Goal: Contribute content: Contribute content

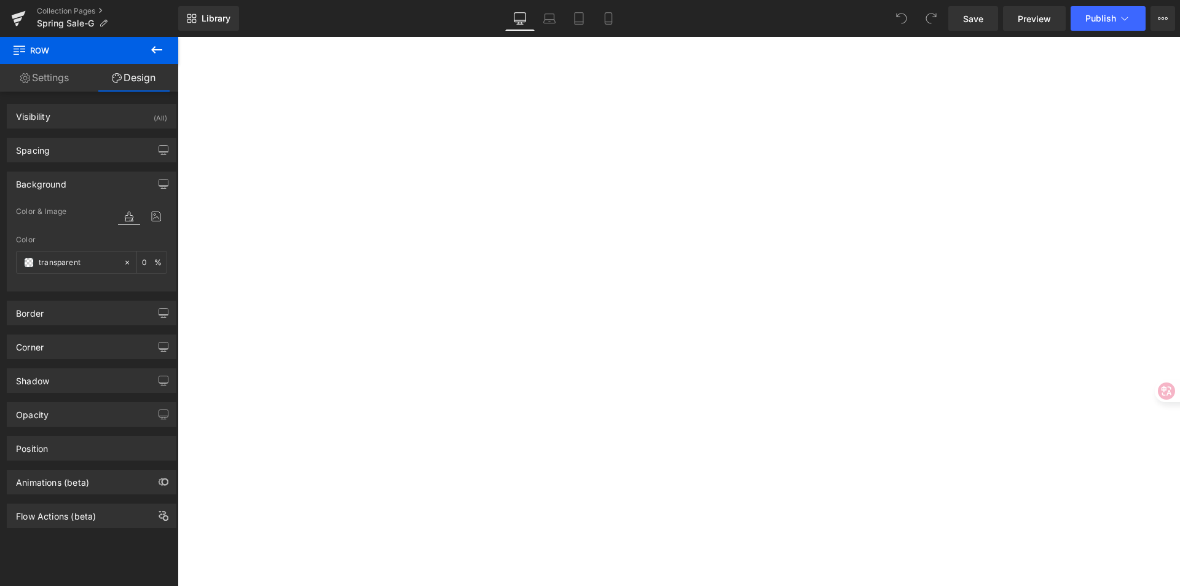
click at [151, 218] on icon at bounding box center [156, 216] width 22 height 16
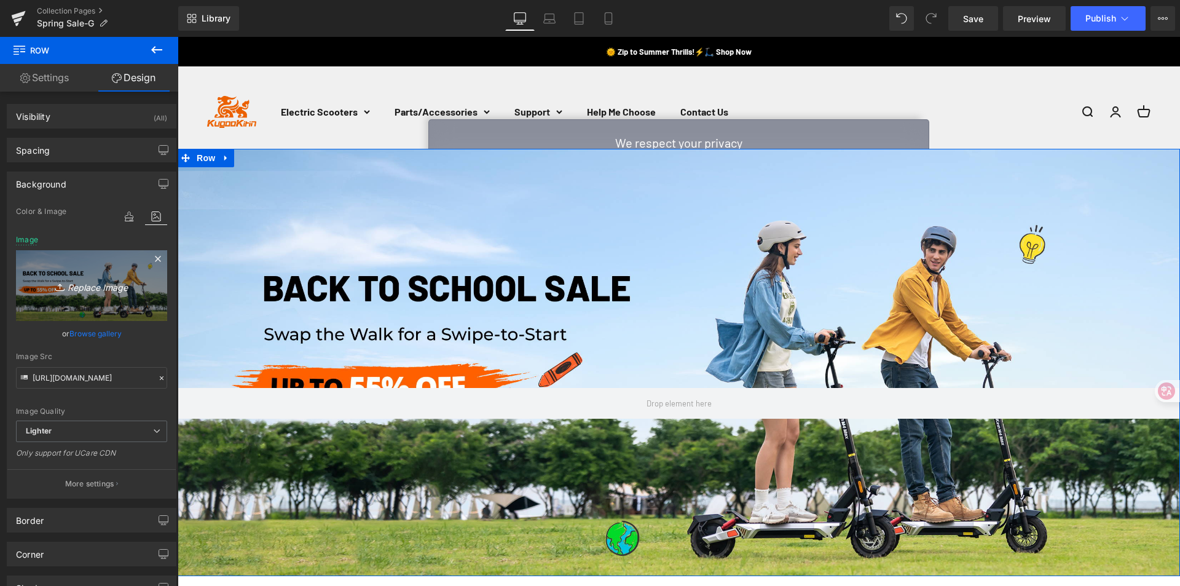
click at [151, 260] on icon at bounding box center [158, 258] width 15 height 15
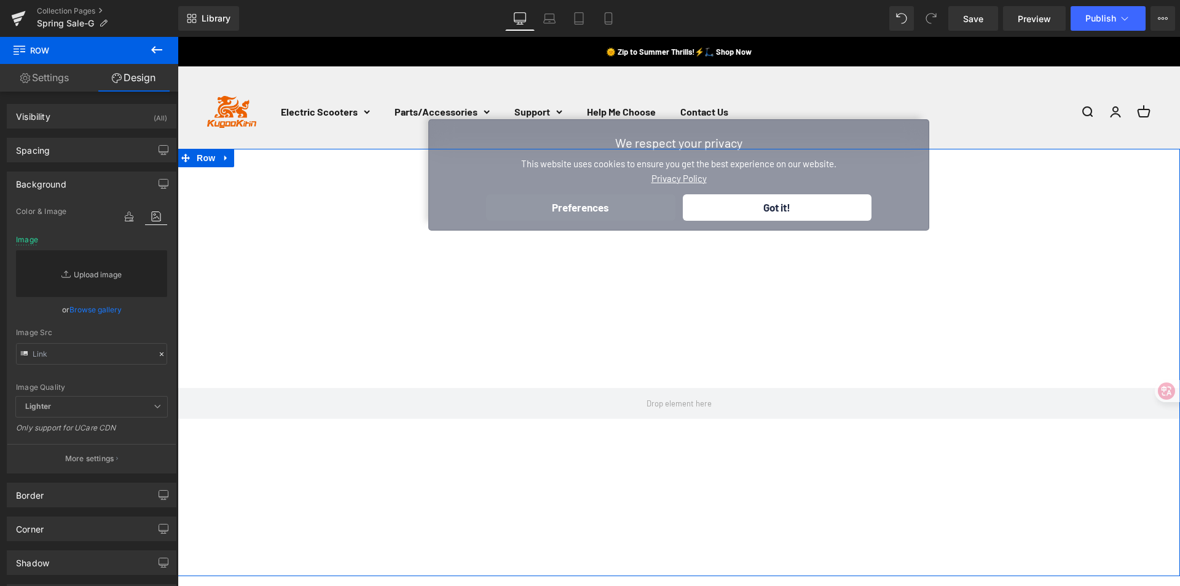
click at [96, 273] on link "Replace Image" at bounding box center [91, 273] width 151 height 47
type input "C:\fakepath\2800x1200-Kugoo-autumn.jpg"
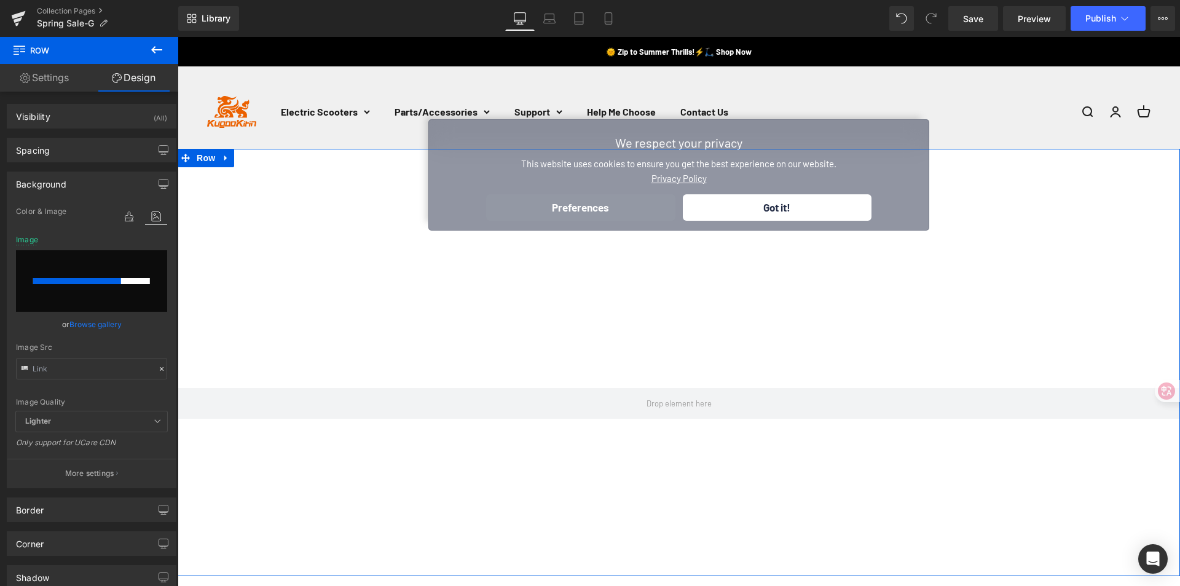
click at [754, 210] on div "Row" at bounding box center [679, 362] width 1002 height 427
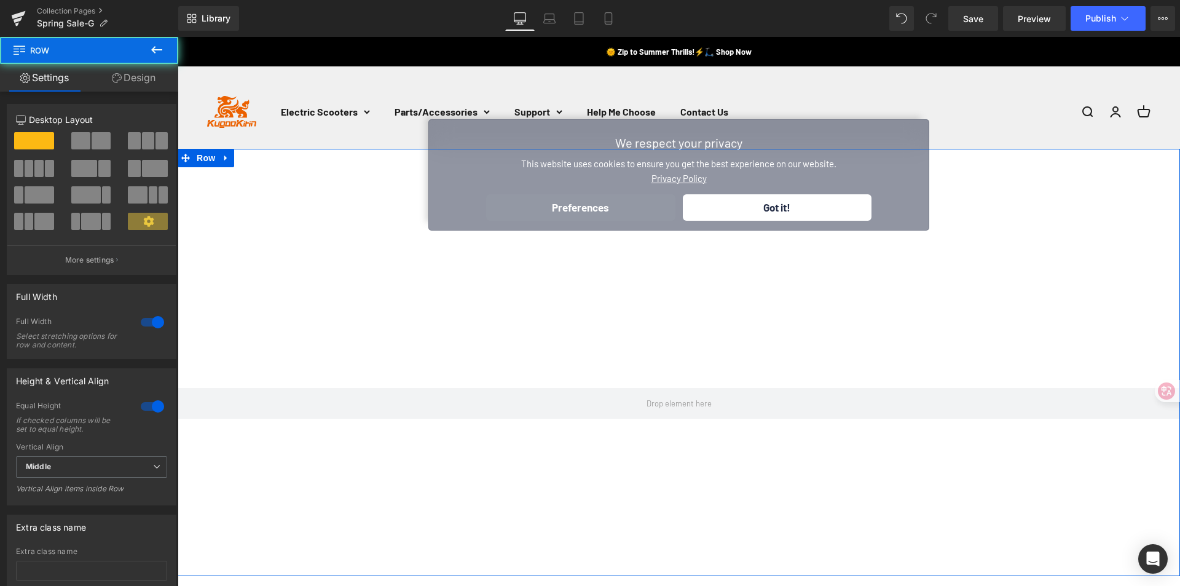
click at [776, 213] on div "Row" at bounding box center [679, 362] width 1002 height 427
click at [777, 212] on div "Row" at bounding box center [679, 362] width 1002 height 427
click at [138, 79] on link "Design" at bounding box center [133, 78] width 89 height 28
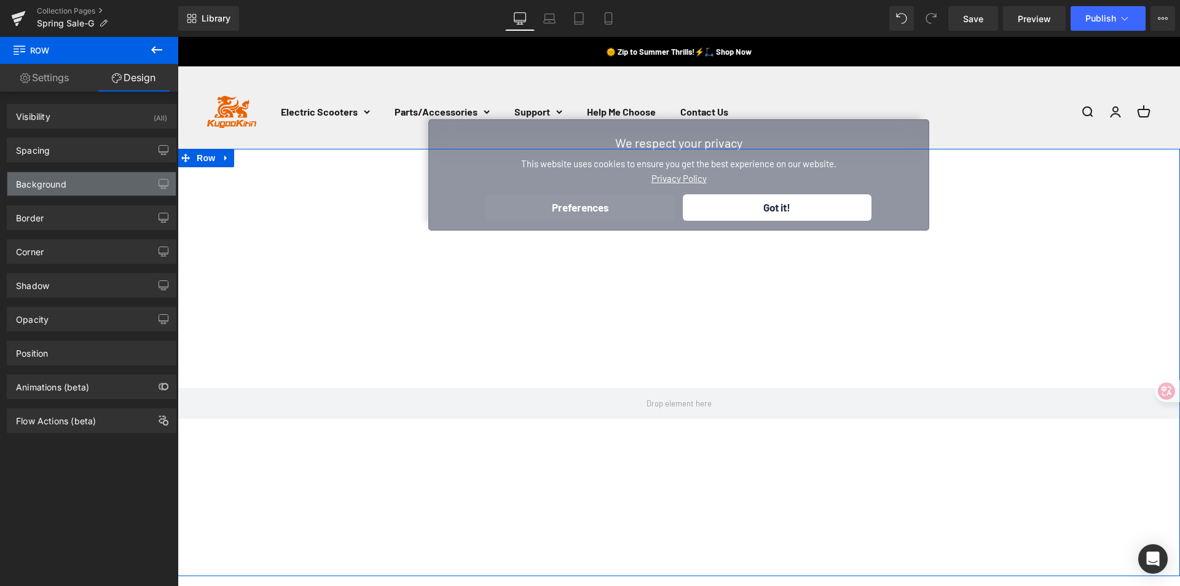
click at [66, 182] on div "Background" at bounding box center [41, 180] width 50 height 17
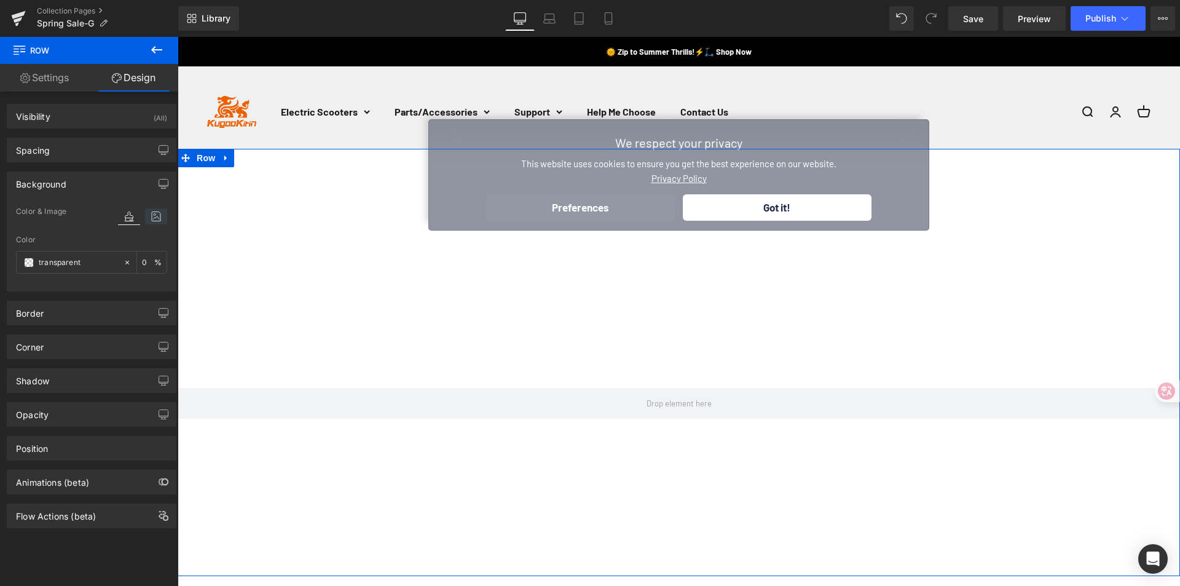
click at [146, 216] on icon at bounding box center [156, 216] width 22 height 16
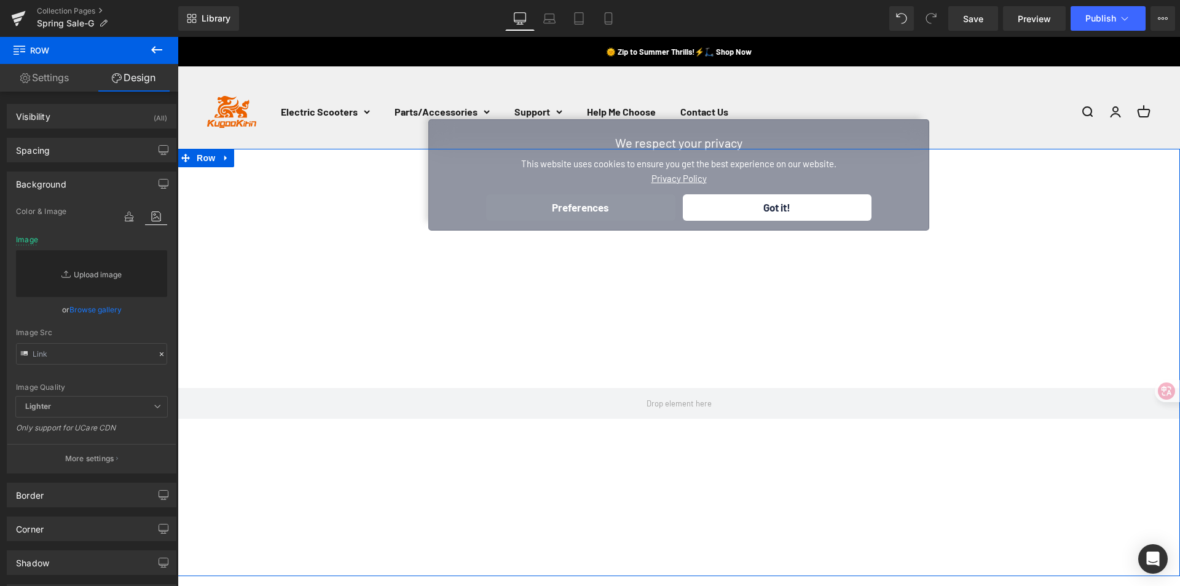
click at [92, 283] on link "Replace Image" at bounding box center [91, 273] width 151 height 47
type input "C:\fakepath\2800x1200-Kugoo-autumn.jpg"
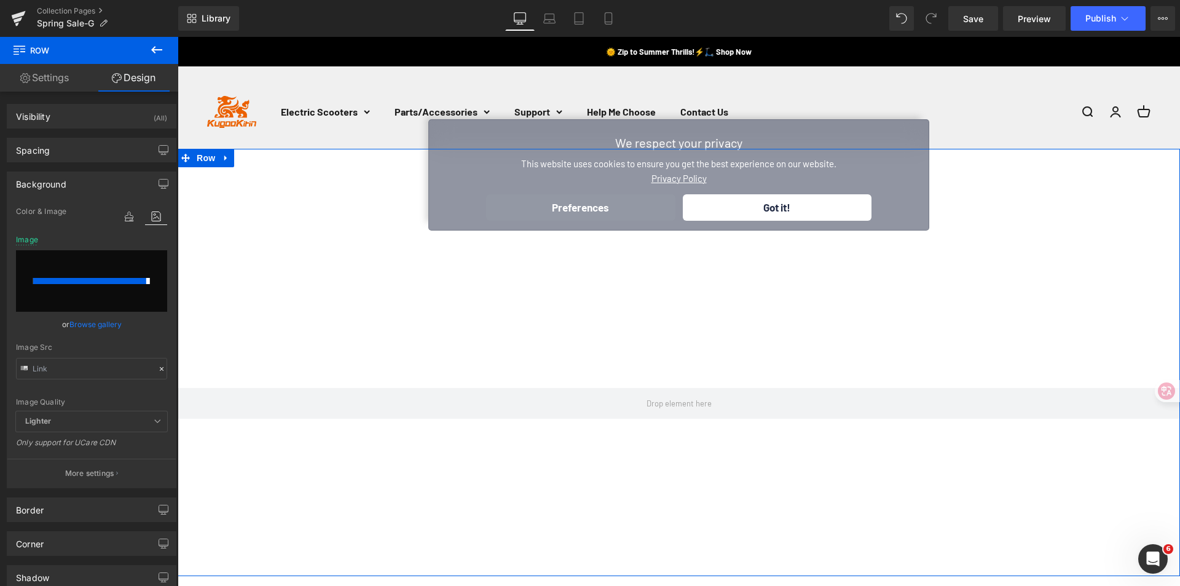
type input "[URL][DOMAIN_NAME]"
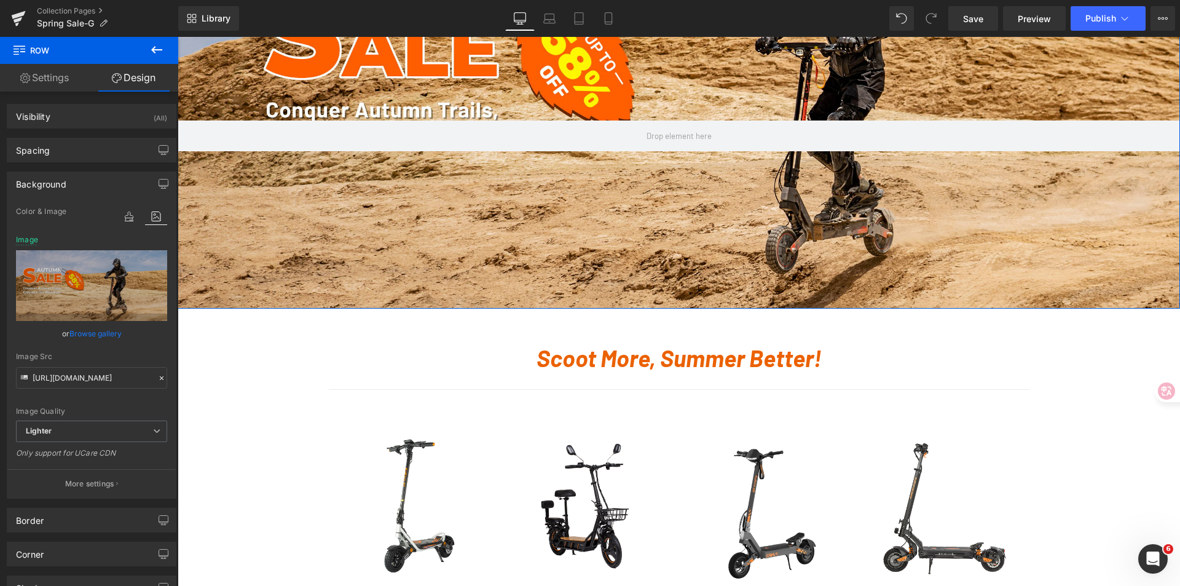
scroll to position [430, 0]
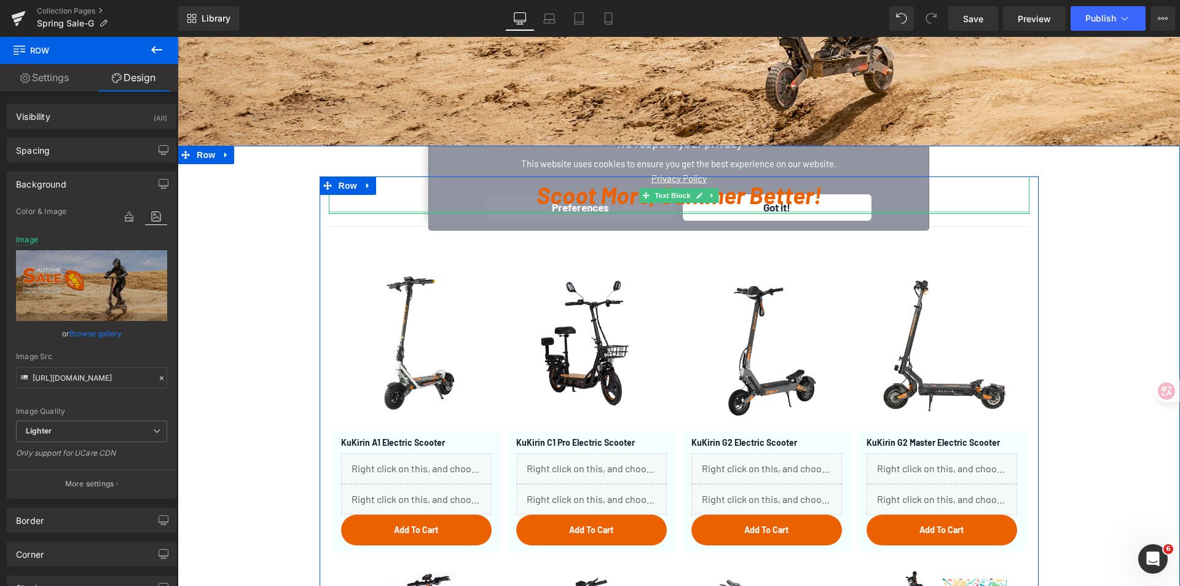
click at [745, 213] on div at bounding box center [679, 212] width 700 height 3
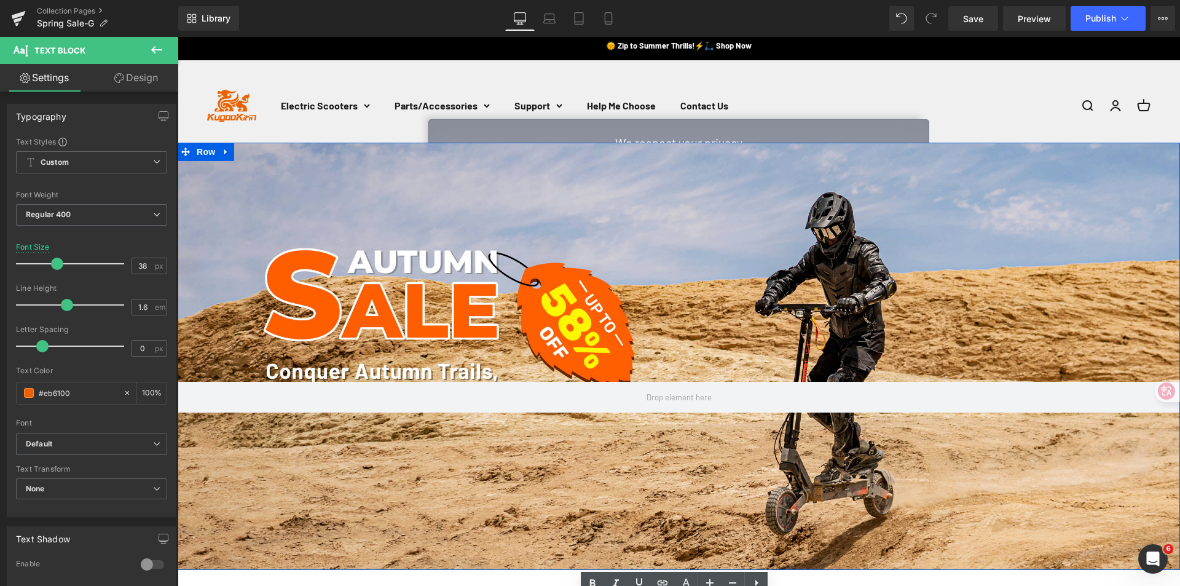
scroll to position [0, 0]
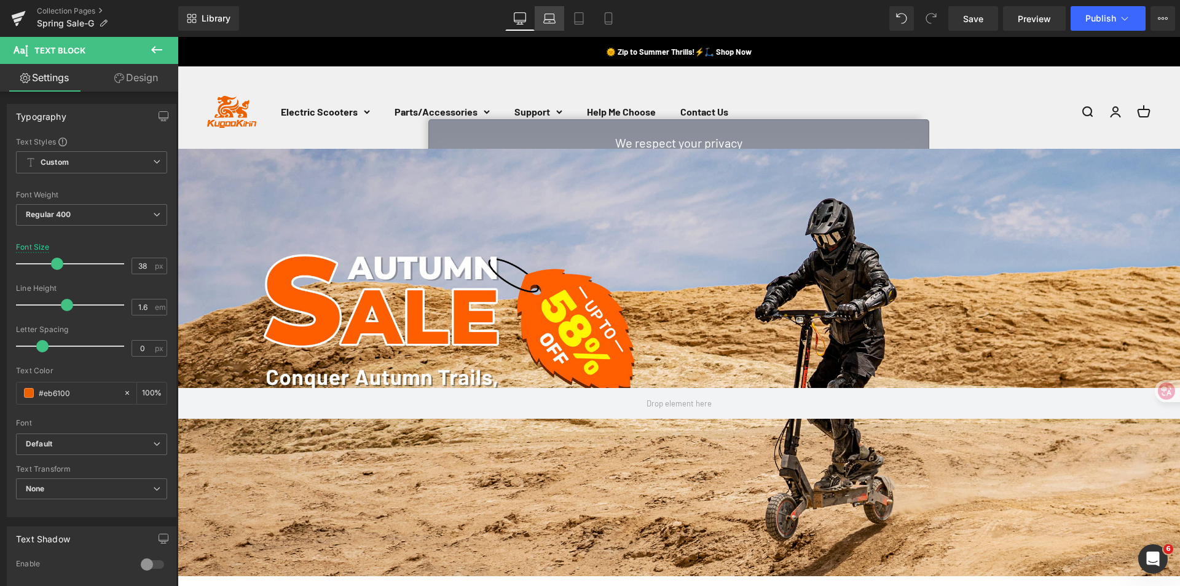
click at [549, 20] on icon at bounding box center [549, 18] width 12 height 12
type input "100"
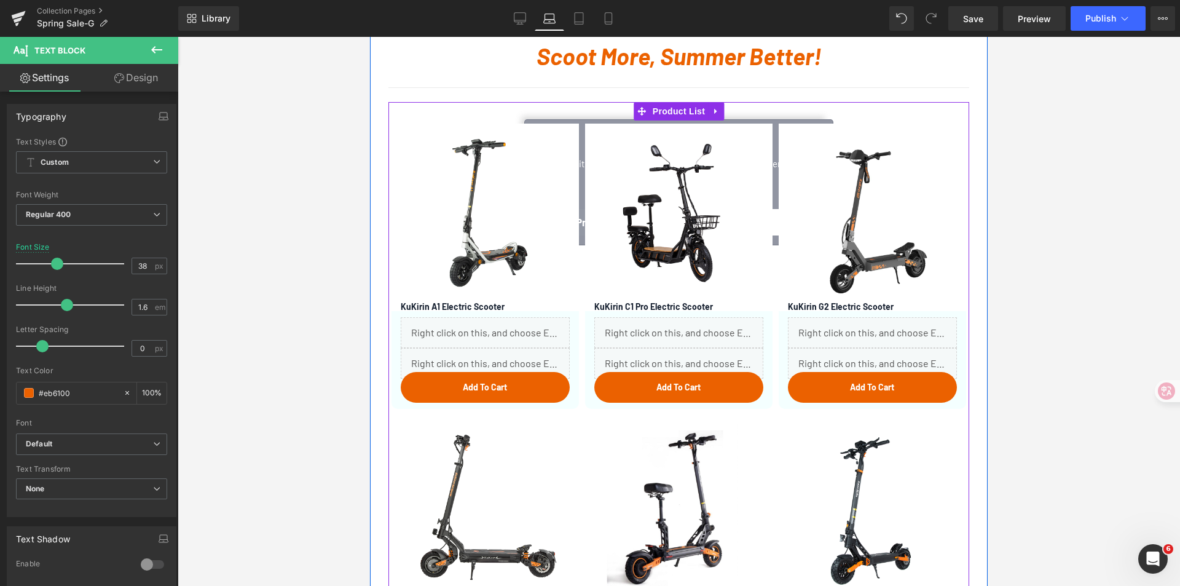
scroll to position [27, 0]
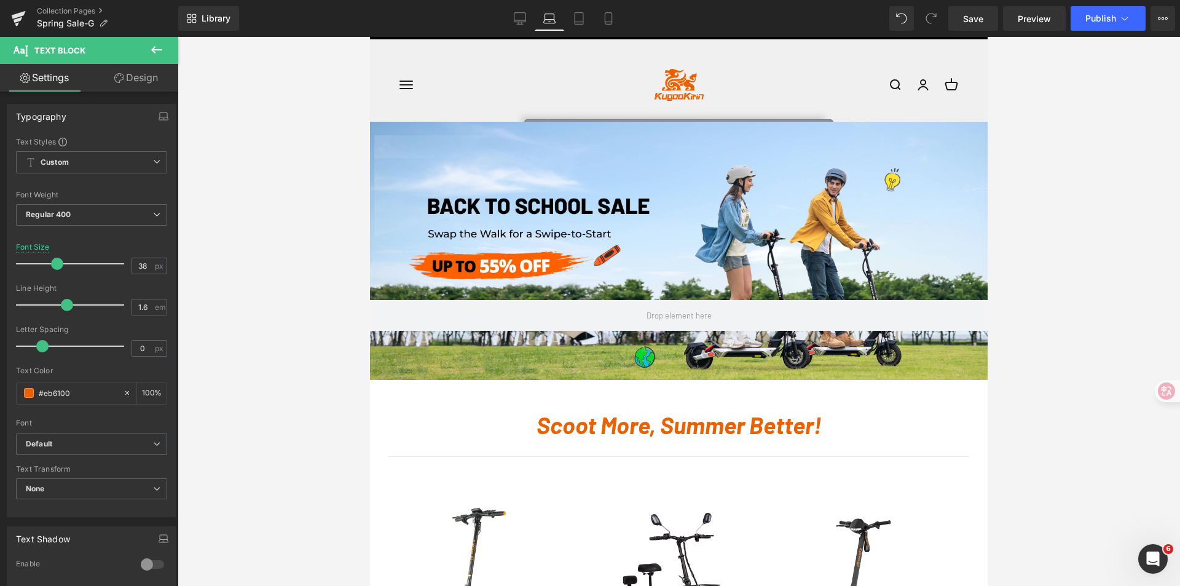
click at [630, 194] on div "Row 389px" at bounding box center [678, 251] width 617 height 258
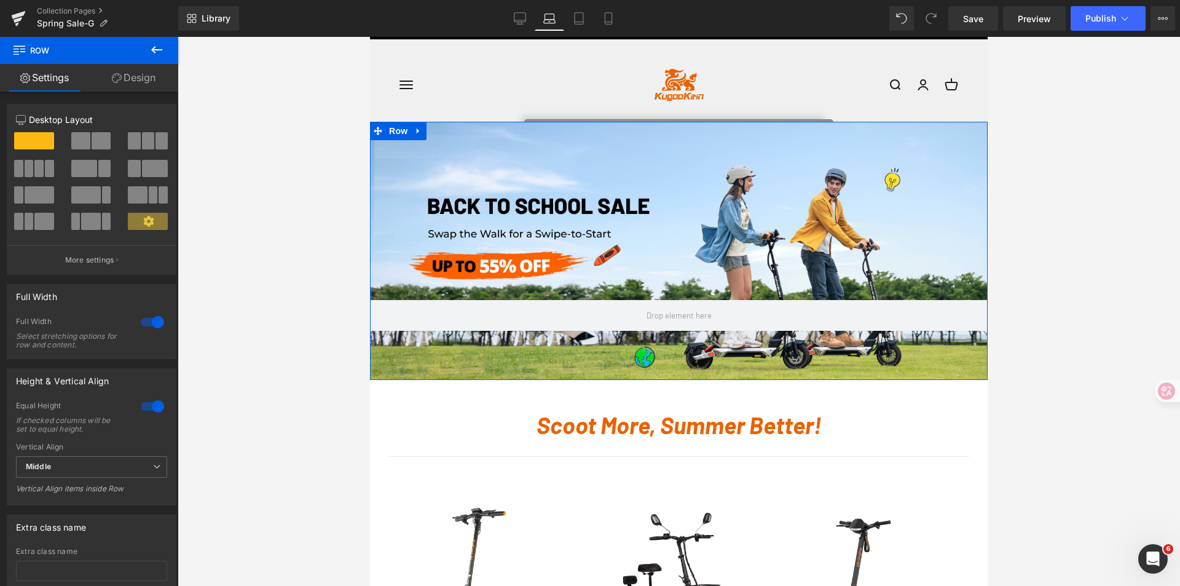
click at [139, 85] on link "Design" at bounding box center [133, 78] width 89 height 28
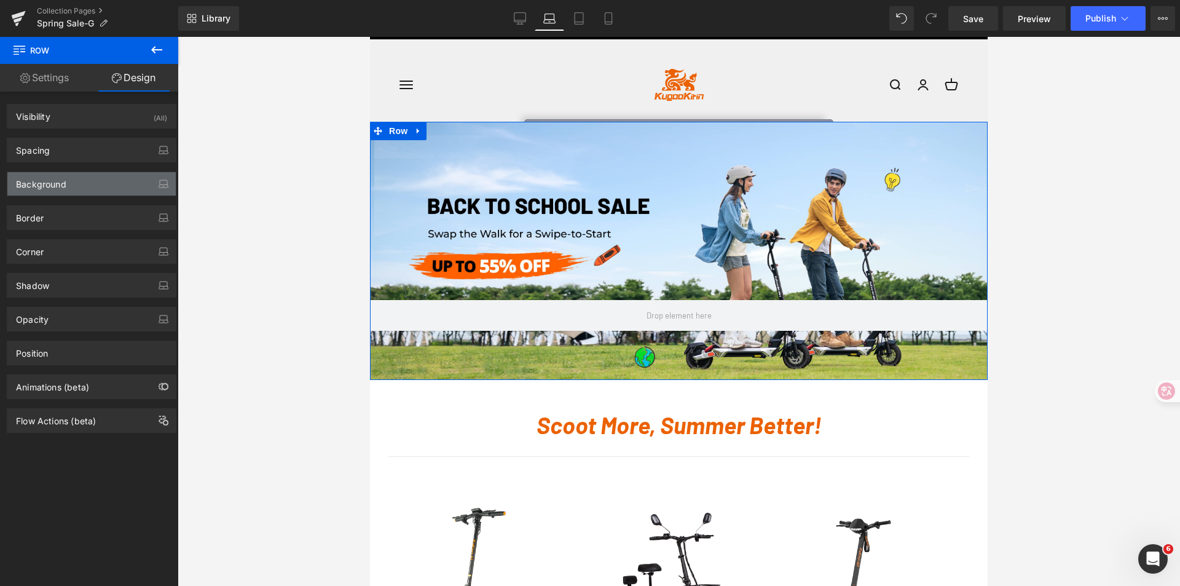
type input "[URL][DOMAIN_NAME]"
drag, startPoint x: 109, startPoint y: 182, endPoint x: 144, endPoint y: 212, distance: 45.8
click at [109, 182] on div "Background" at bounding box center [91, 183] width 168 height 23
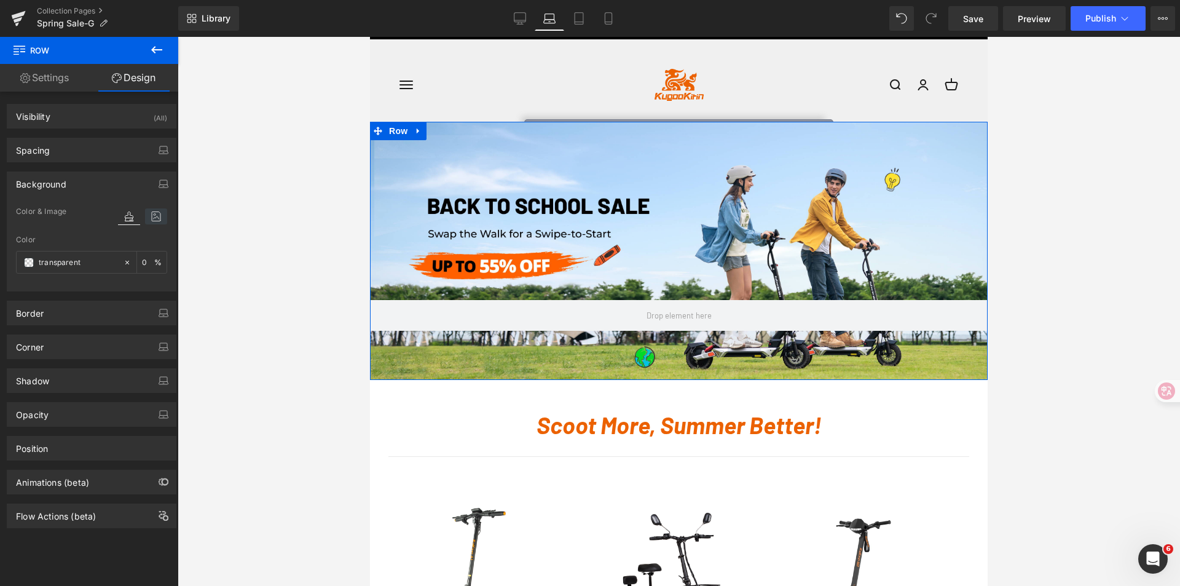
click at [149, 211] on icon at bounding box center [156, 216] width 22 height 16
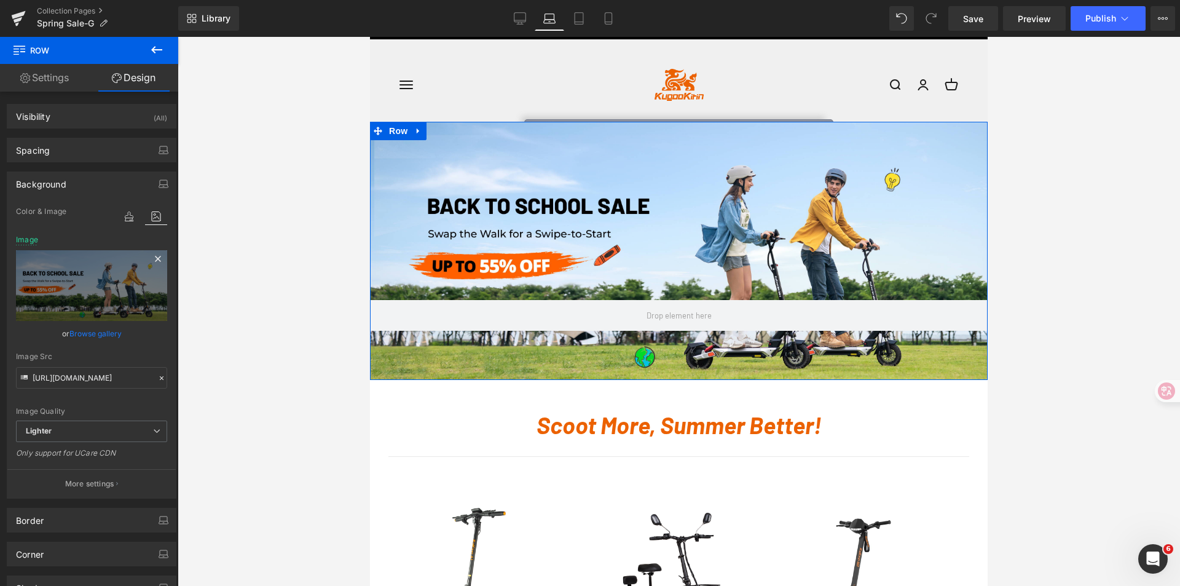
click at [151, 259] on icon at bounding box center [158, 258] width 15 height 15
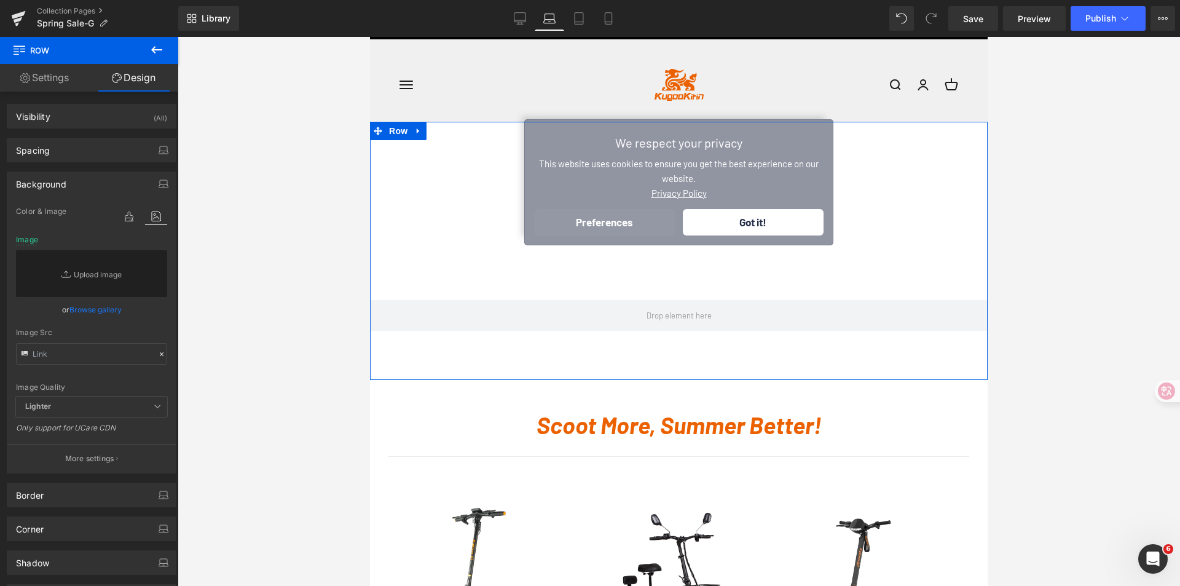
click at [94, 308] on link "Browse gallery" at bounding box center [95, 310] width 52 height 22
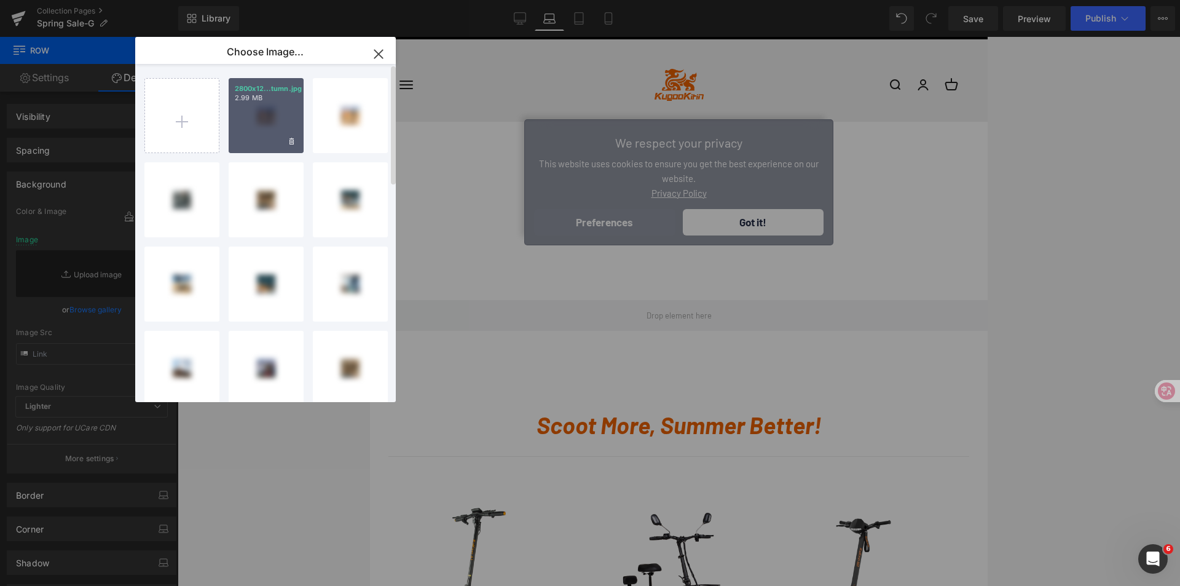
click at [248, 123] on div "2800x12...tumn.jpg 2.99 MB" at bounding box center [266, 115] width 75 height 75
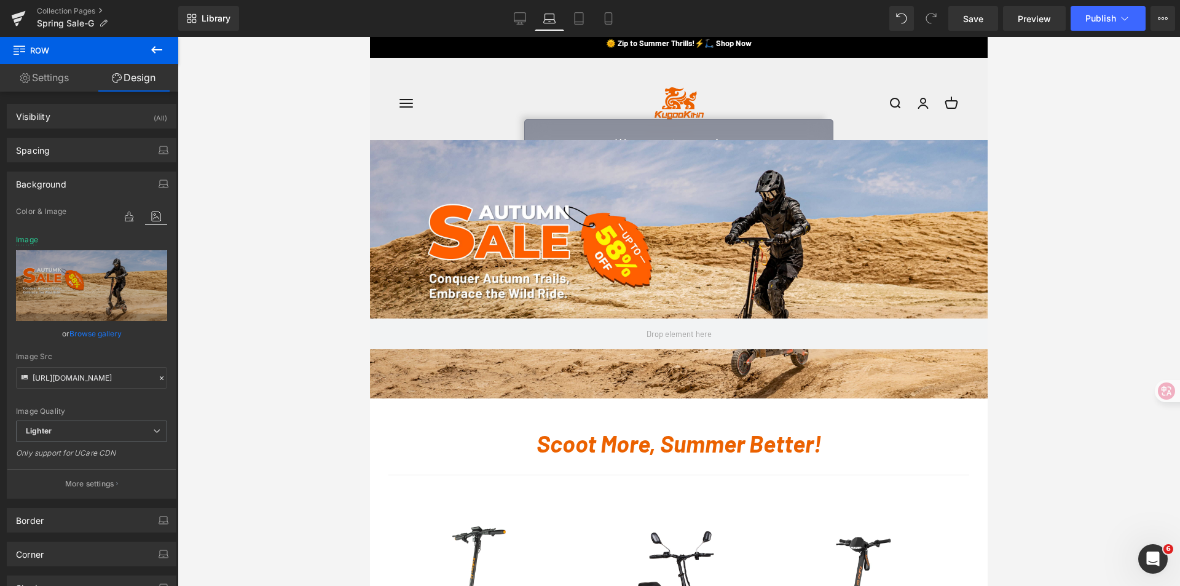
scroll to position [0, 0]
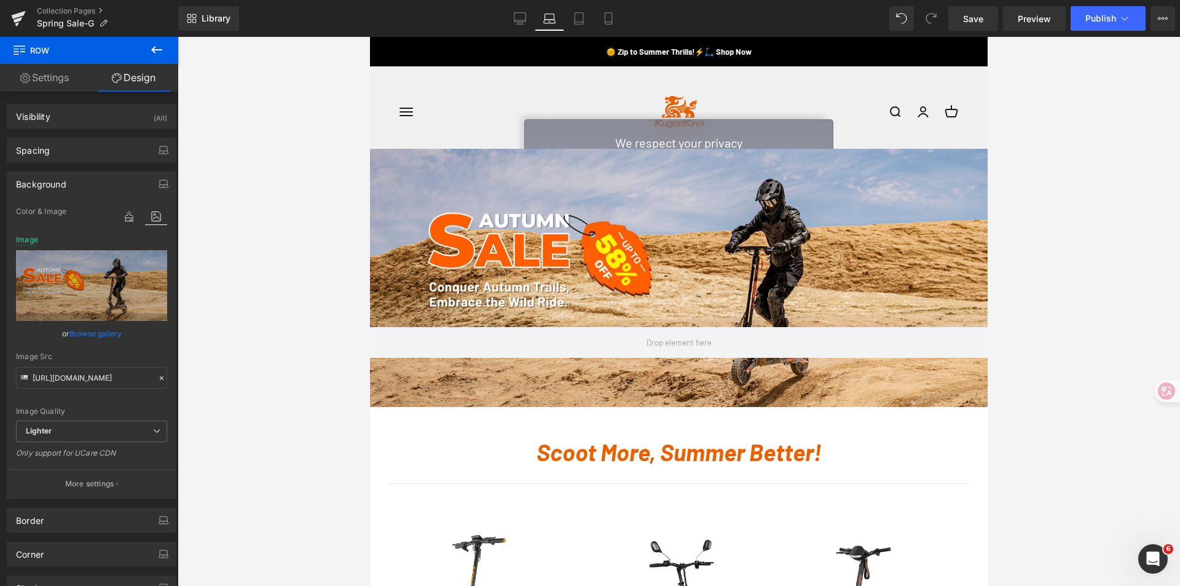
click at [579, 19] on icon at bounding box center [579, 18] width 12 height 12
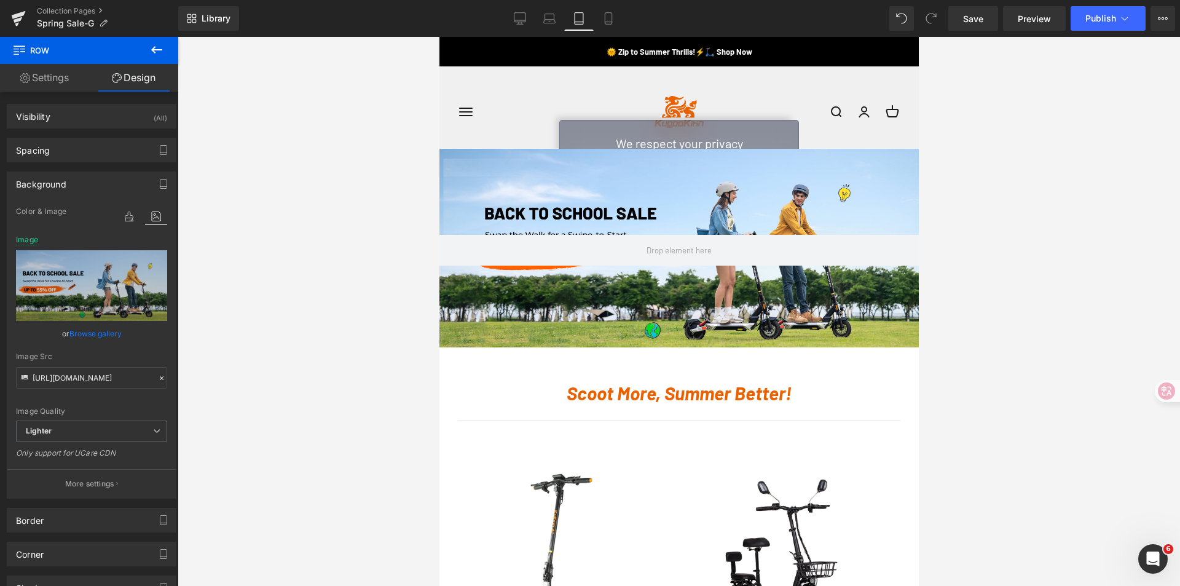
type input "[URL][DOMAIN_NAME]"
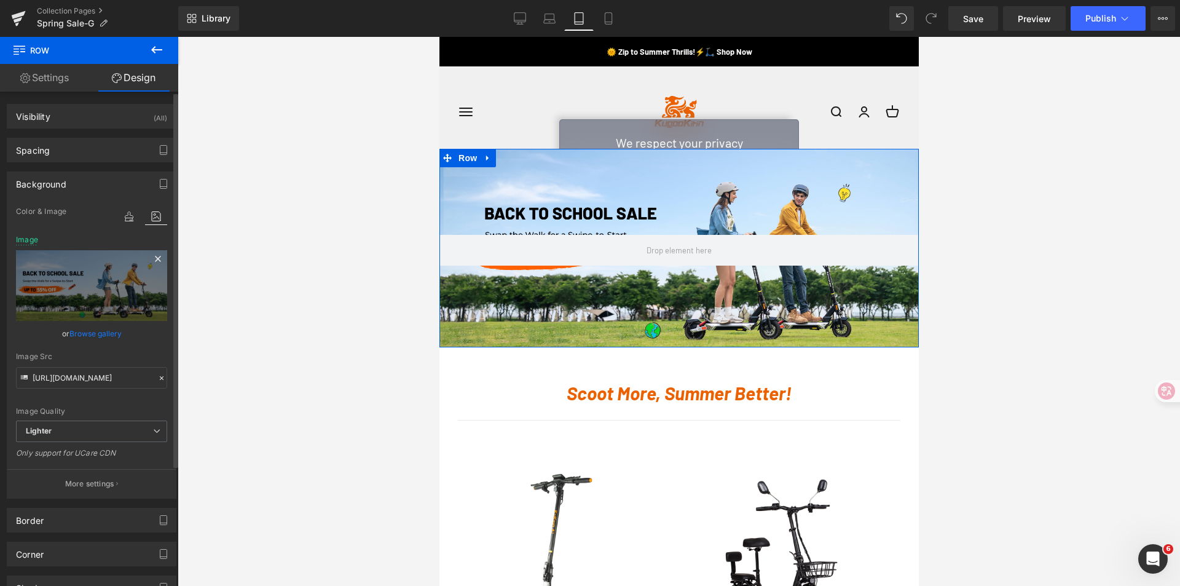
click at [151, 254] on icon at bounding box center [158, 258] width 15 height 15
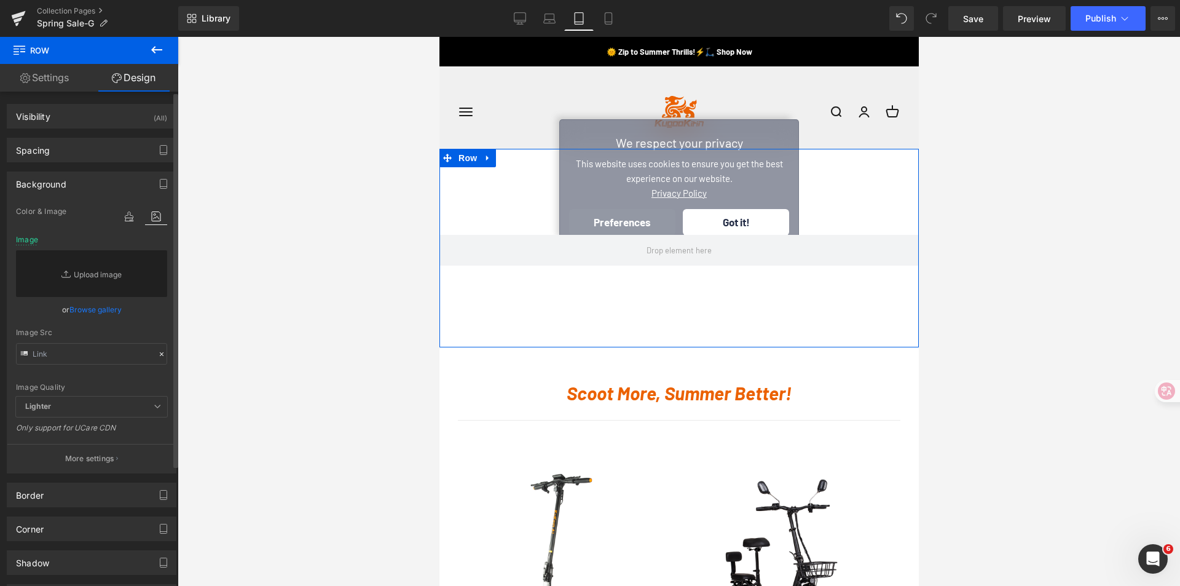
click at [98, 312] on link "Browse gallery" at bounding box center [95, 310] width 52 height 22
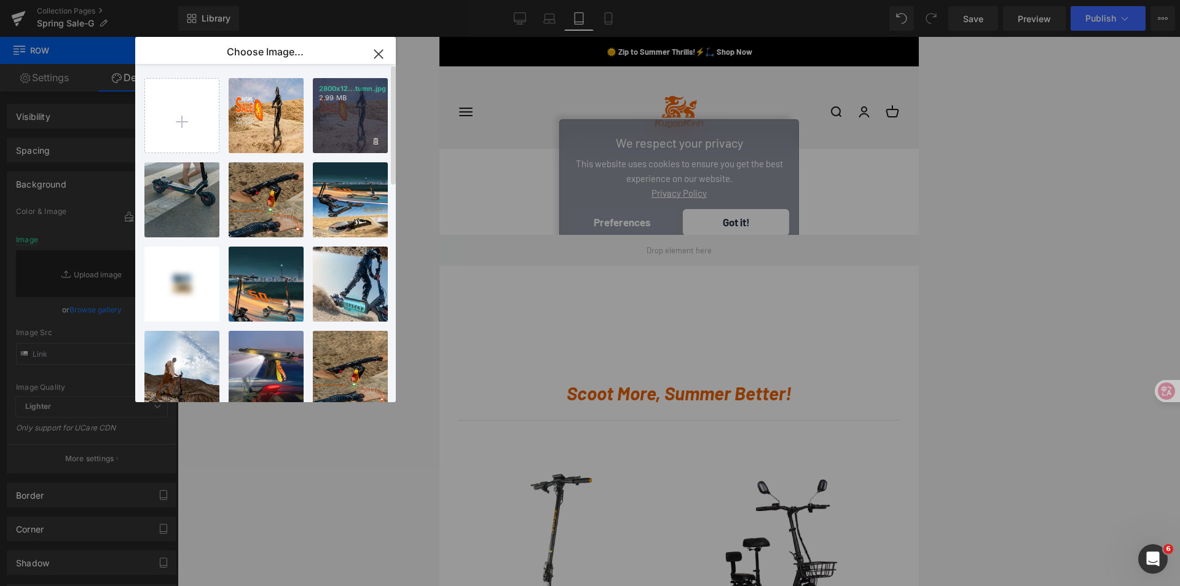
click at [323, 100] on p "2.99 MB" at bounding box center [350, 97] width 63 height 9
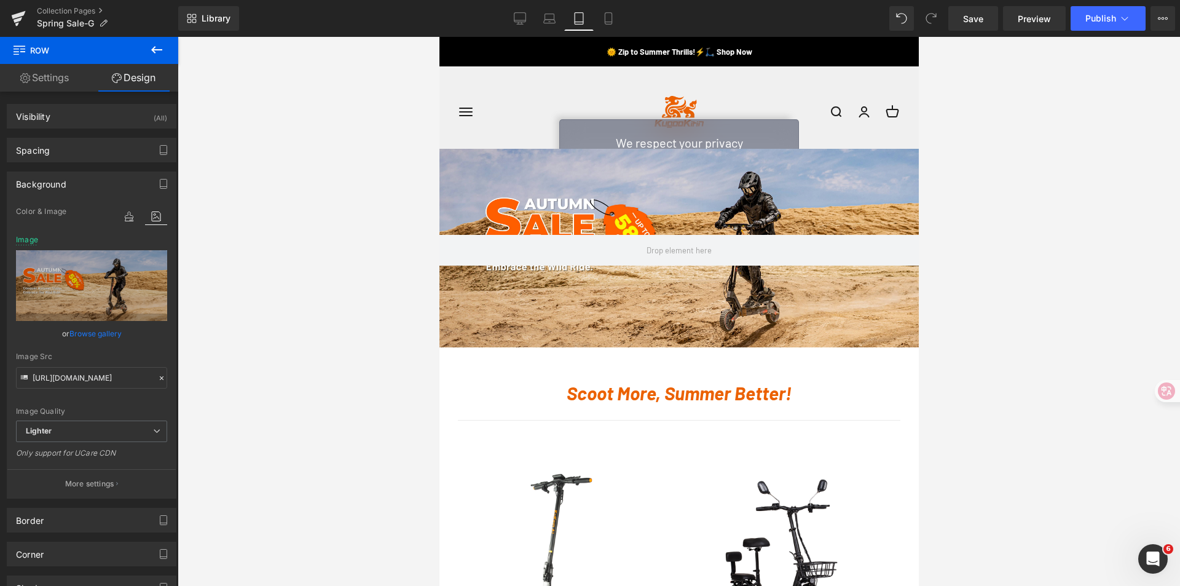
drag, startPoint x: 605, startPoint y: 16, endPoint x: 401, endPoint y: 153, distance: 245.7
click at [605, 15] on icon at bounding box center [608, 19] width 7 height 12
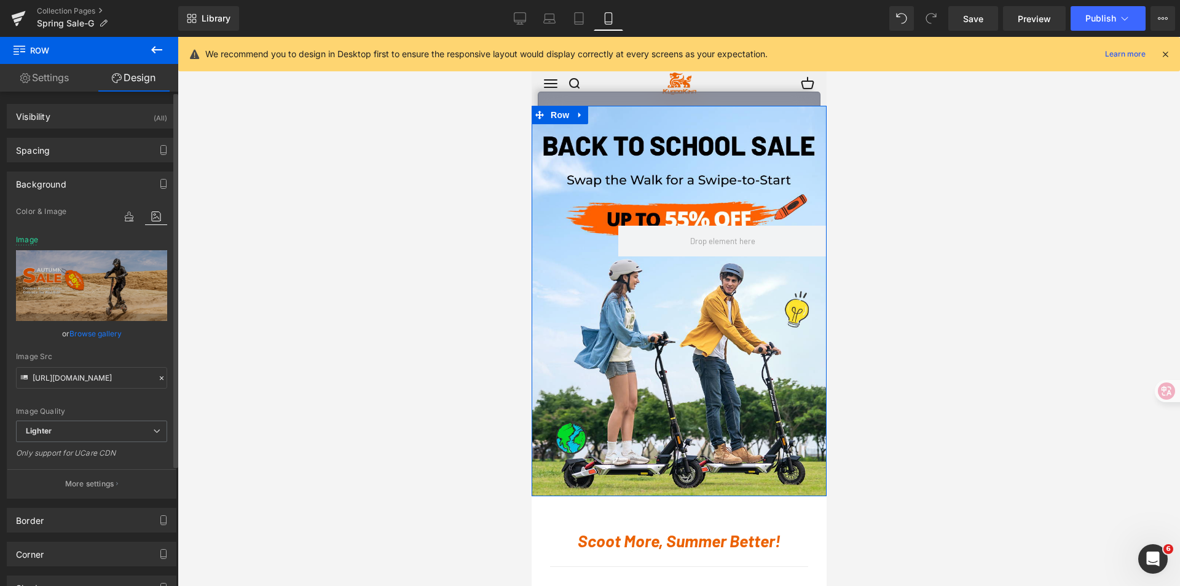
type input "[URL][DOMAIN_NAME]"
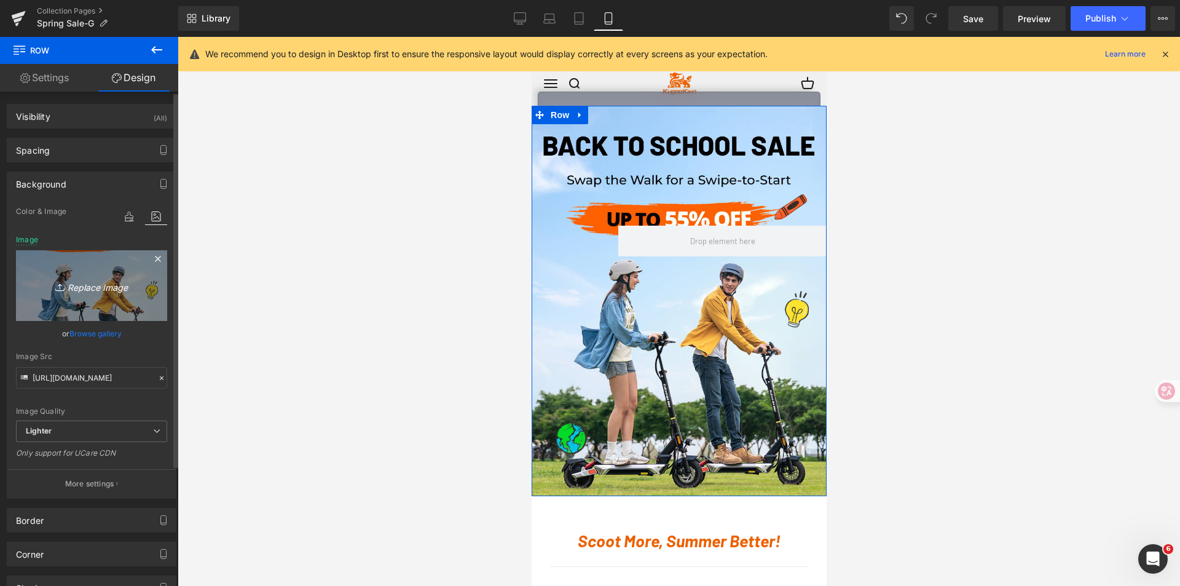
click at [96, 283] on icon "Replace Image" at bounding box center [91, 285] width 98 height 15
click at [155, 260] on icon at bounding box center [158, 259] width 6 height 6
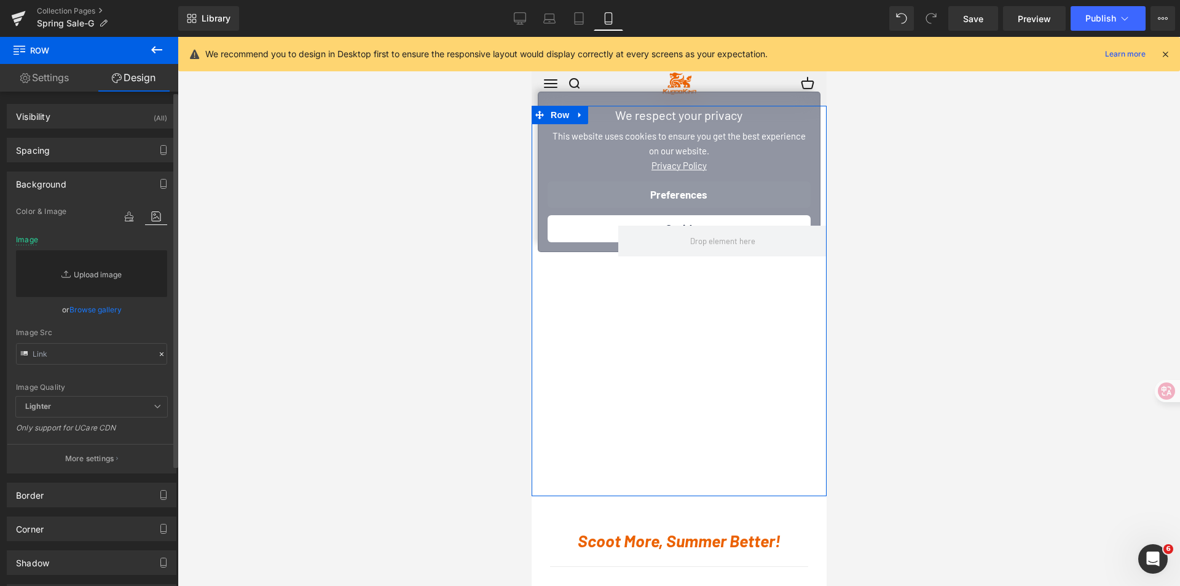
click at [96, 271] on link "Replace Image" at bounding box center [91, 273] width 151 height 47
type input "C:\fakepath\1200x1200-Kugoo-autumn.jpg"
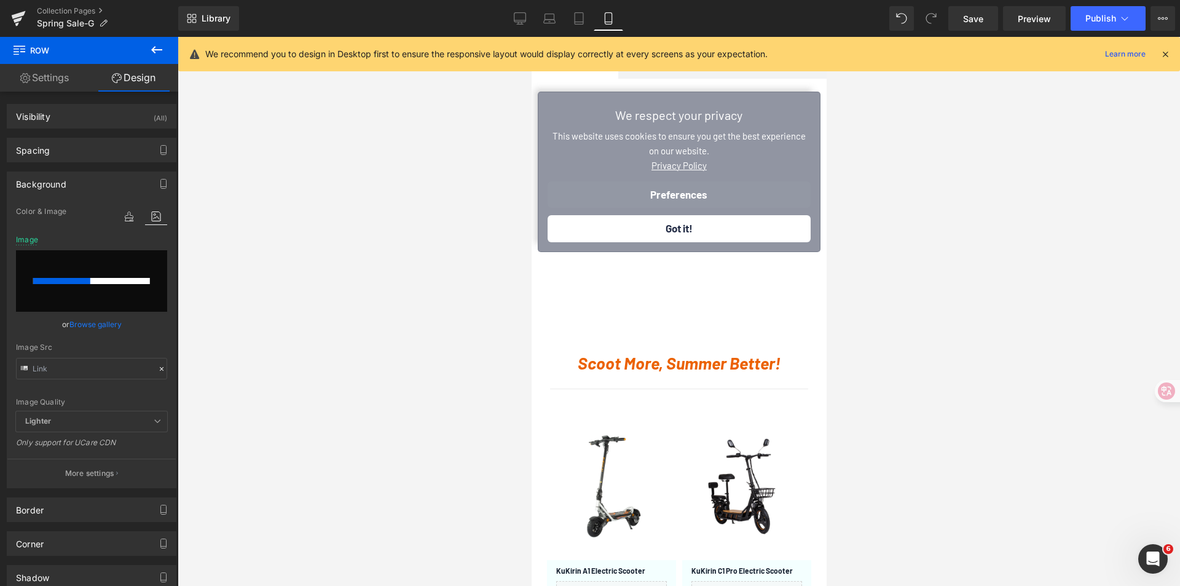
scroll to position [184, 0]
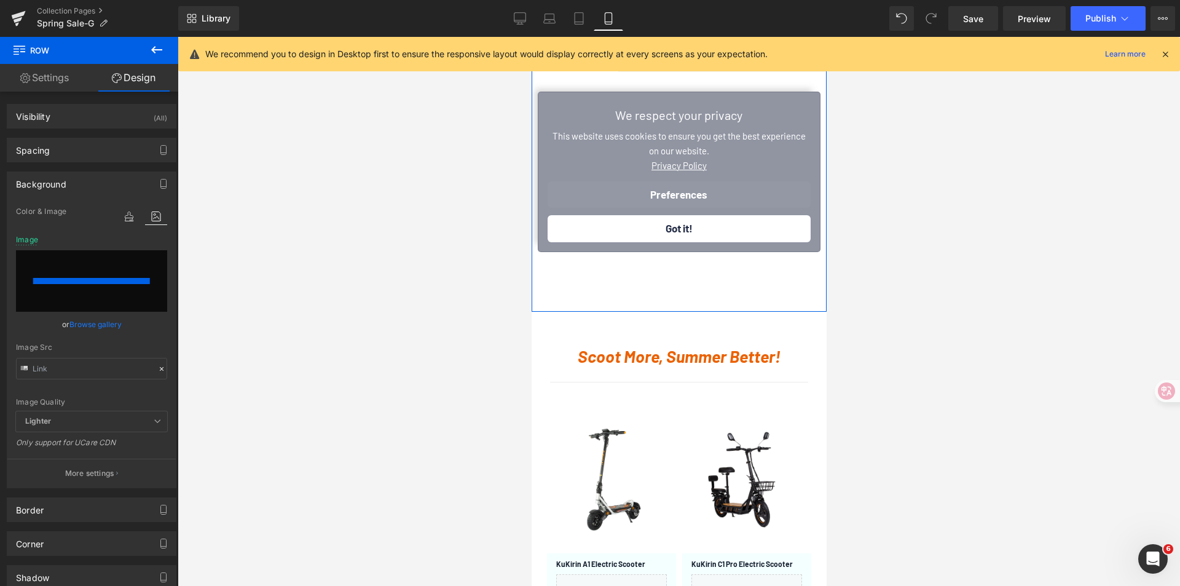
type input "[URL][DOMAIN_NAME]"
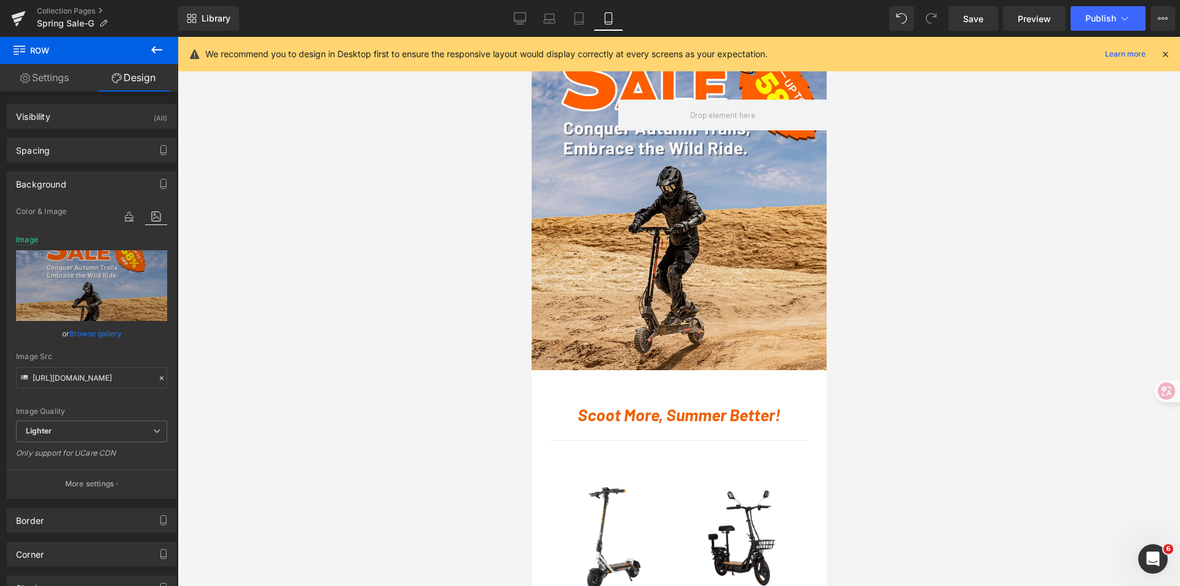
scroll to position [123, 0]
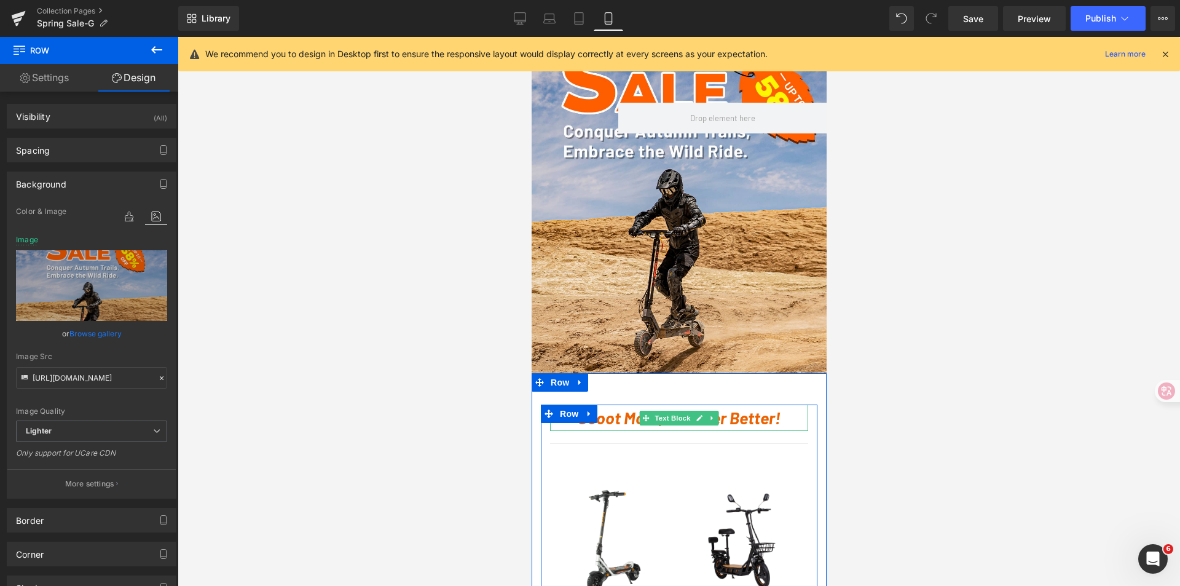
click at [675, 420] on span "Text Block" at bounding box center [671, 417] width 41 height 15
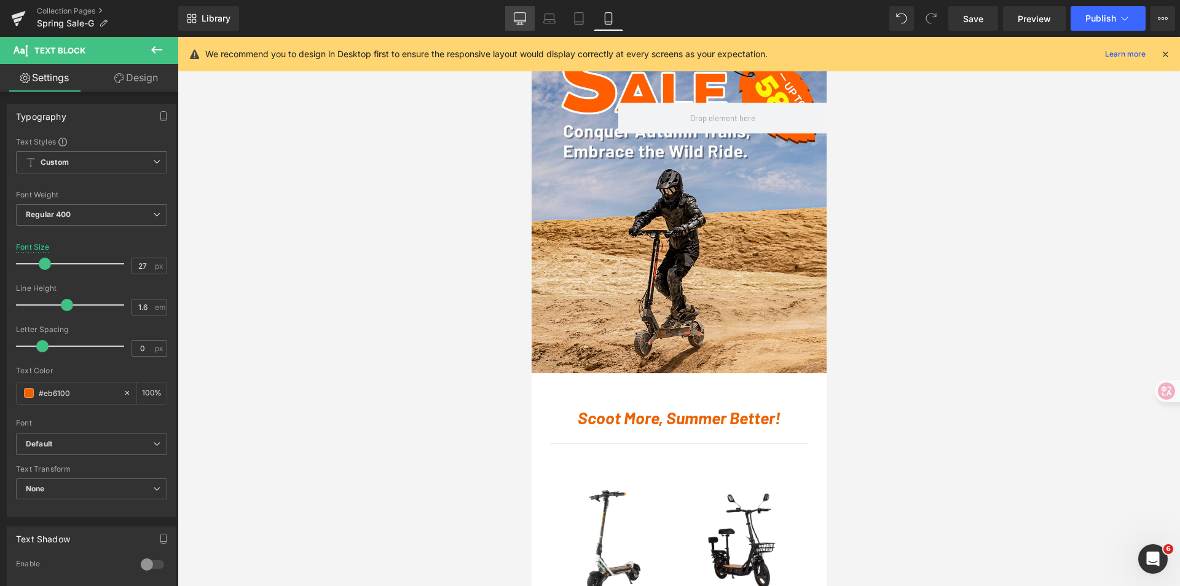
click at [519, 25] on link "Desktop" at bounding box center [519, 18] width 29 height 25
type input "38"
type input "100"
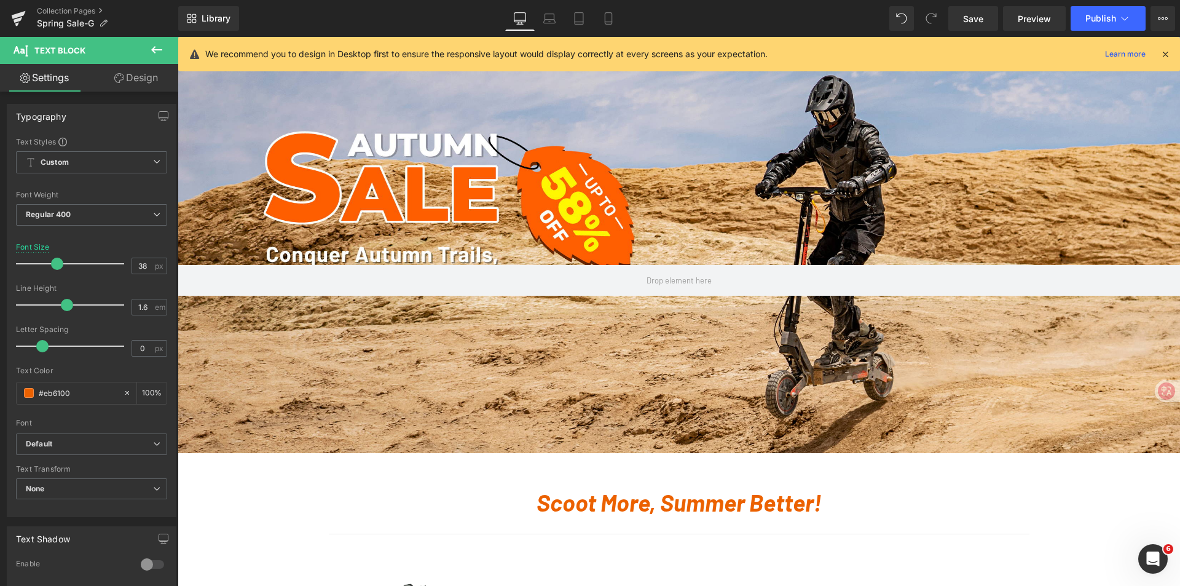
scroll to position [202, 0]
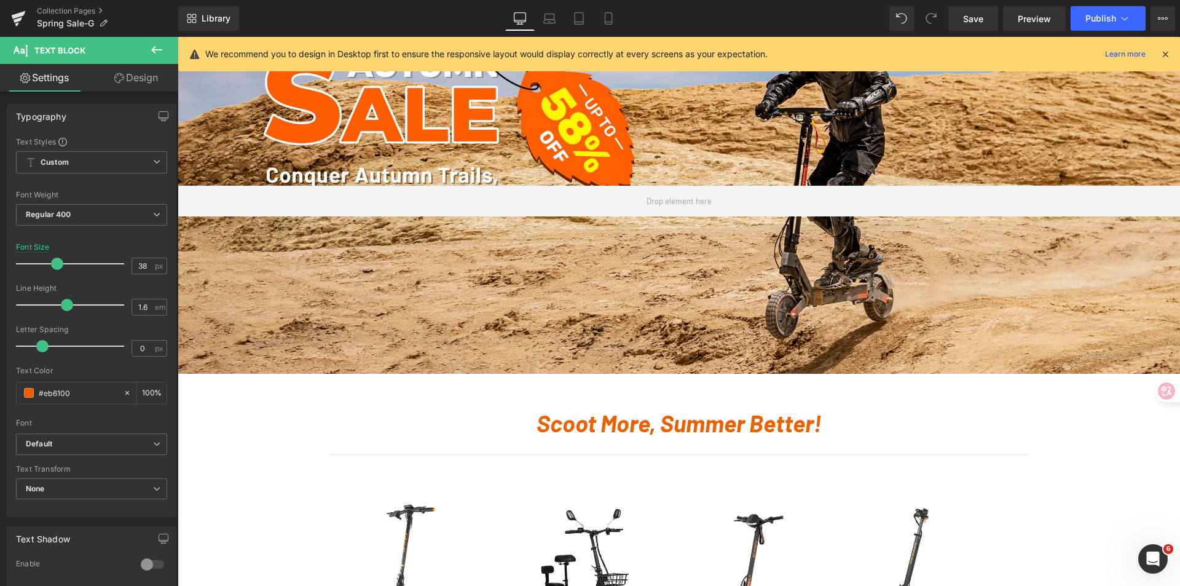
click at [471, 421] on span "Text Block" at bounding box center [451, 417] width 41 height 15
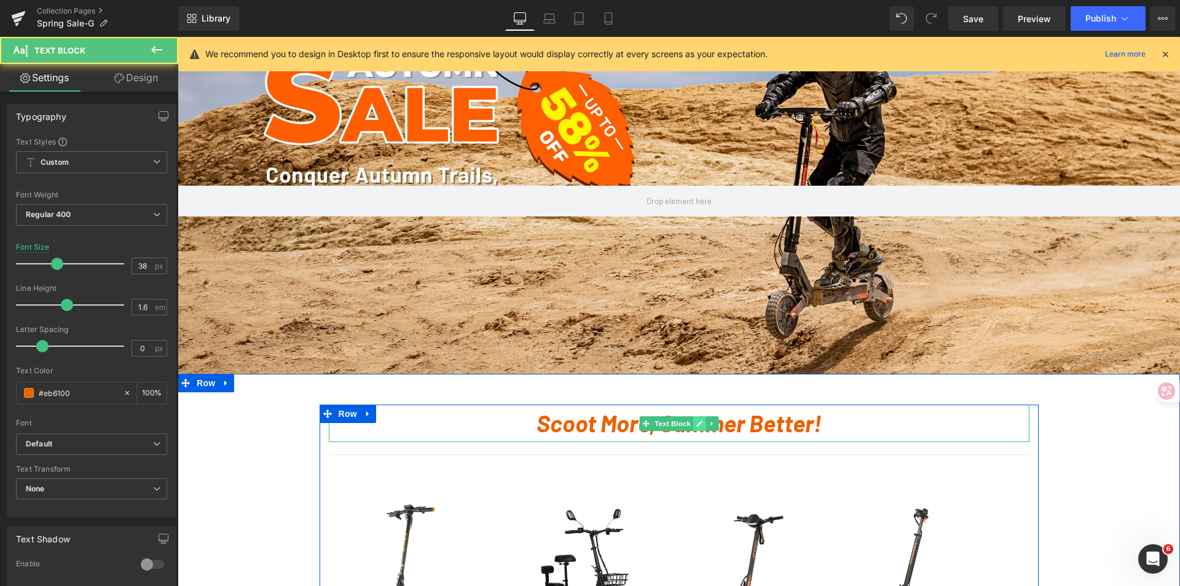
click at [696, 421] on icon at bounding box center [699, 423] width 6 height 6
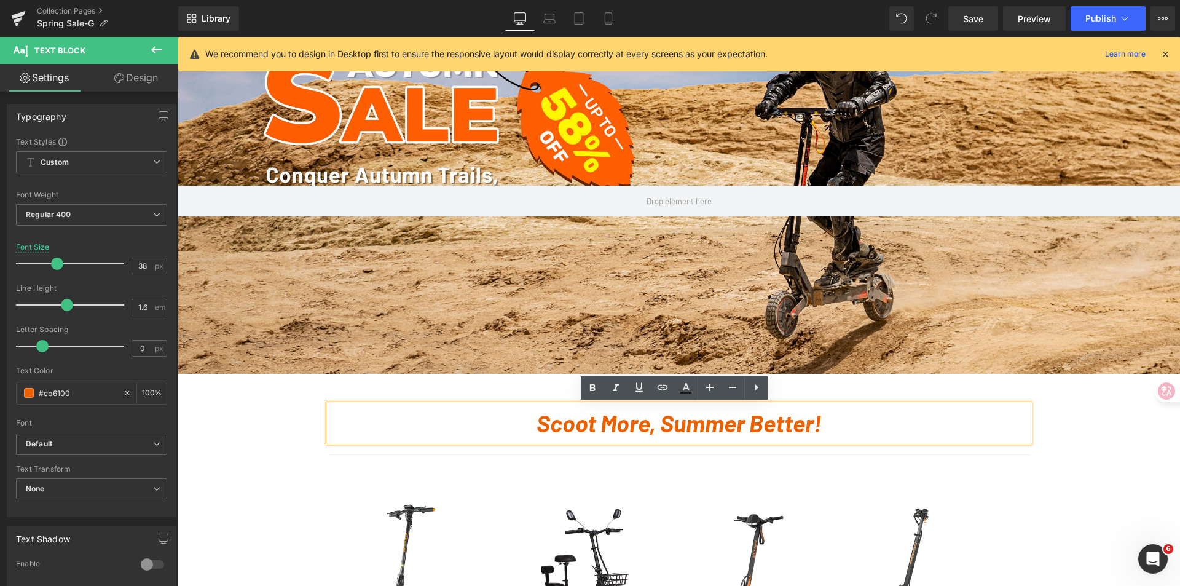
click at [598, 415] on icon "Scoot More, Summer Better!" at bounding box center [678, 423] width 285 height 28
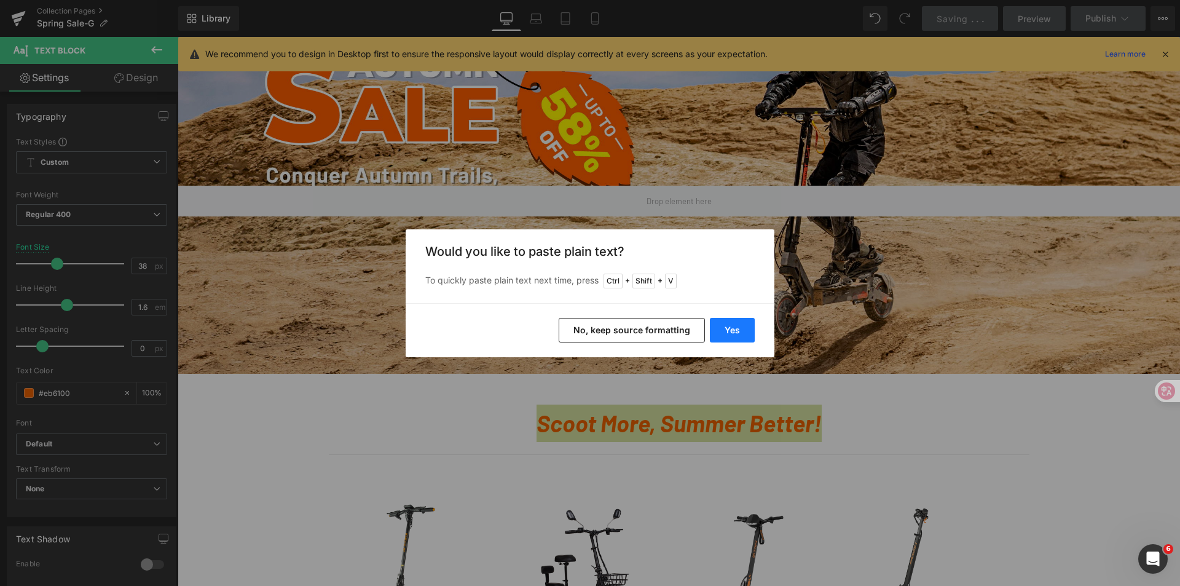
click at [734, 328] on button "Yes" at bounding box center [732, 330] width 45 height 25
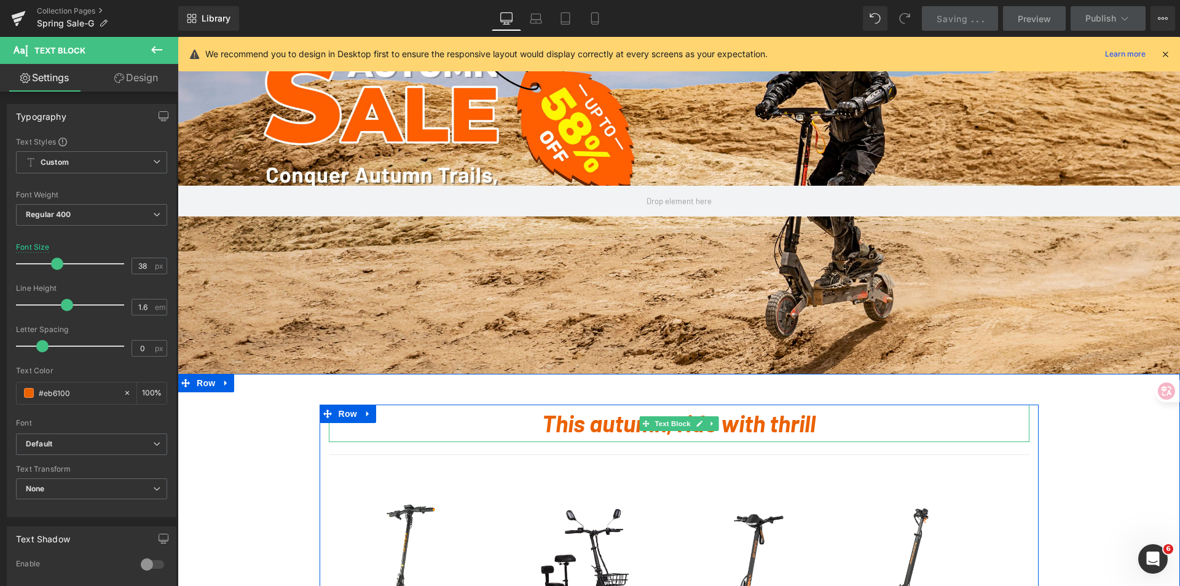
click at [713, 418] on link at bounding box center [711, 423] width 13 height 15
click at [847, 420] on p "This autumn, ride with thrill" at bounding box center [679, 422] width 700 height 37
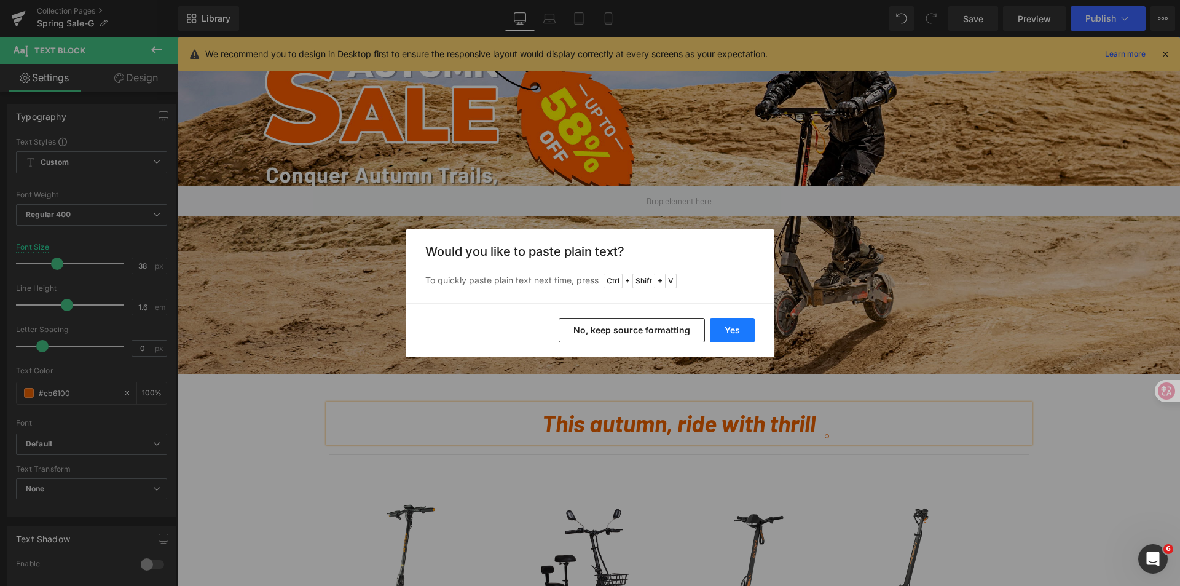
drag, startPoint x: 739, startPoint y: 334, endPoint x: 563, endPoint y: 299, distance: 179.2
click at [739, 334] on button "Yes" at bounding box center [732, 330] width 45 height 25
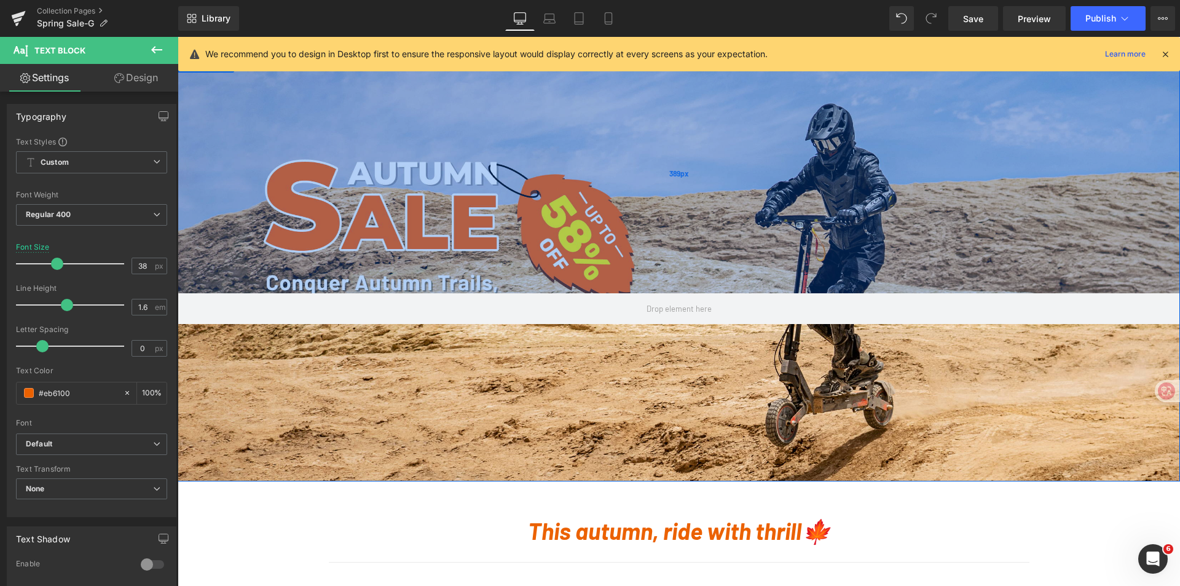
scroll to position [184, 0]
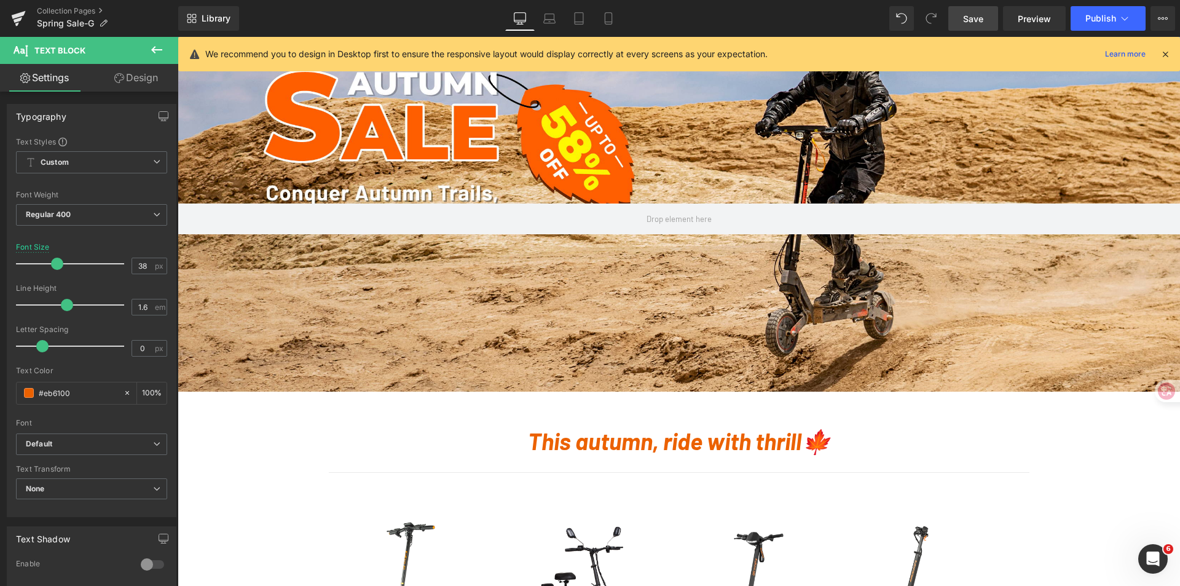
click at [972, 18] on span "Save" at bounding box center [973, 18] width 20 height 13
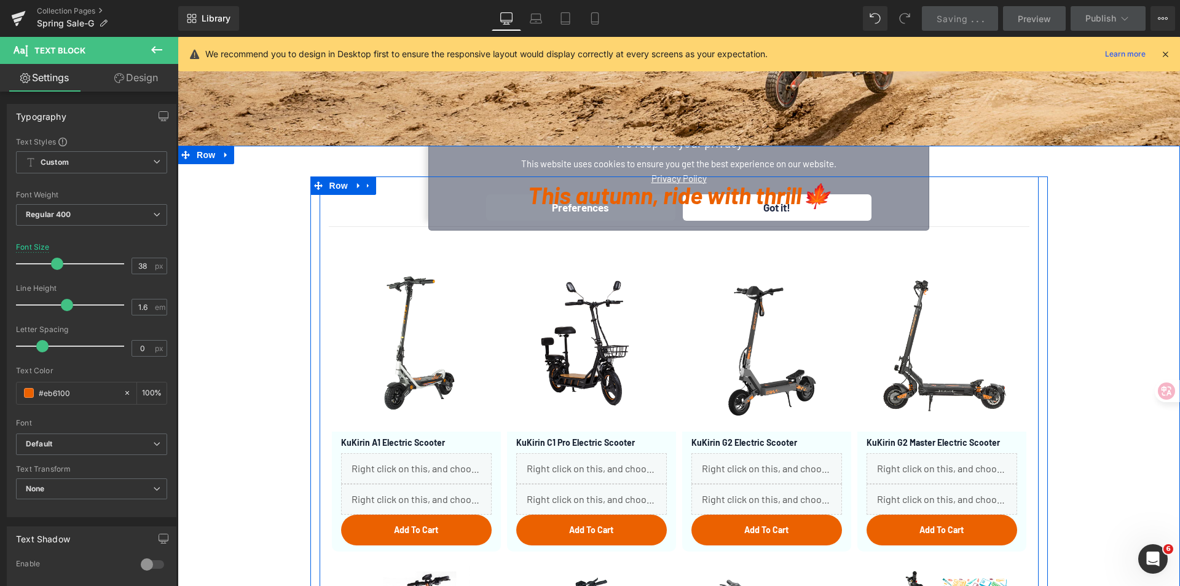
click at [178, 37] on div at bounding box center [178, 37] width 0 height 0
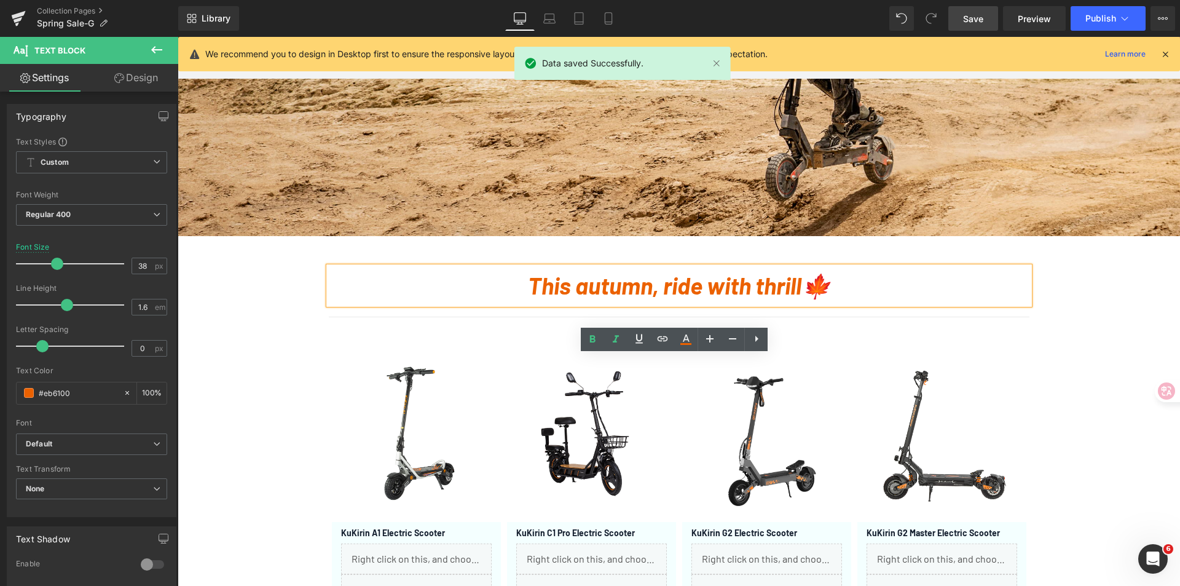
scroll to position [246, 0]
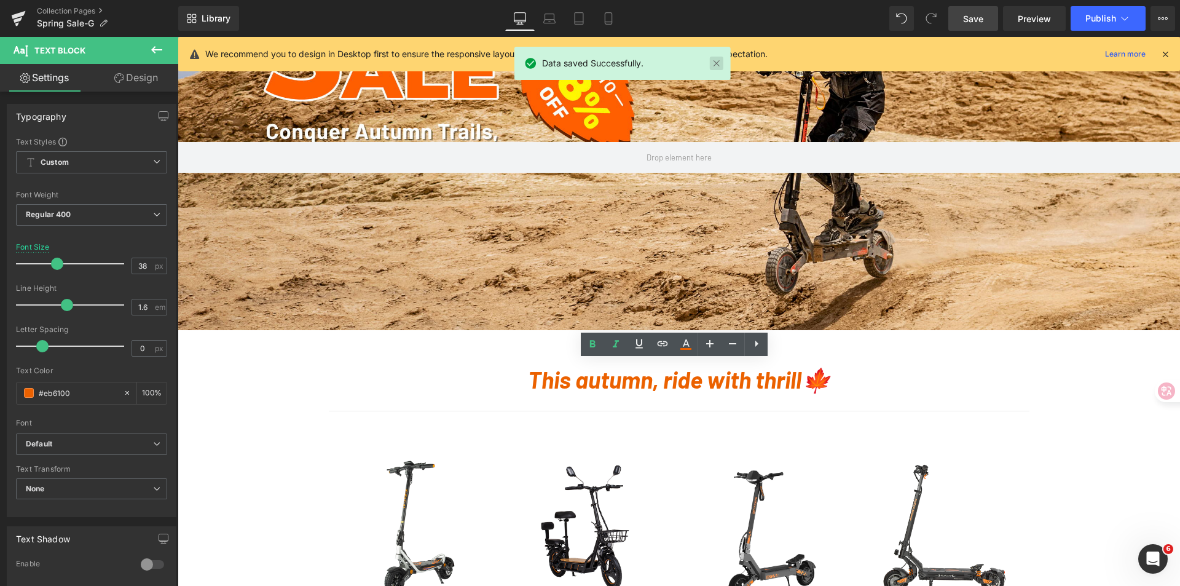
click at [718, 67] on link at bounding box center [717, 64] width 14 height 14
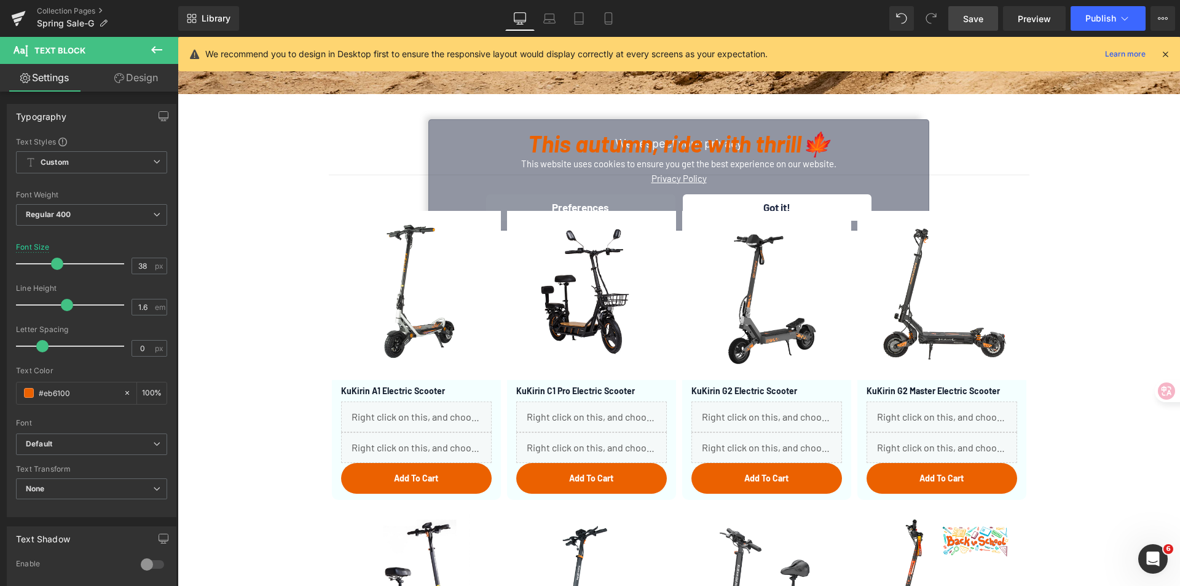
scroll to position [614, 0]
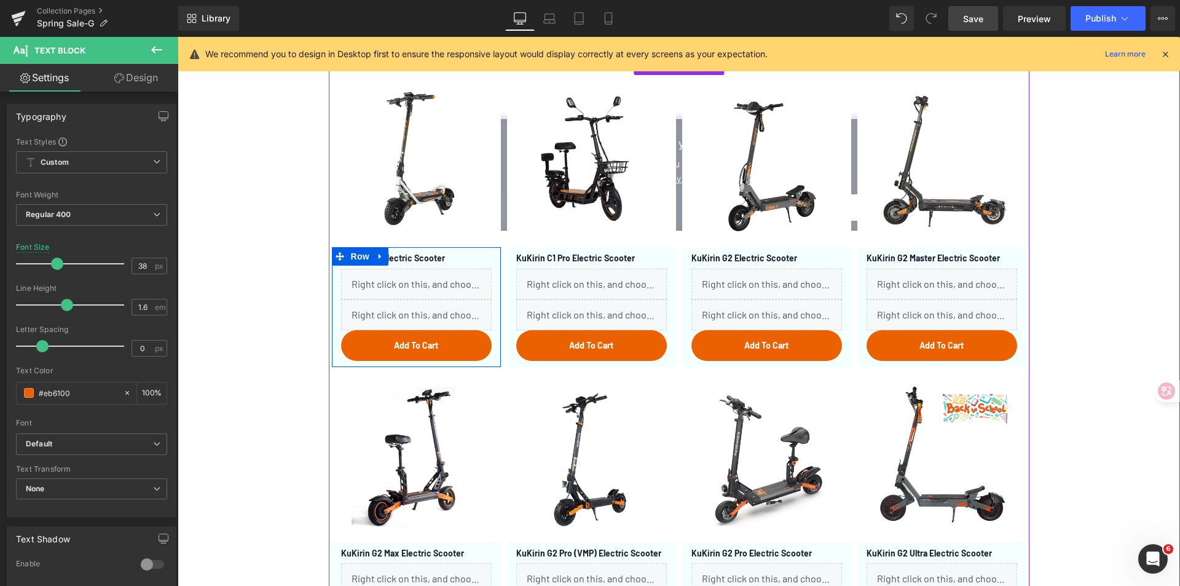
click at [490, 335] on div "KuKirin A1 Electric Scooter (P) Title Liquid Liquid Add To Cart (P) Cart Button" at bounding box center [416, 304] width 169 height 114
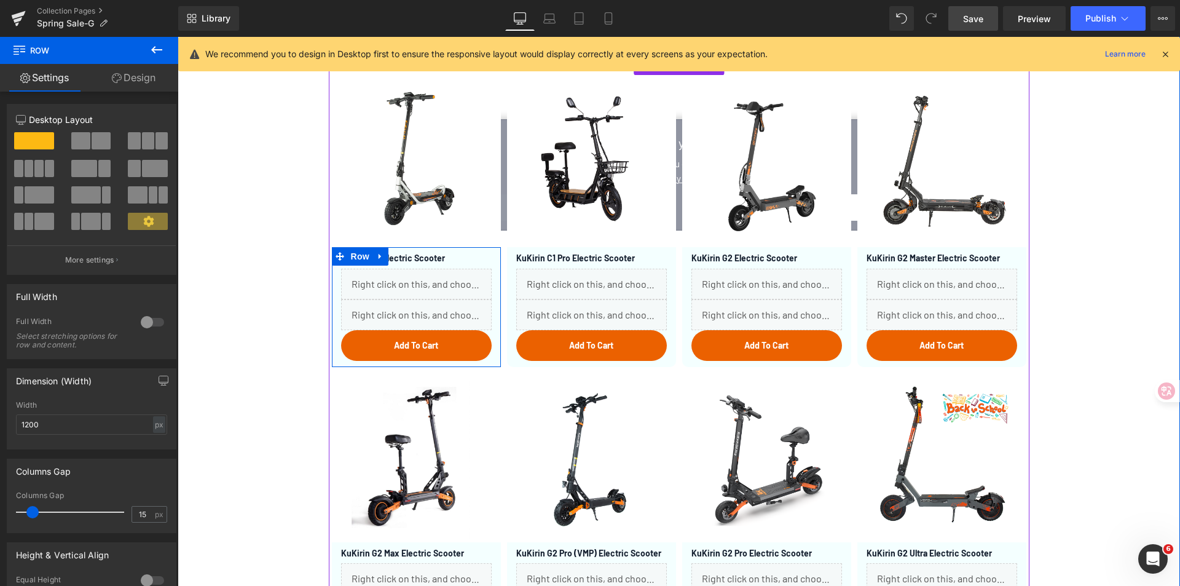
click at [490, 335] on div "KuKirin A1 Electric Scooter (P) Title Liquid Liquid Add To Cart (P) Cart Button" at bounding box center [416, 304] width 169 height 114
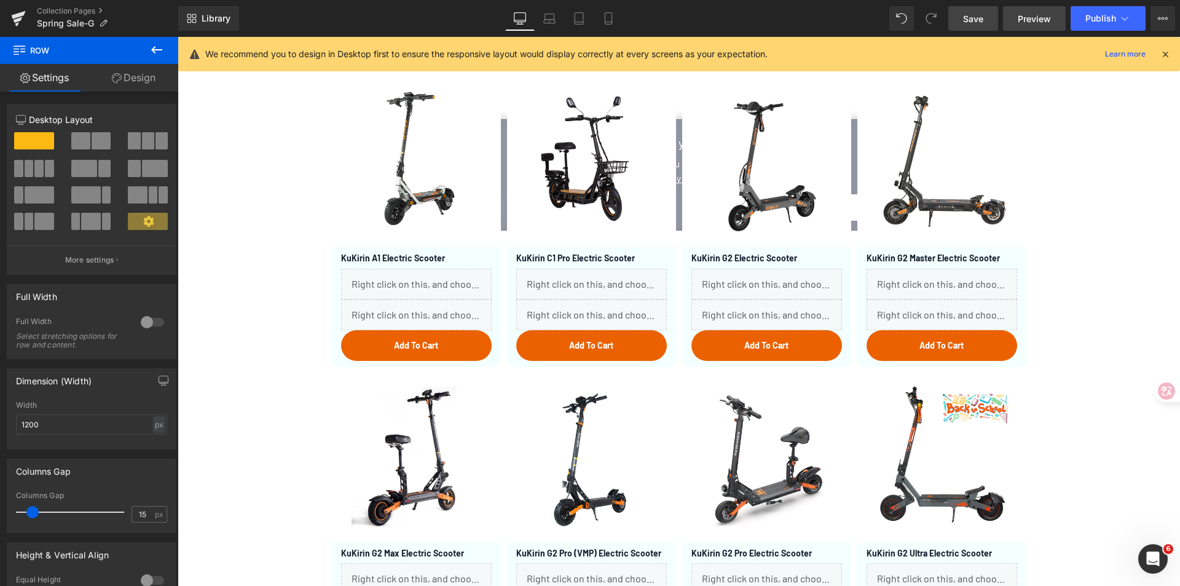
click at [1039, 15] on span "Preview" at bounding box center [1033, 18] width 33 height 13
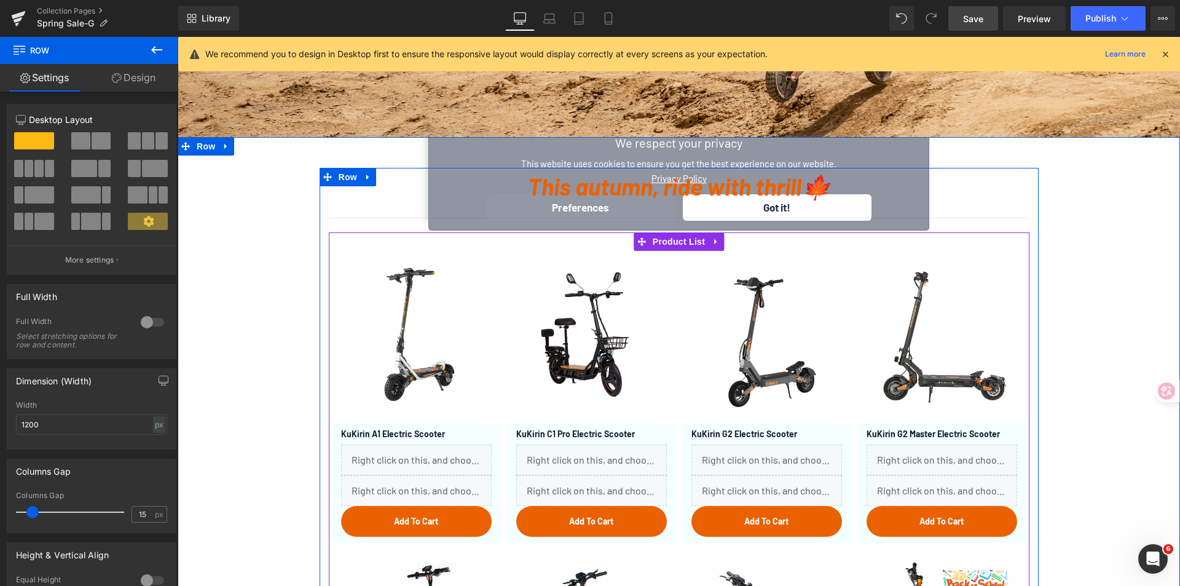
scroll to position [553, 0]
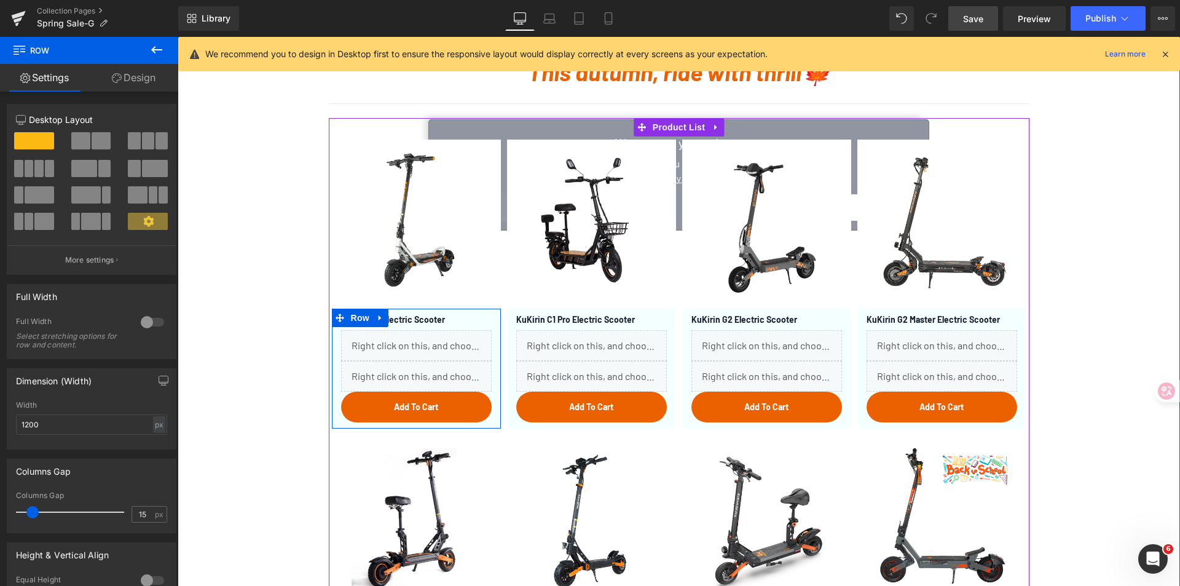
click at [488, 353] on div "KuKirin A1 Electric Scooter (P) Title Liquid Liquid Add To Cart (P) Cart Button" at bounding box center [416, 365] width 169 height 114
click at [476, 316] on h3 "KuKirin A1 Electric Scooter" at bounding box center [416, 317] width 151 height 18
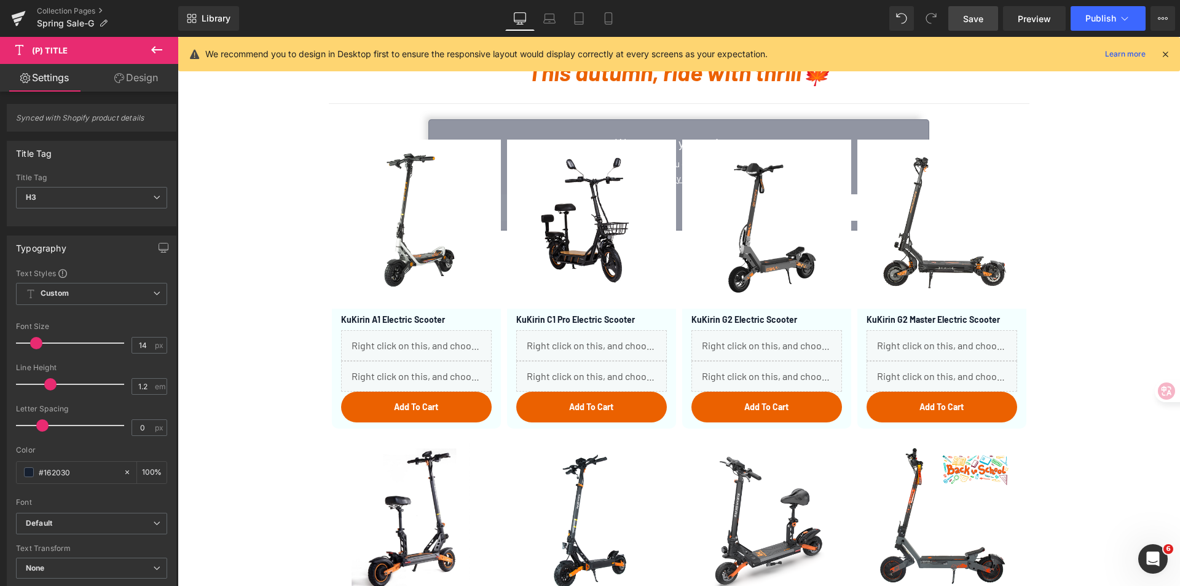
click at [138, 71] on link "Design" at bounding box center [136, 78] width 89 height 28
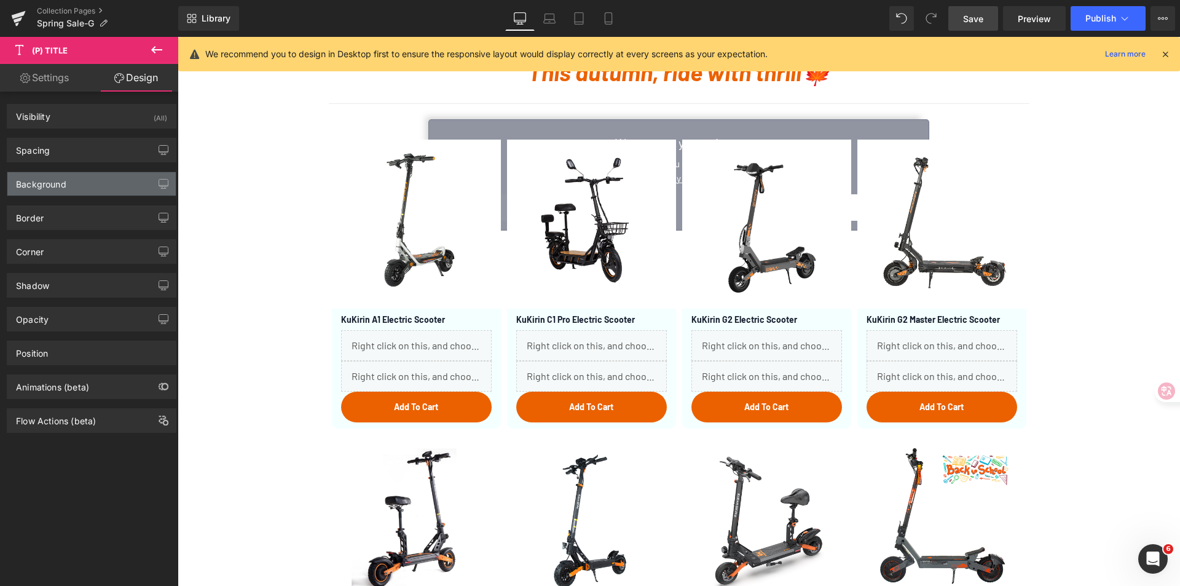
click at [74, 178] on div "Background" at bounding box center [91, 183] width 168 height 23
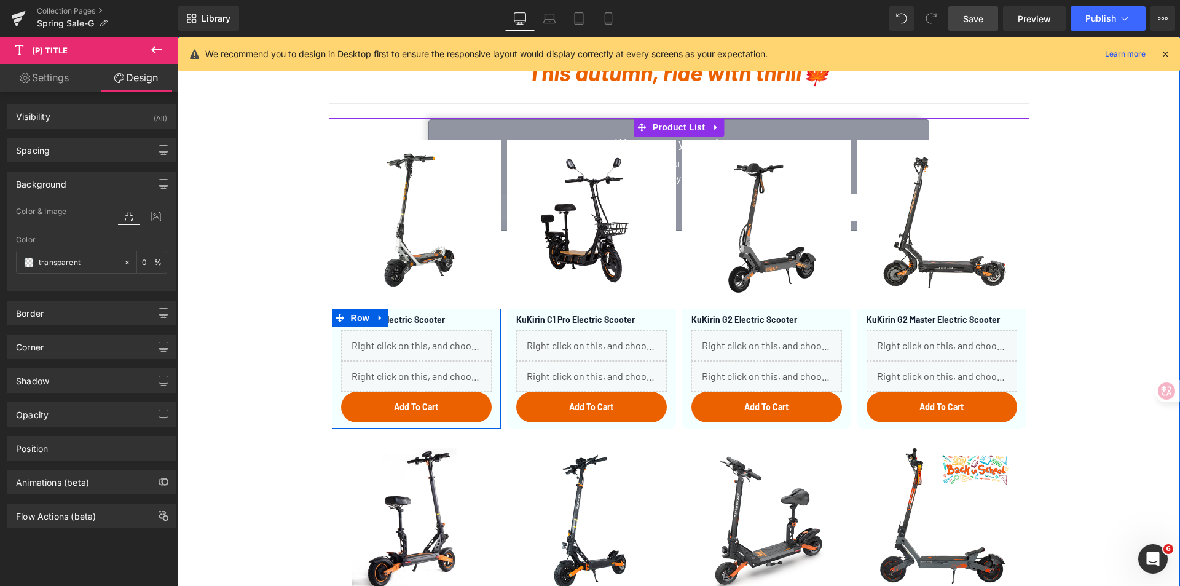
click at [487, 320] on div "KuKirin A1 Electric Scooter (P) Title Liquid Liquid Add To Cart (P) Cart Button" at bounding box center [416, 365] width 169 height 114
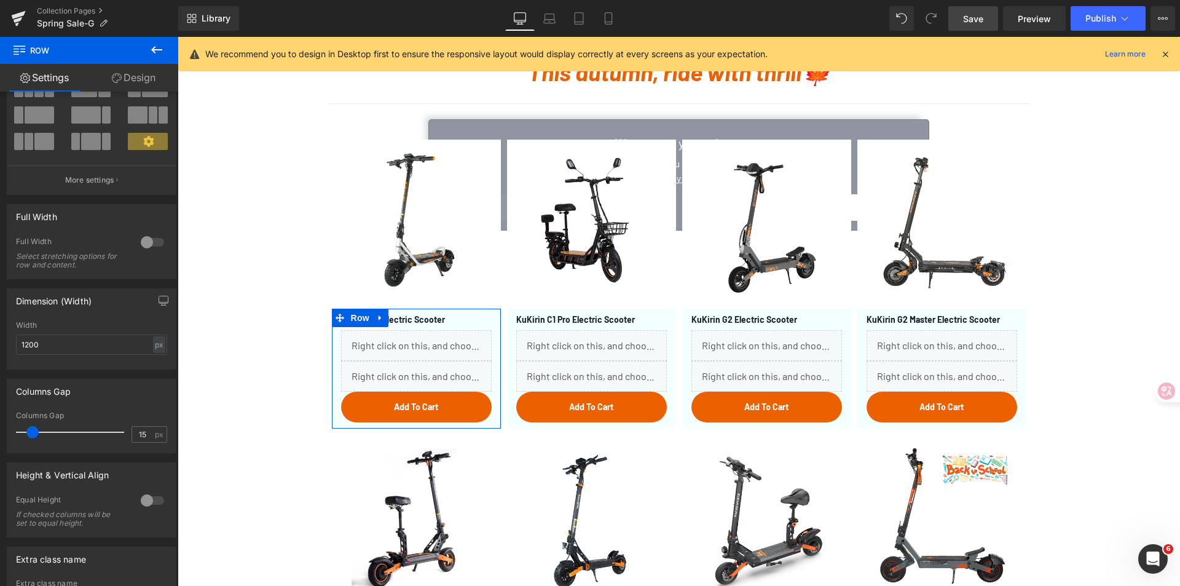
scroll to position [195, 0]
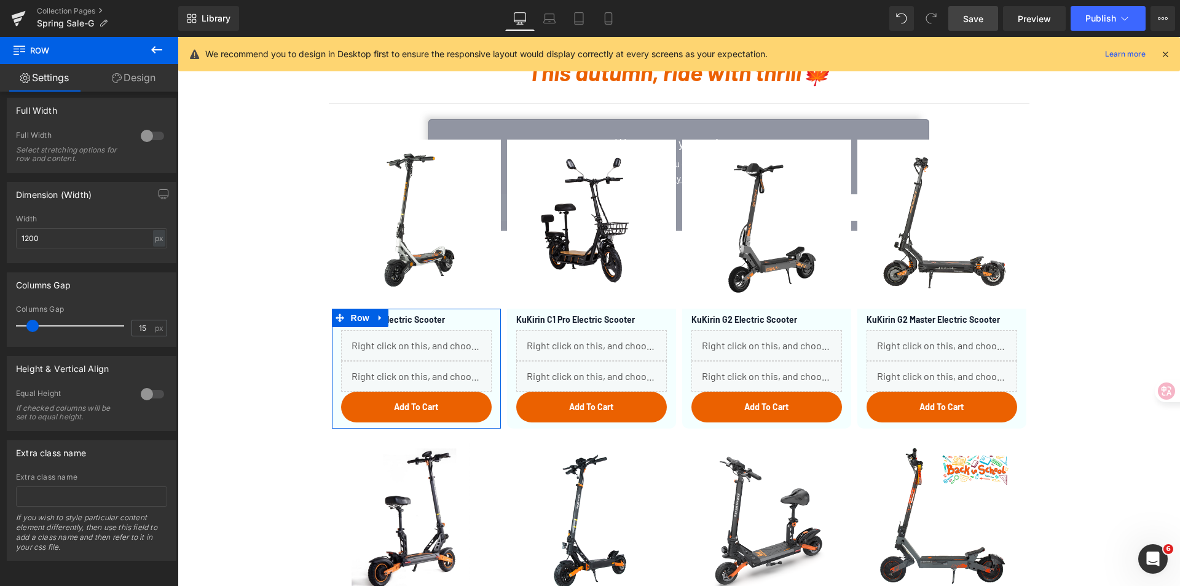
click at [143, 75] on link "Design" at bounding box center [133, 78] width 89 height 28
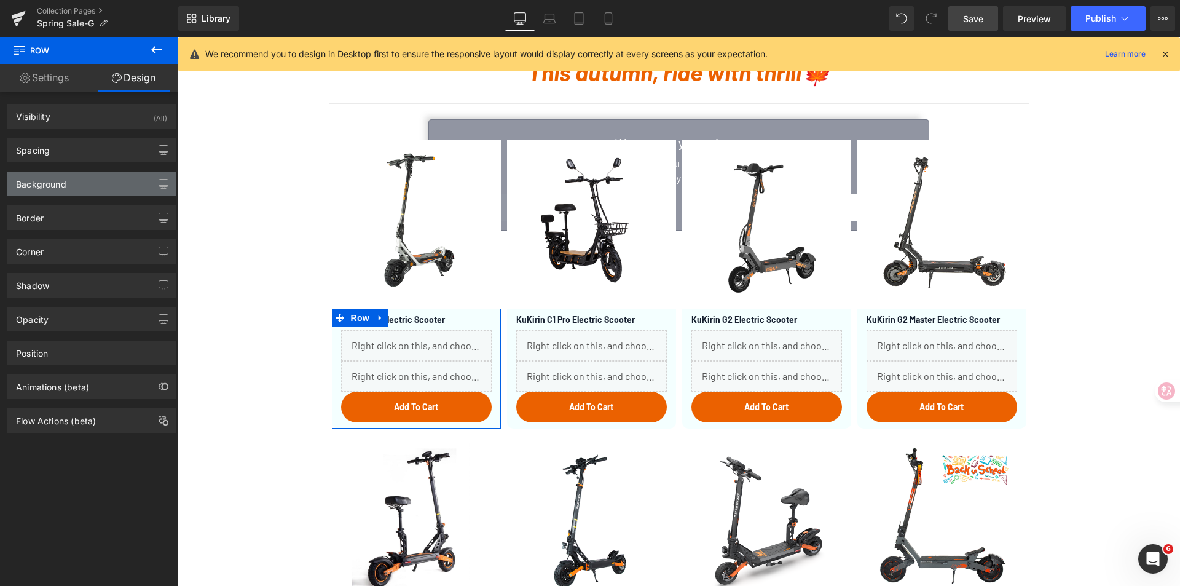
click at [69, 176] on div "Background" at bounding box center [91, 183] width 168 height 23
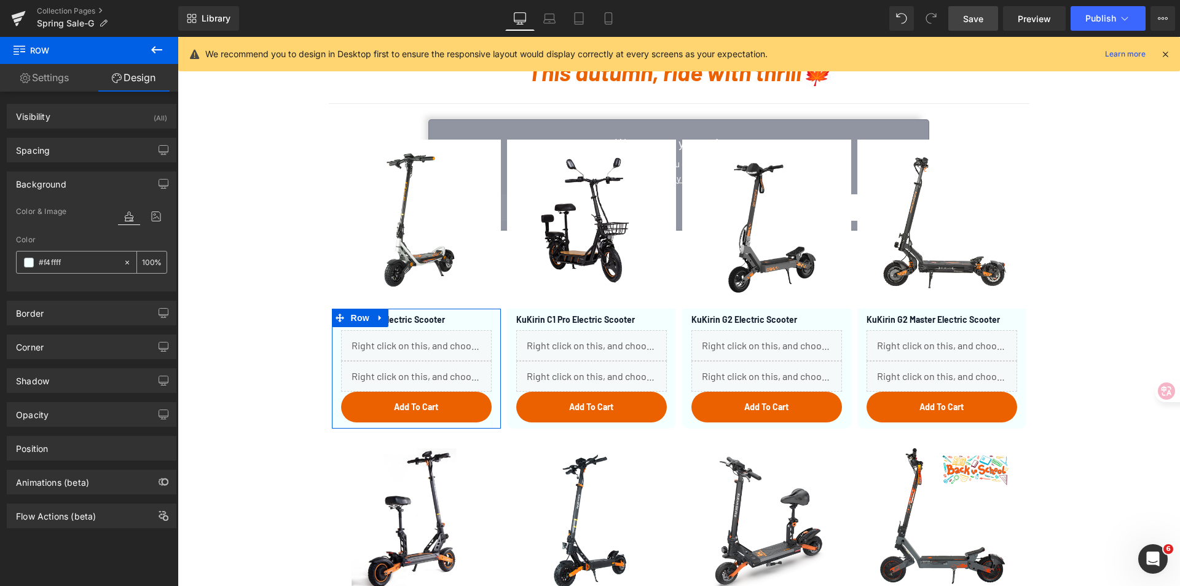
click at [65, 259] on input "#f4ffff" at bounding box center [78, 263] width 79 height 14
paste input "e0b57e"
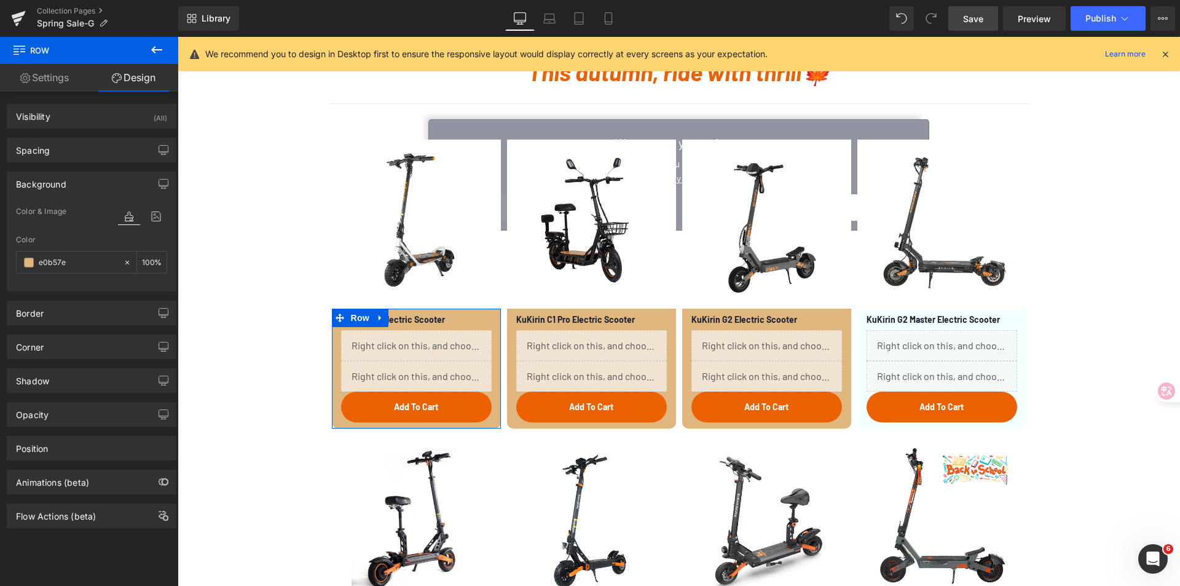
type input "#e0b57e"
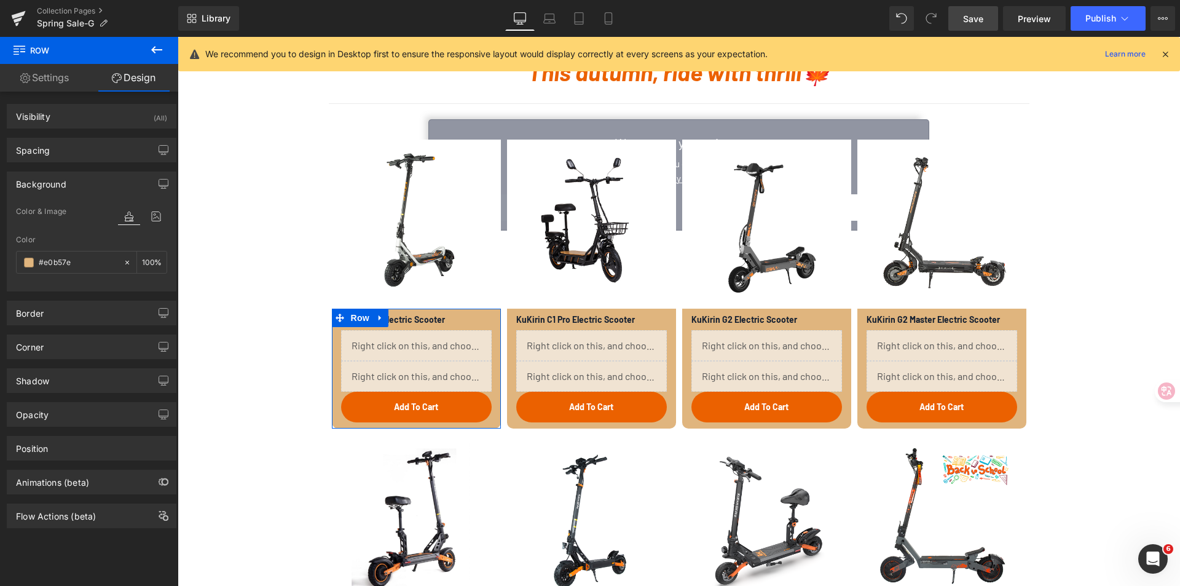
click at [79, 243] on div "Color" at bounding box center [91, 239] width 151 height 9
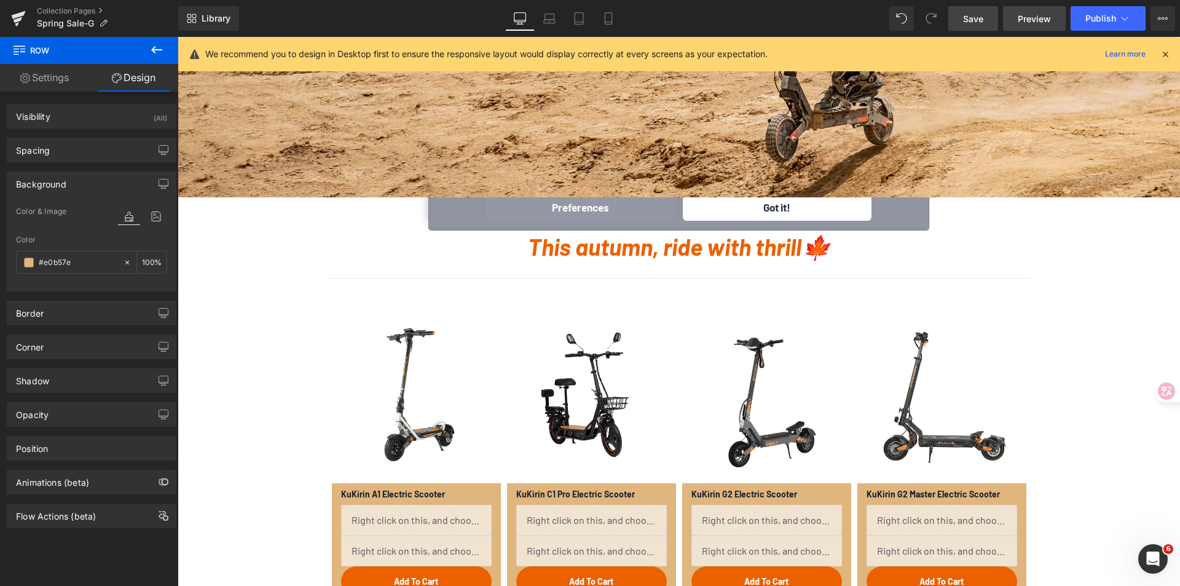
scroll to position [369, 0]
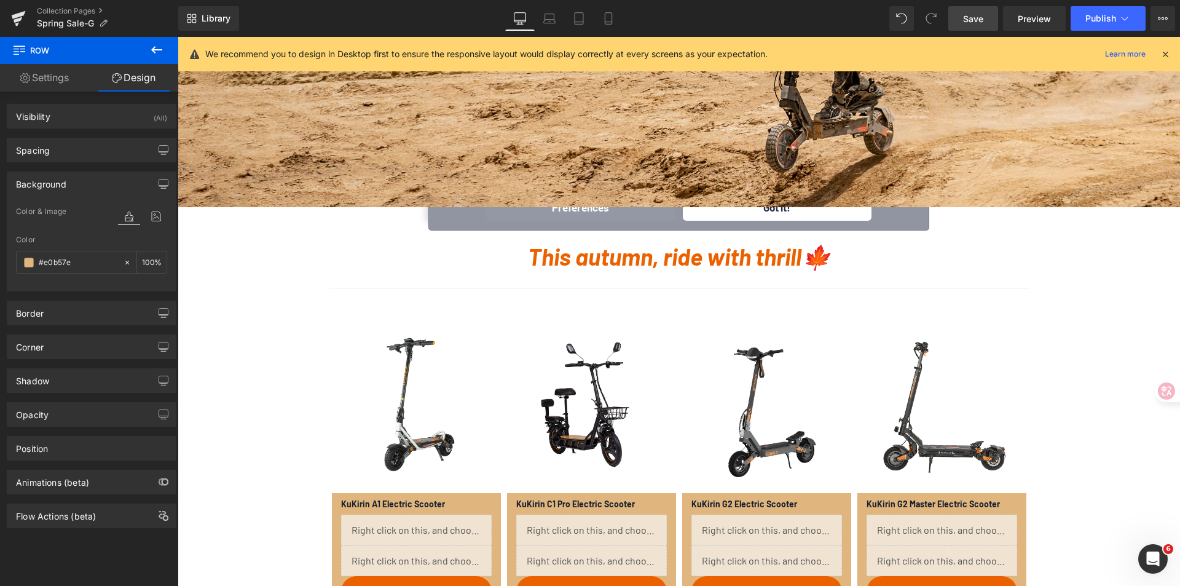
click at [983, 19] on span "Save" at bounding box center [973, 18] width 20 height 13
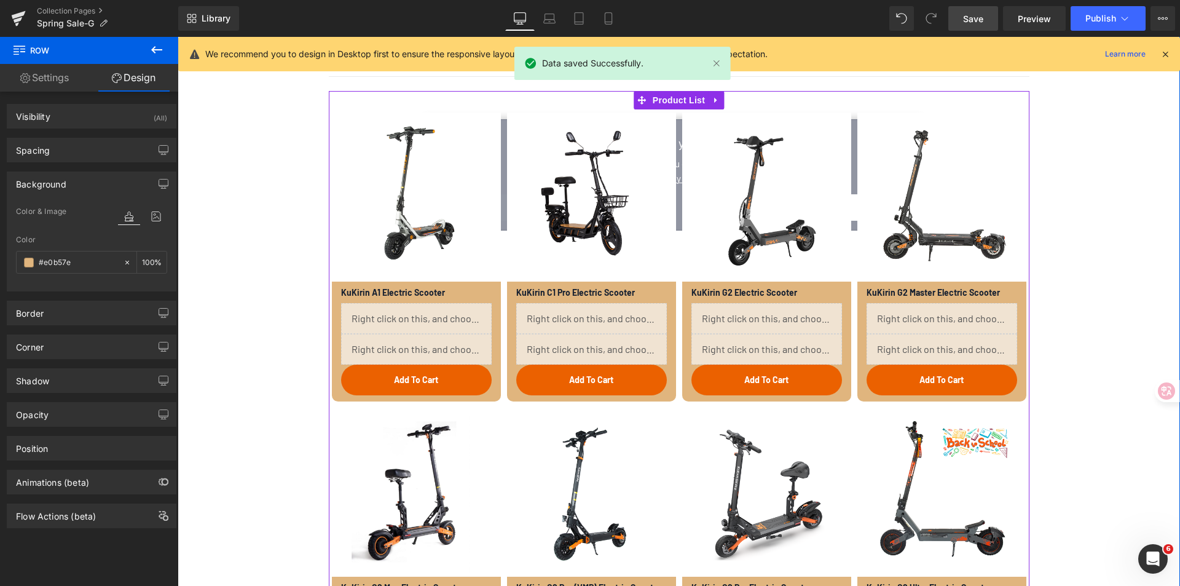
scroll to position [430, 0]
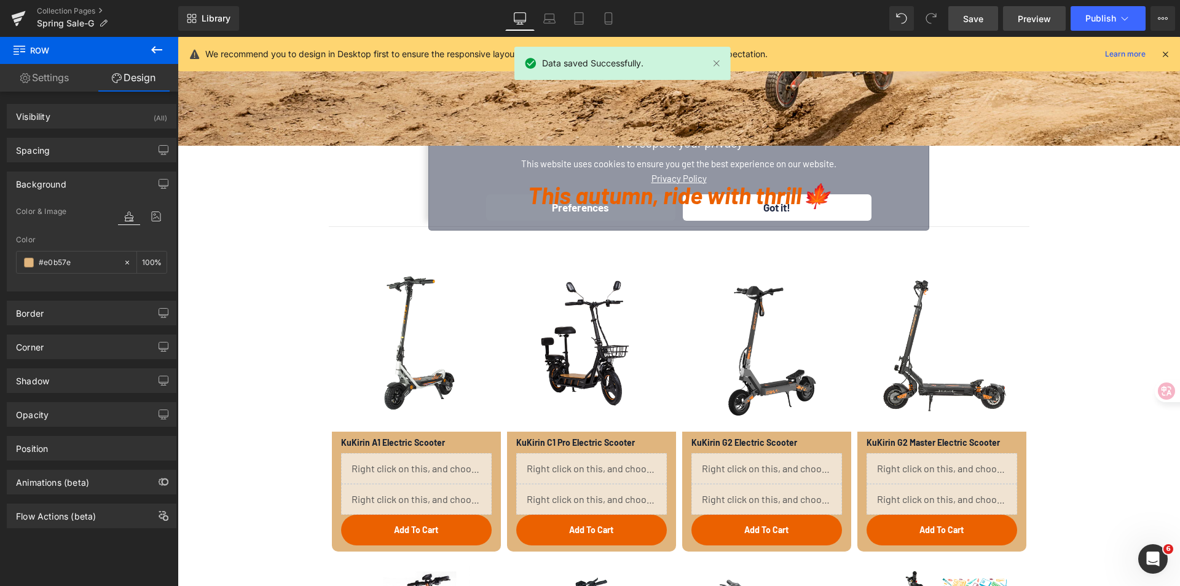
click at [1022, 15] on span "Preview" at bounding box center [1033, 18] width 33 height 13
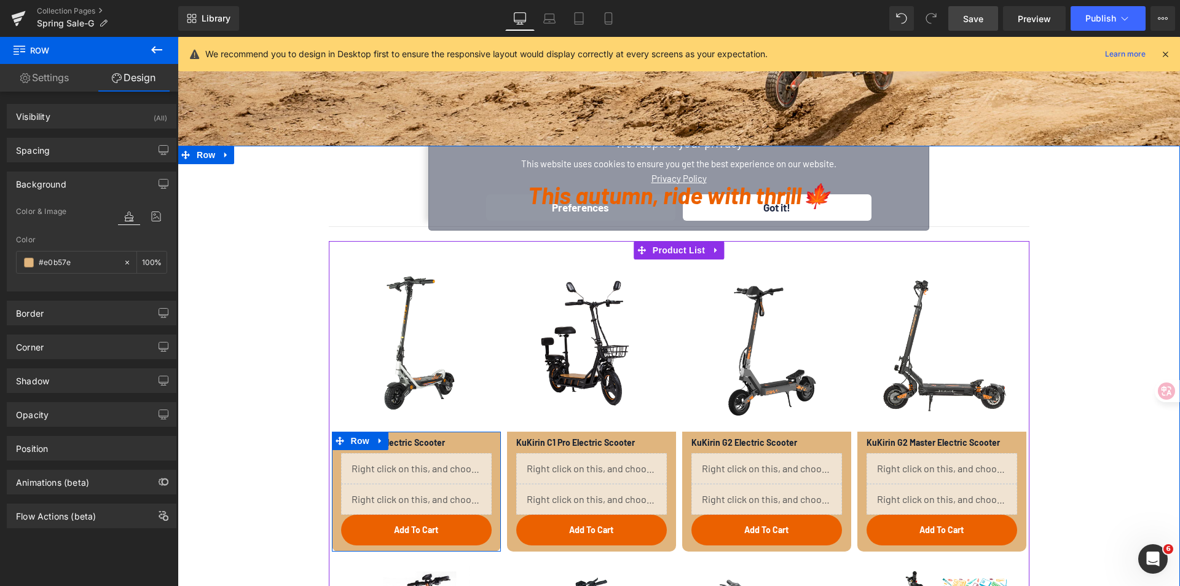
click at [492, 508] on div "KuKirin A1 Electric Scooter (P) Title Liquid Liquid Add To Cart (P) Cart Button" at bounding box center [416, 488] width 169 height 114
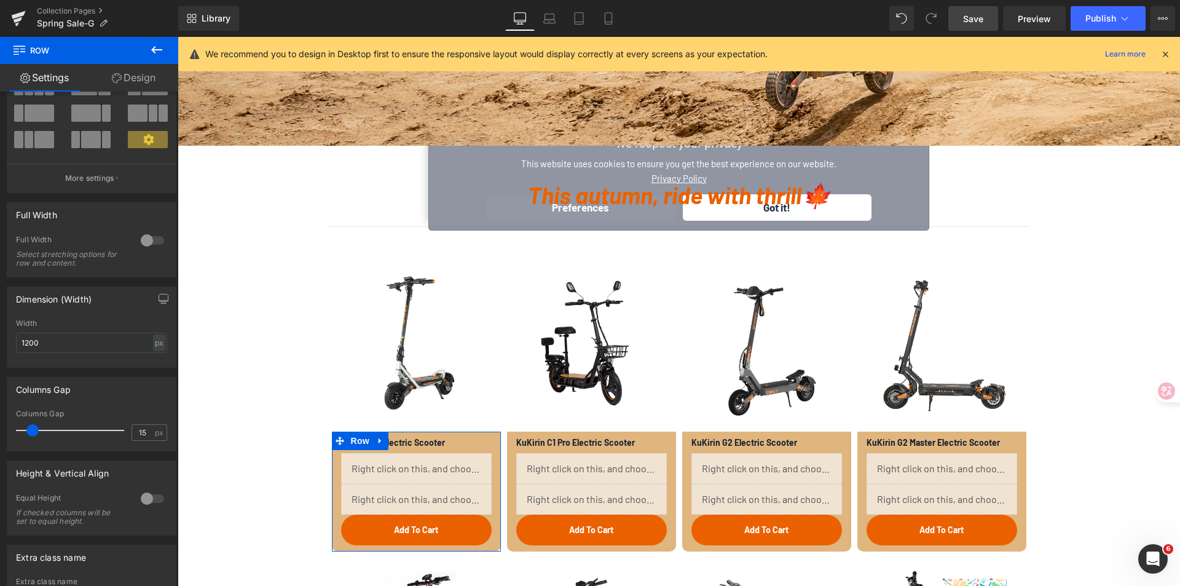
scroll to position [195, 0]
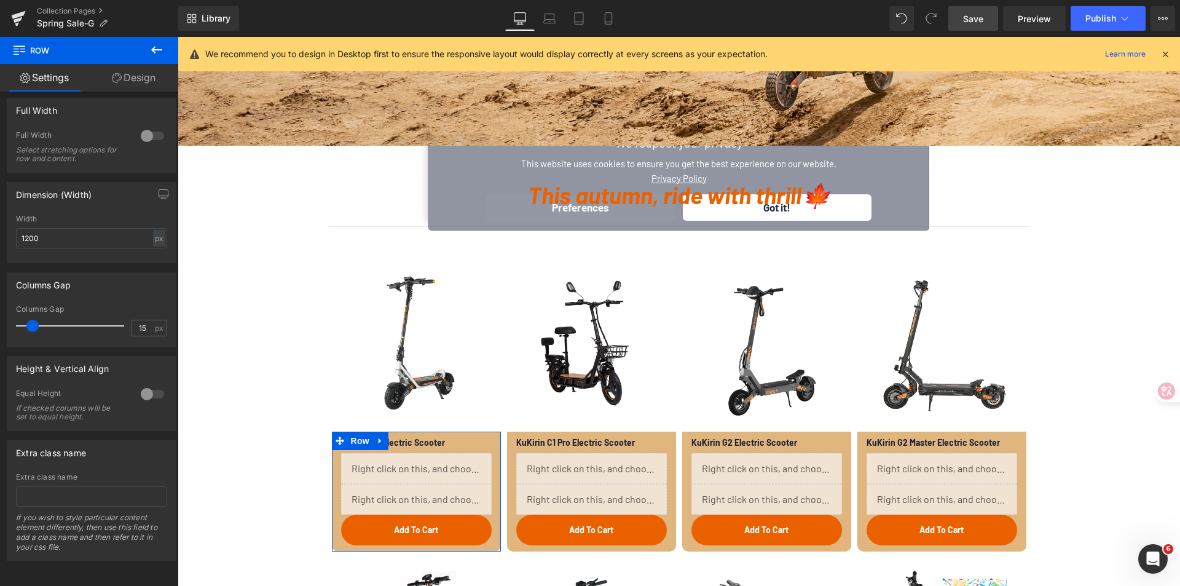
click at [134, 82] on link "Design" at bounding box center [133, 78] width 89 height 28
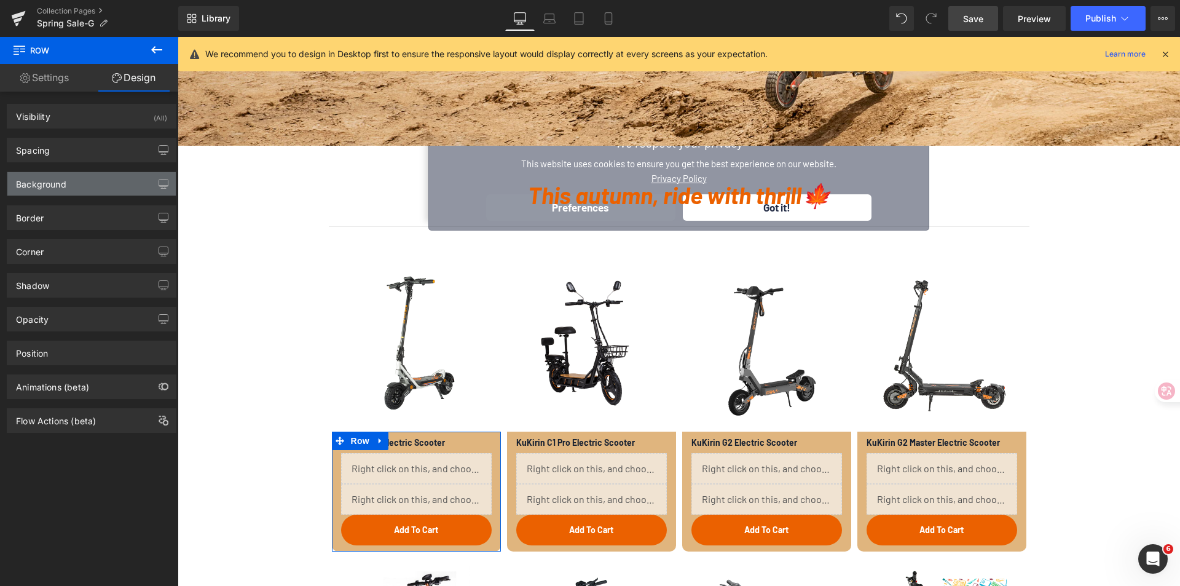
type input "#e0b57e"
type input "100"
click at [69, 178] on div "Background" at bounding box center [91, 183] width 168 height 23
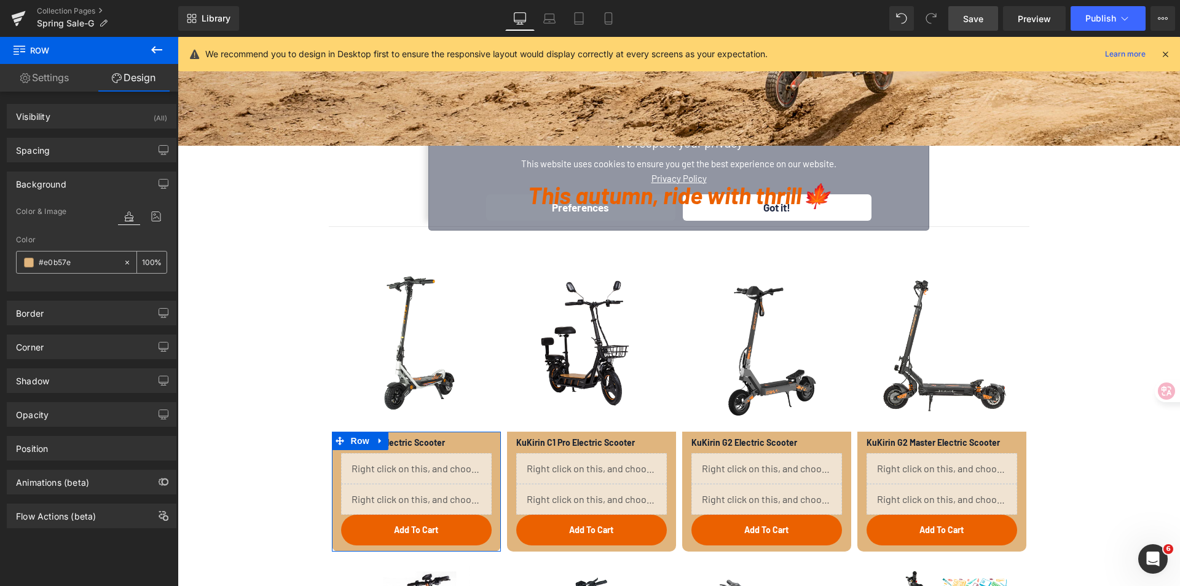
paste input "f3e5dc"
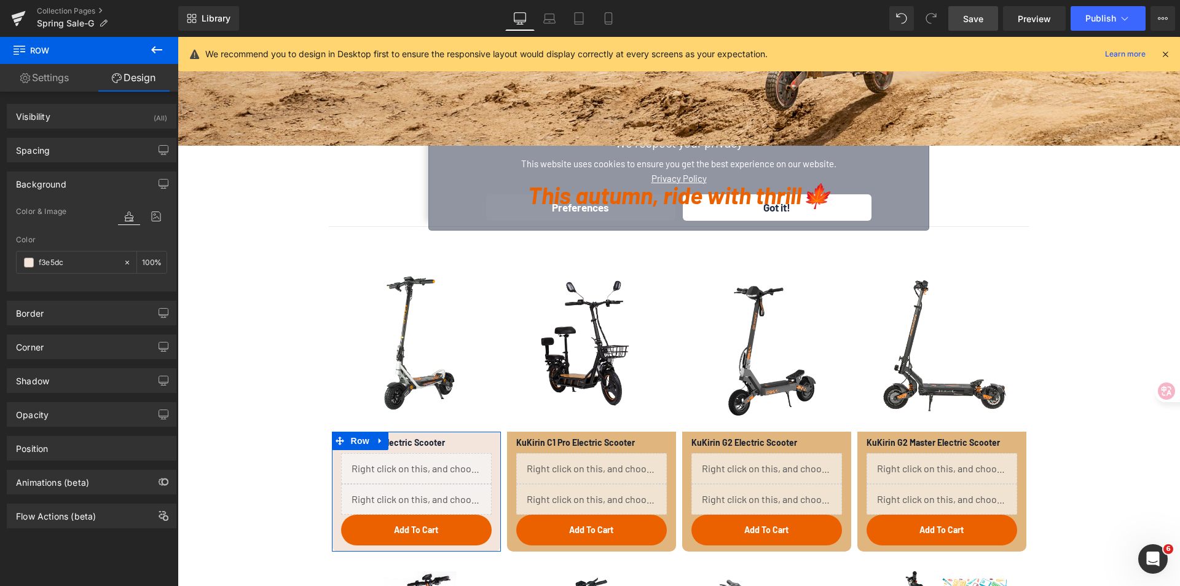
type input "#f3e5dc"
click at [92, 237] on div "Color" at bounding box center [91, 239] width 151 height 9
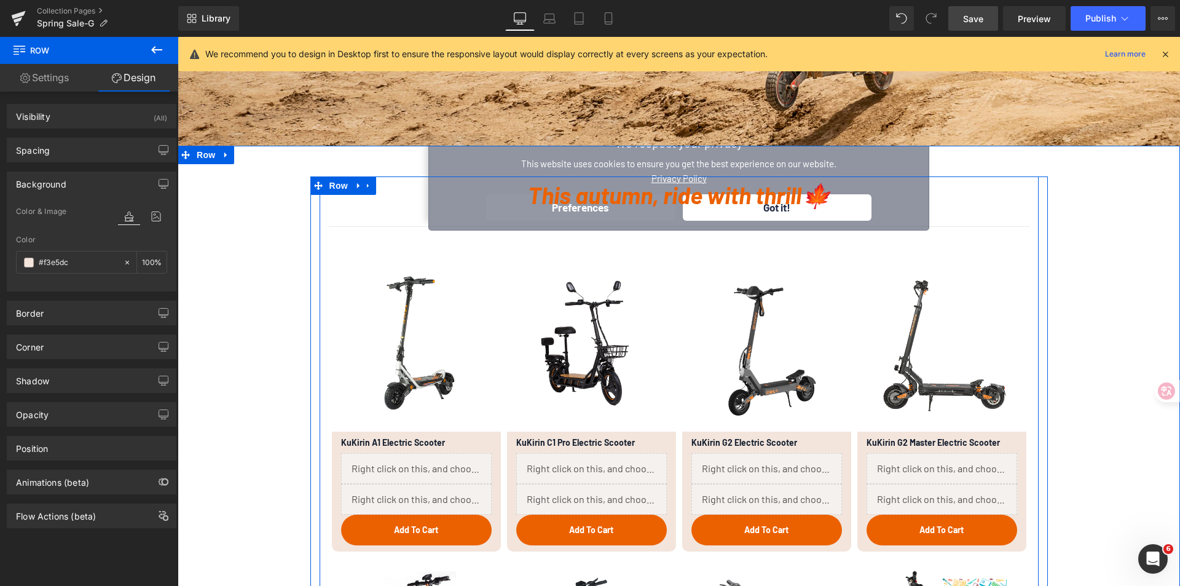
click at [775, 212] on div "This autumn, ride with thrill🍁 Text Block" at bounding box center [679, 194] width 700 height 37
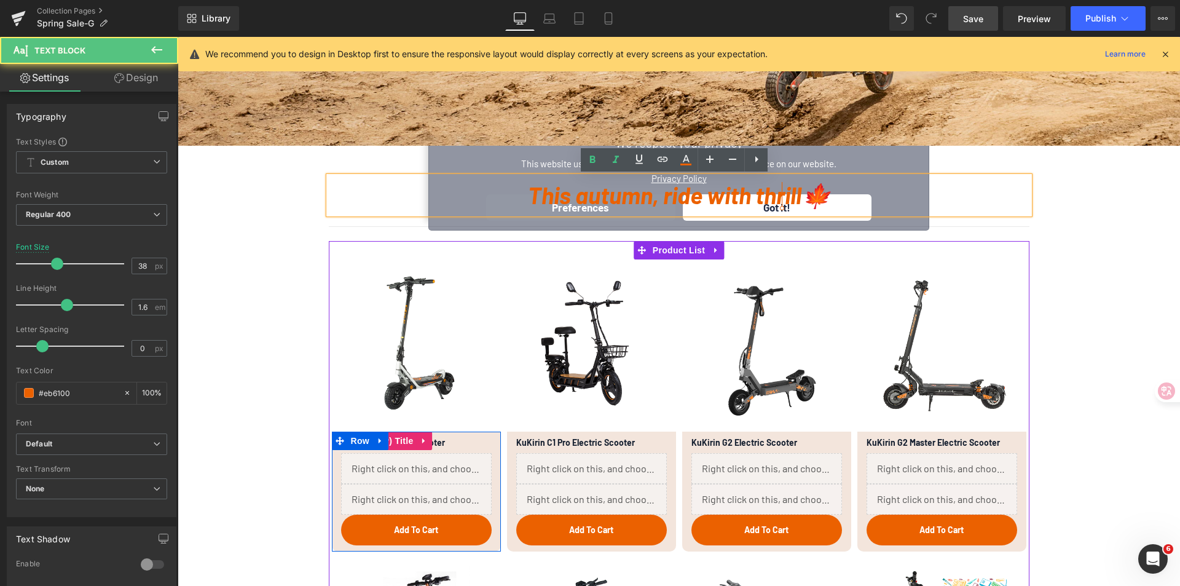
click at [470, 446] on h3 "KuKirin A1 Electric Scooter" at bounding box center [416, 440] width 151 height 18
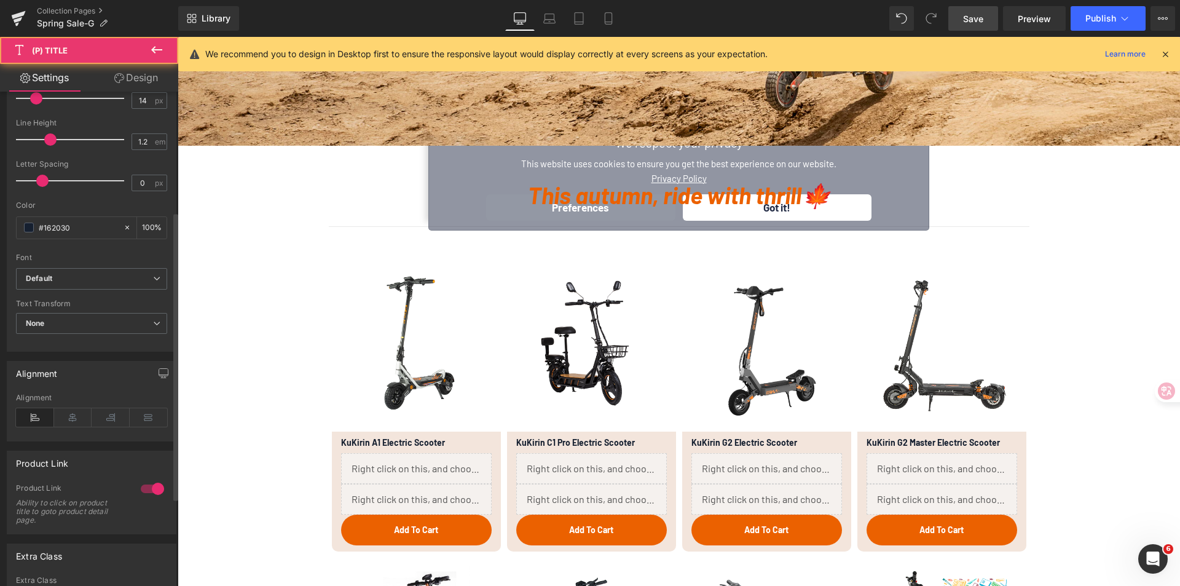
scroll to position [246, 0]
click at [128, 77] on link "Design" at bounding box center [136, 78] width 89 height 28
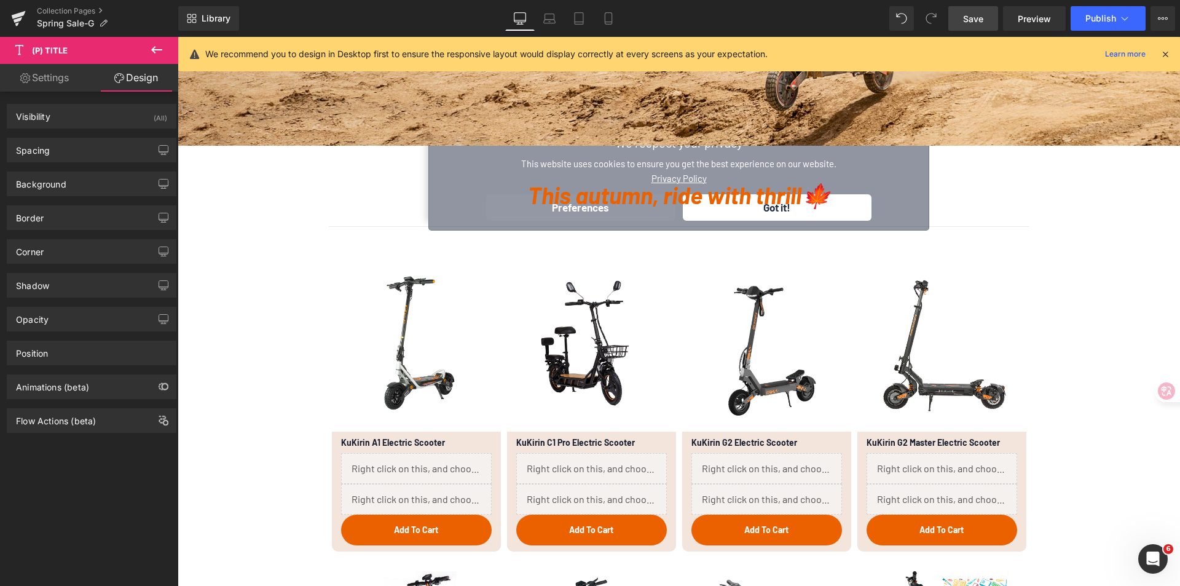
type input "transparent"
type input "0"
click at [60, 182] on div "Background" at bounding box center [41, 180] width 50 height 17
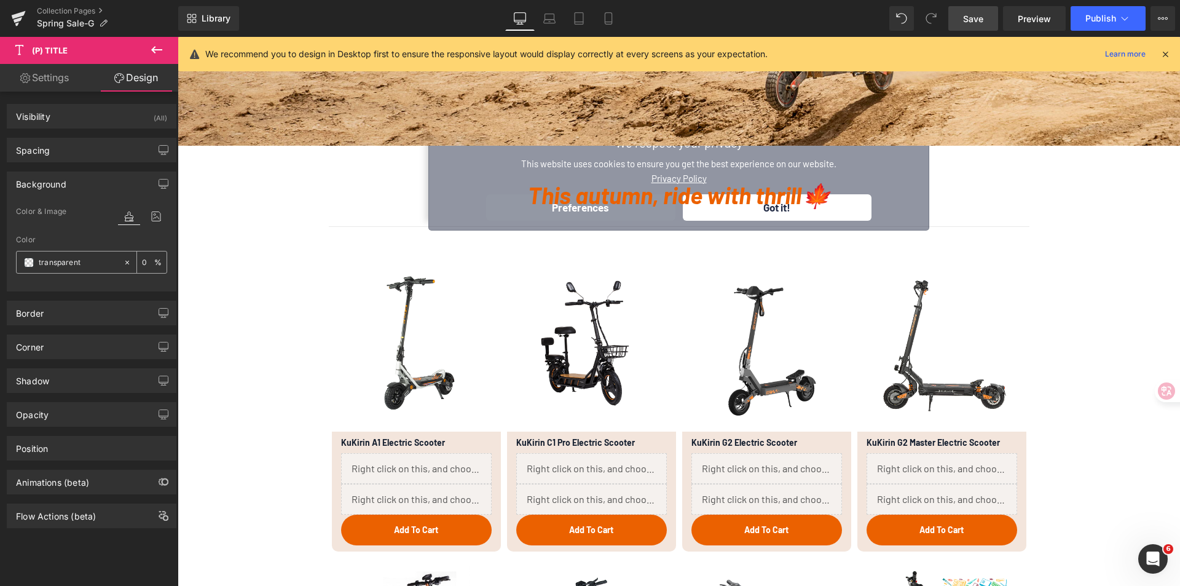
click at [92, 260] on input "transparent" at bounding box center [78, 263] width 79 height 14
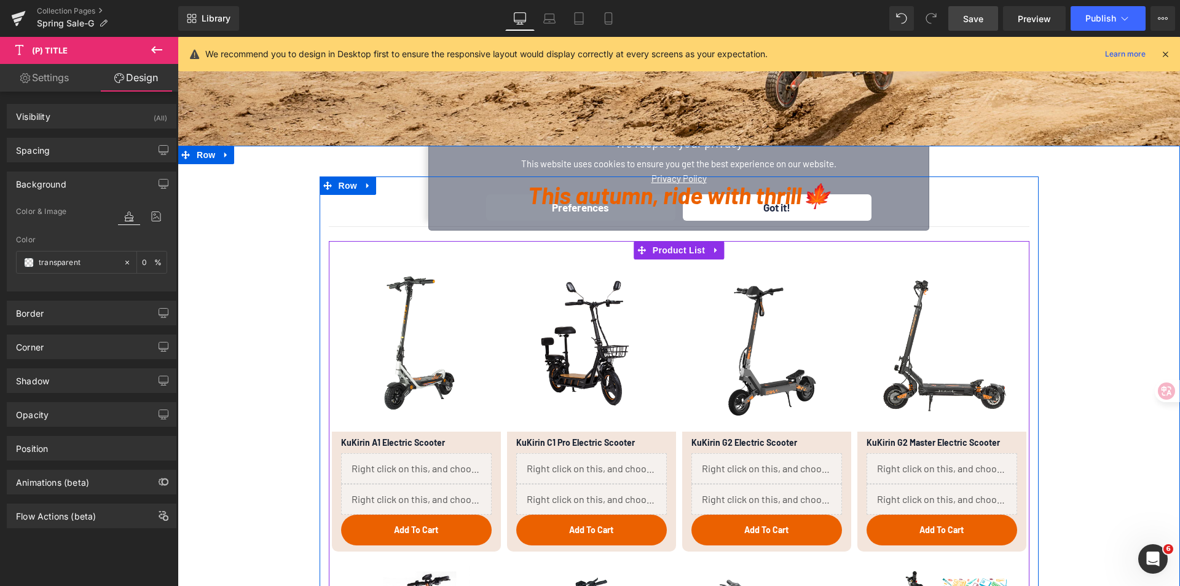
click at [490, 442] on div "KuKirin A1 Electric Scooter (P) Title Liquid Liquid Add To Cart (P) Cart Button" at bounding box center [416, 488] width 169 height 114
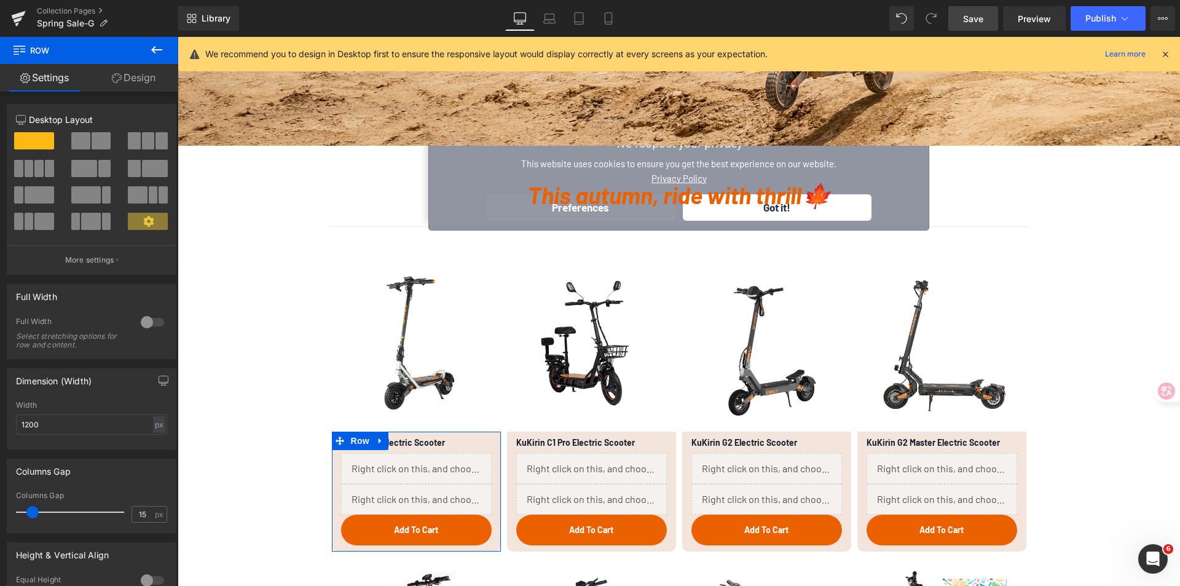
click at [144, 79] on link "Design" at bounding box center [133, 78] width 89 height 28
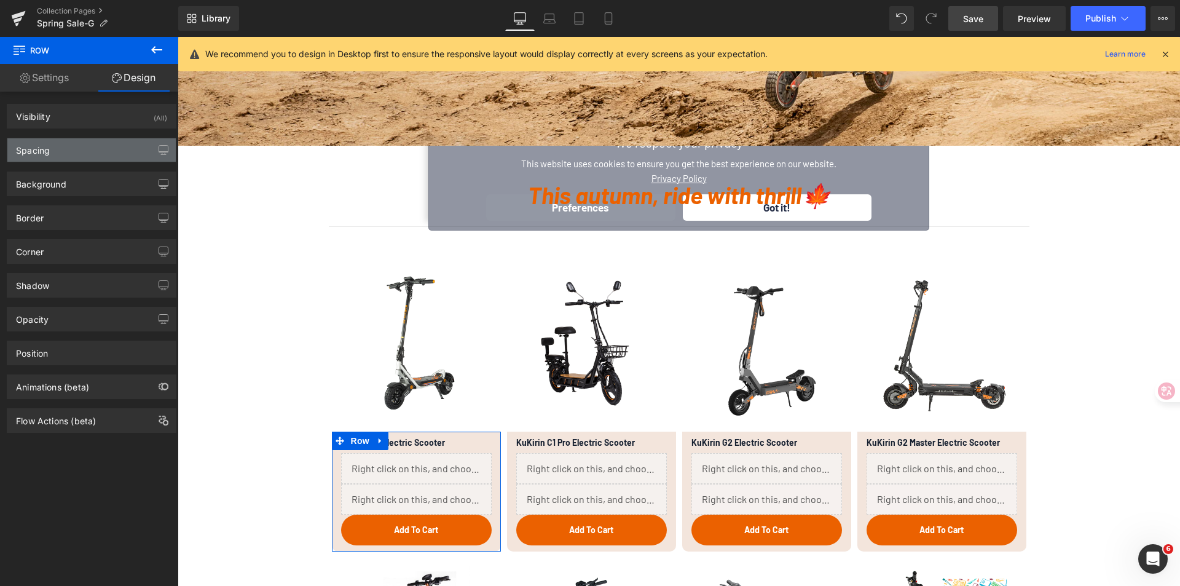
type input "#f3e5dc"
type input "100"
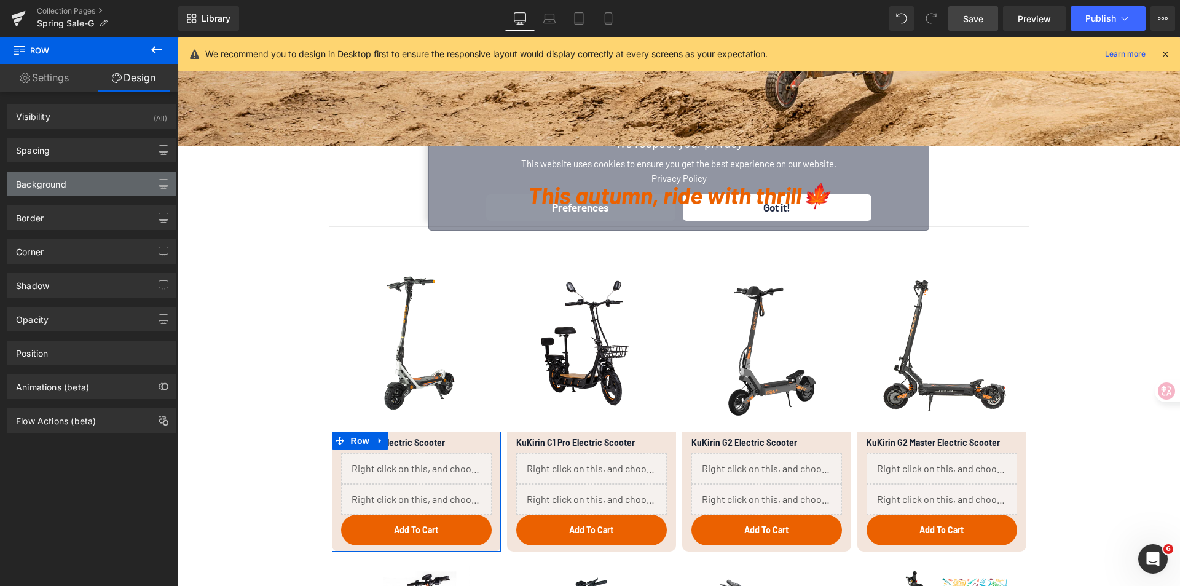
click at [61, 185] on div "Background" at bounding box center [41, 180] width 50 height 17
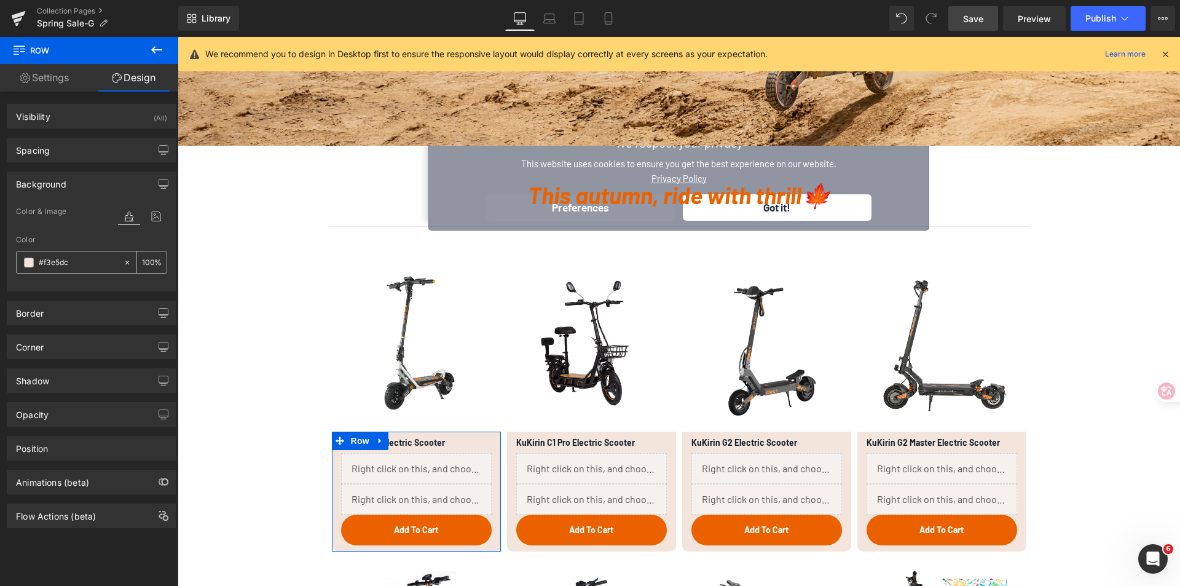
paste input "fff1d4"
click at [94, 237] on div "Color" at bounding box center [91, 239] width 151 height 9
type input "#fff1d4"
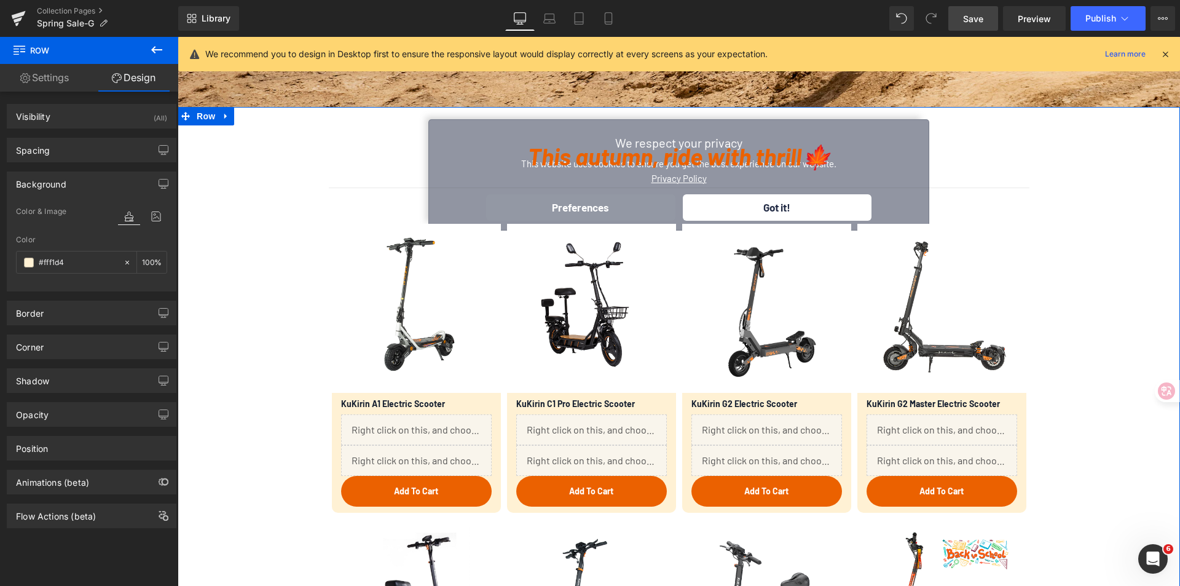
scroll to position [492, 0]
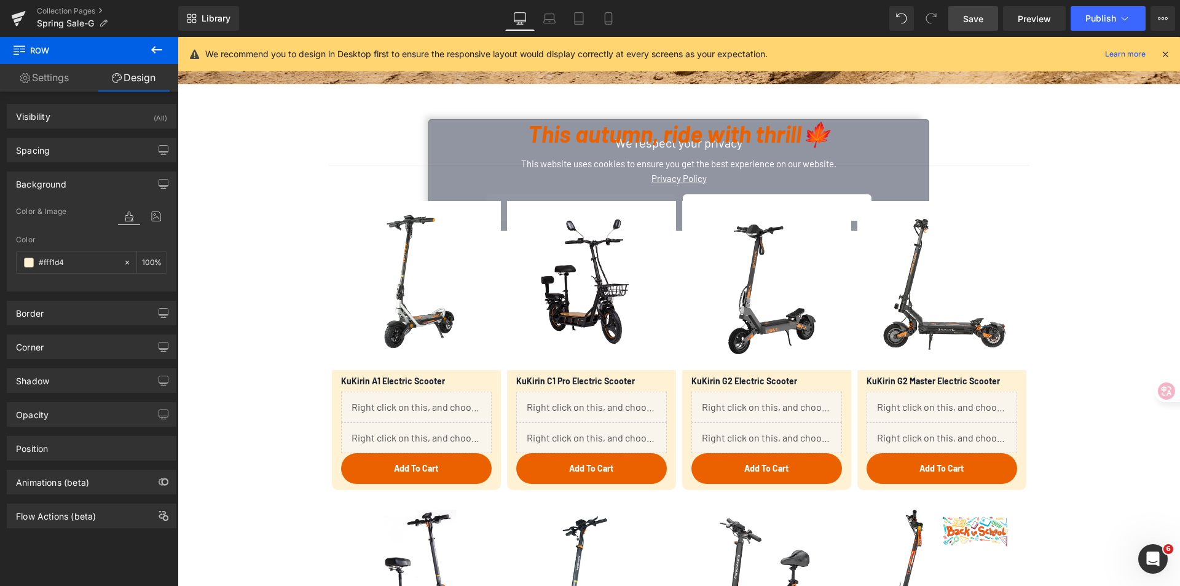
drag, startPoint x: 983, startPoint y: 23, endPoint x: 653, endPoint y: 229, distance: 388.9
click at [983, 23] on span "Save" at bounding box center [973, 18] width 20 height 13
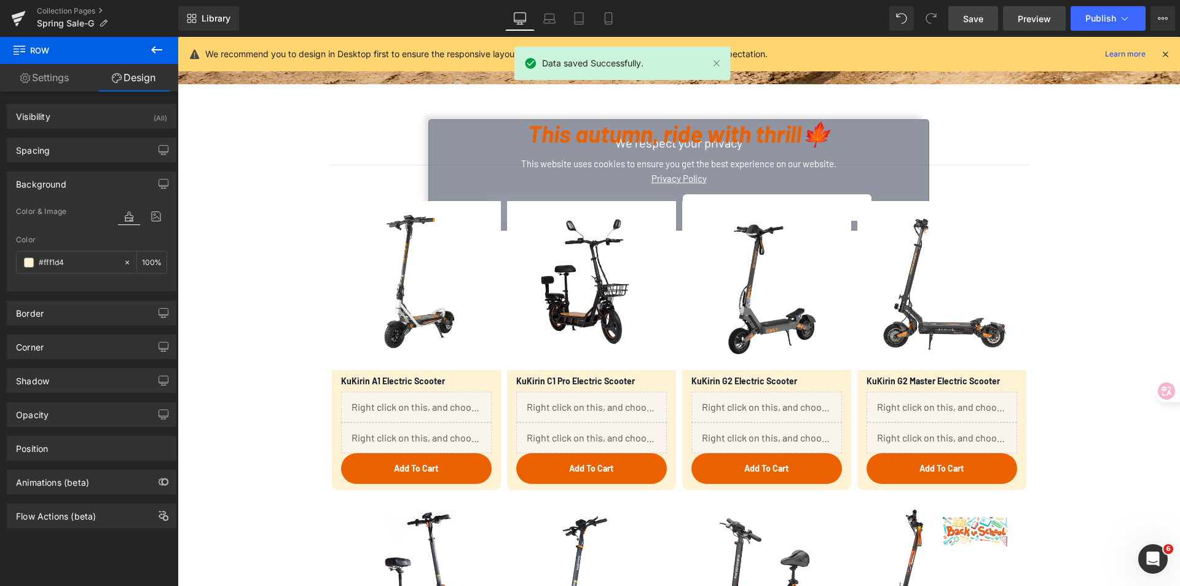
click at [1016, 15] on link "Preview" at bounding box center [1034, 18] width 63 height 25
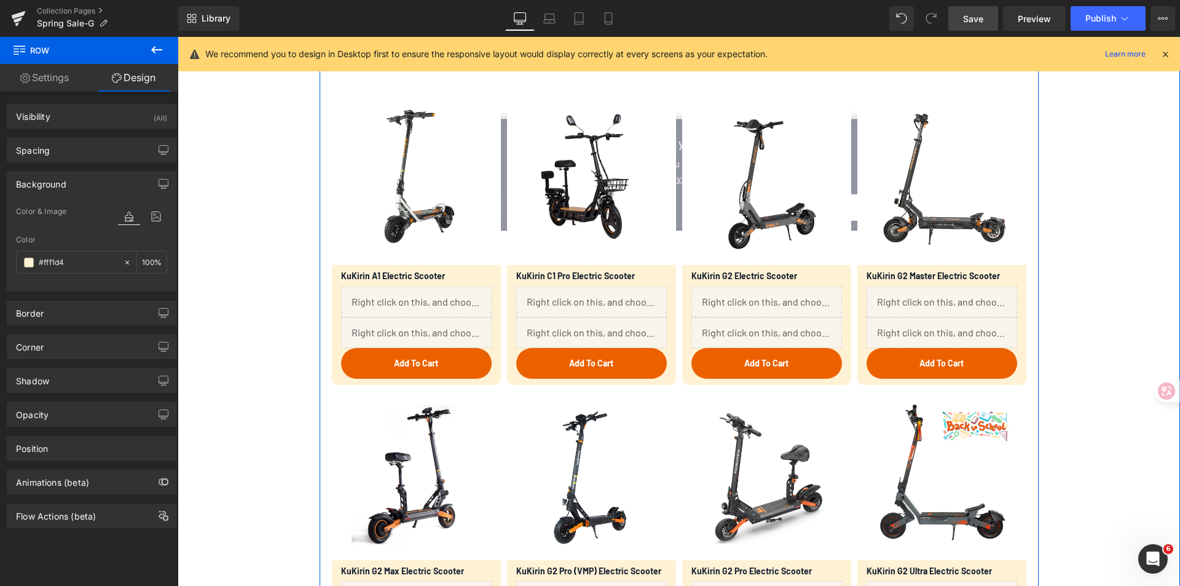
scroll to position [676, 0]
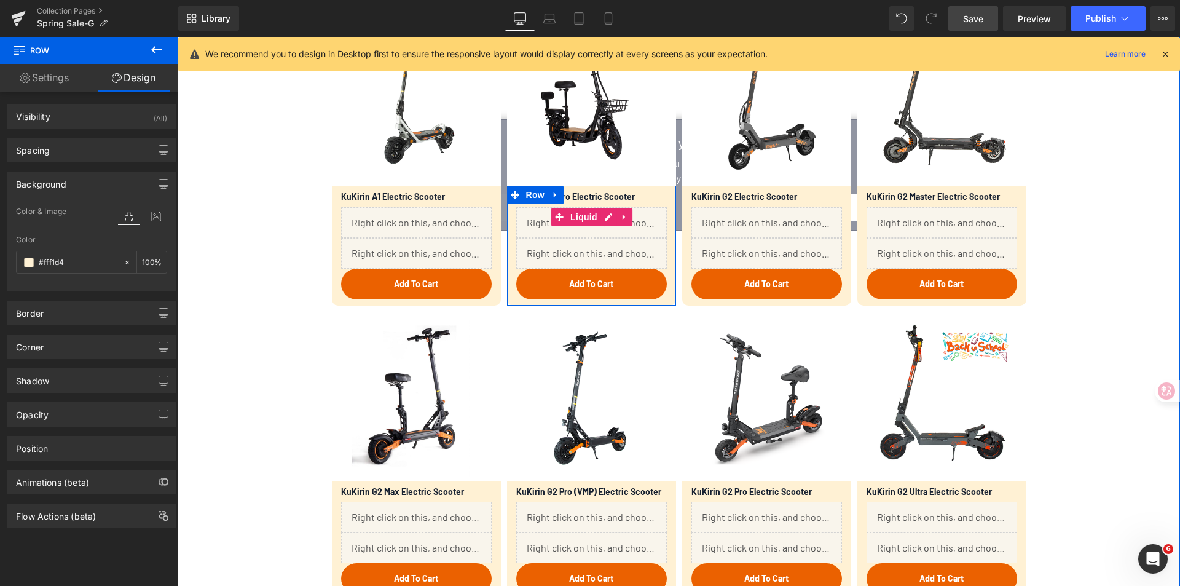
click at [568, 222] on span "Liquid" at bounding box center [583, 217] width 33 height 18
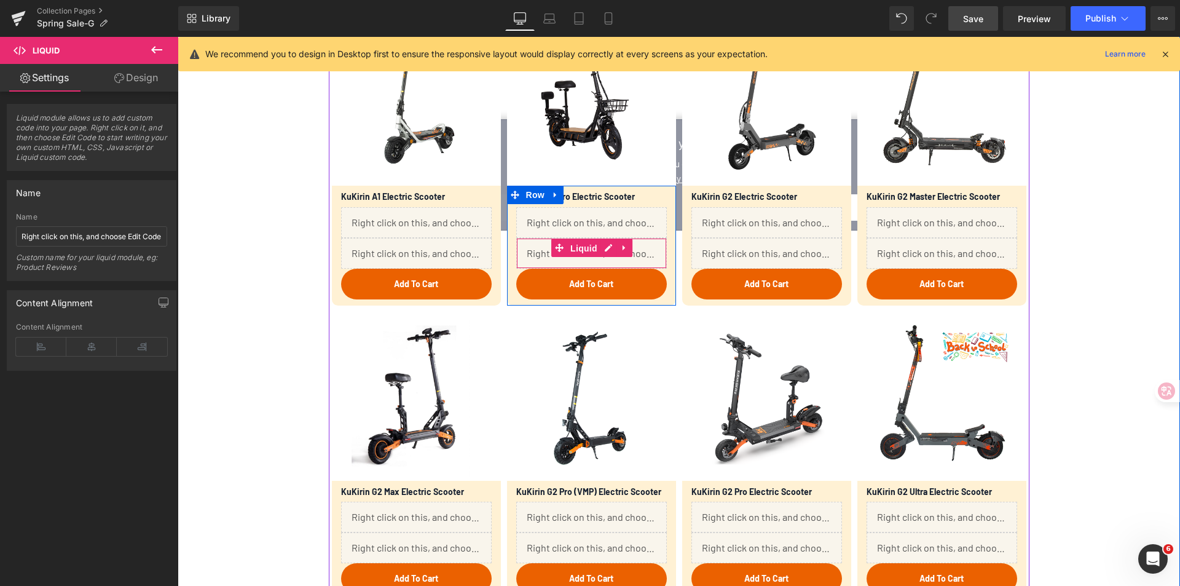
click at [593, 251] on span "Liquid" at bounding box center [583, 248] width 33 height 18
click at [603, 249] on div "Liquid" at bounding box center [591, 253] width 151 height 31
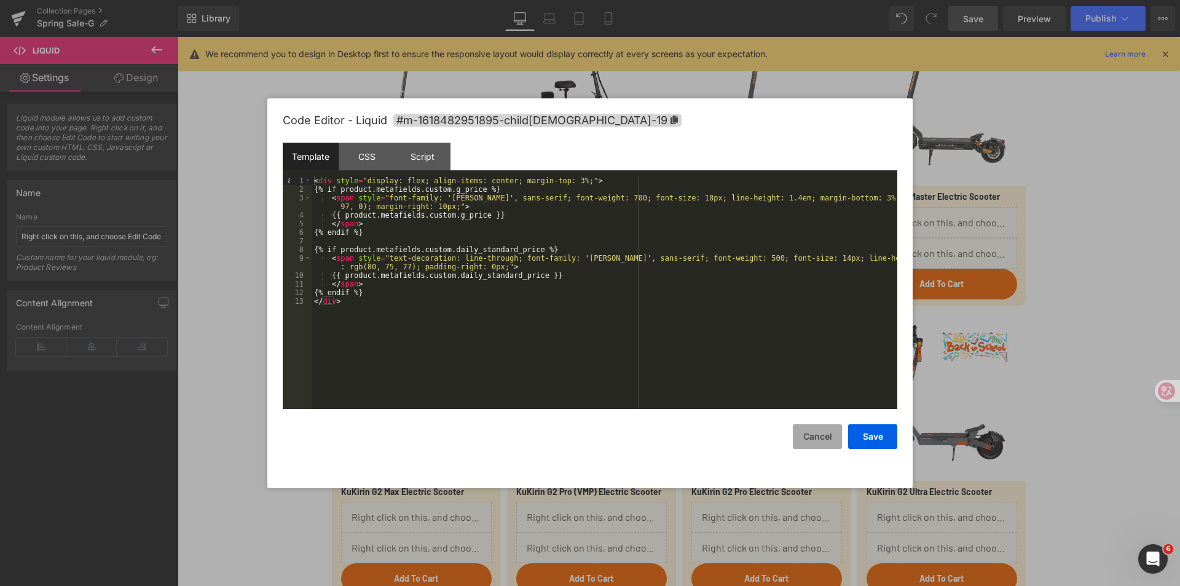
click at [818, 445] on button "Cancel" at bounding box center [817, 436] width 49 height 25
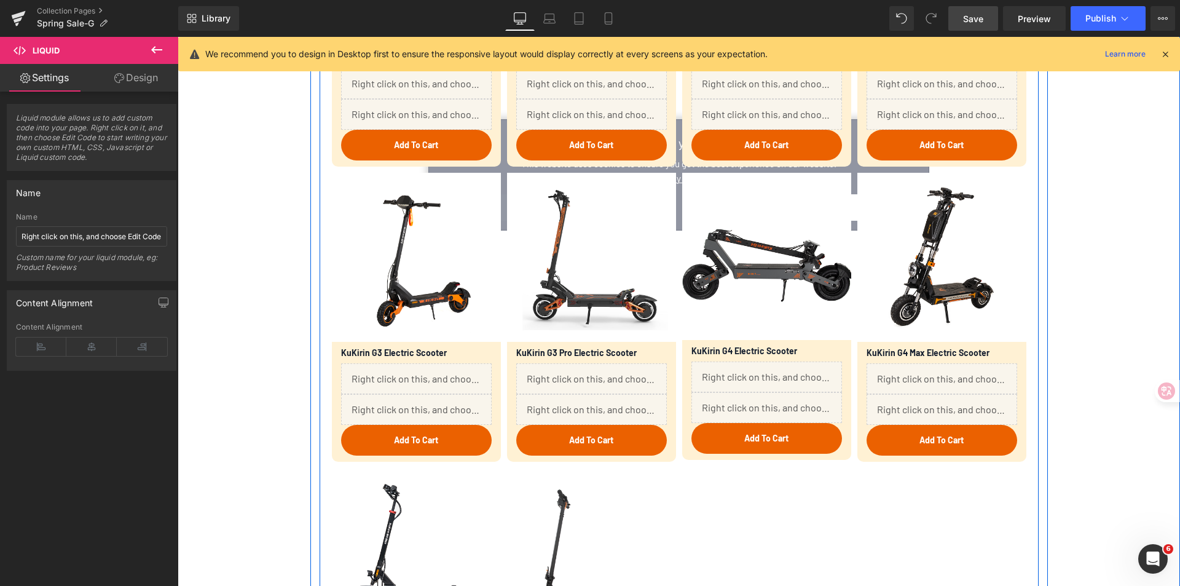
scroll to position [1229, 0]
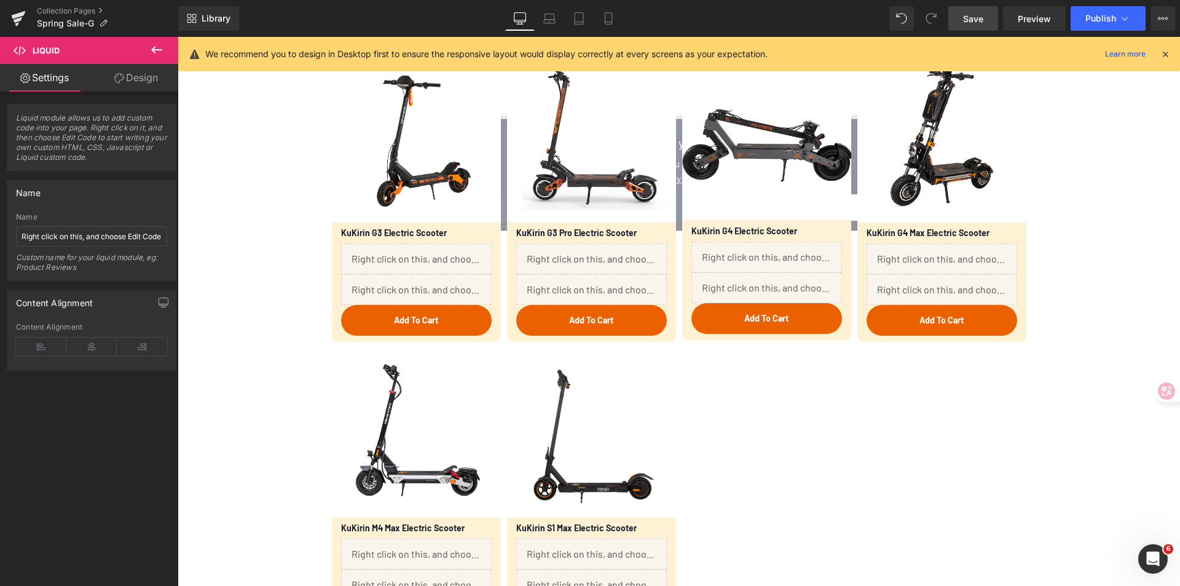
click at [973, 18] on span "Save" at bounding box center [973, 18] width 20 height 13
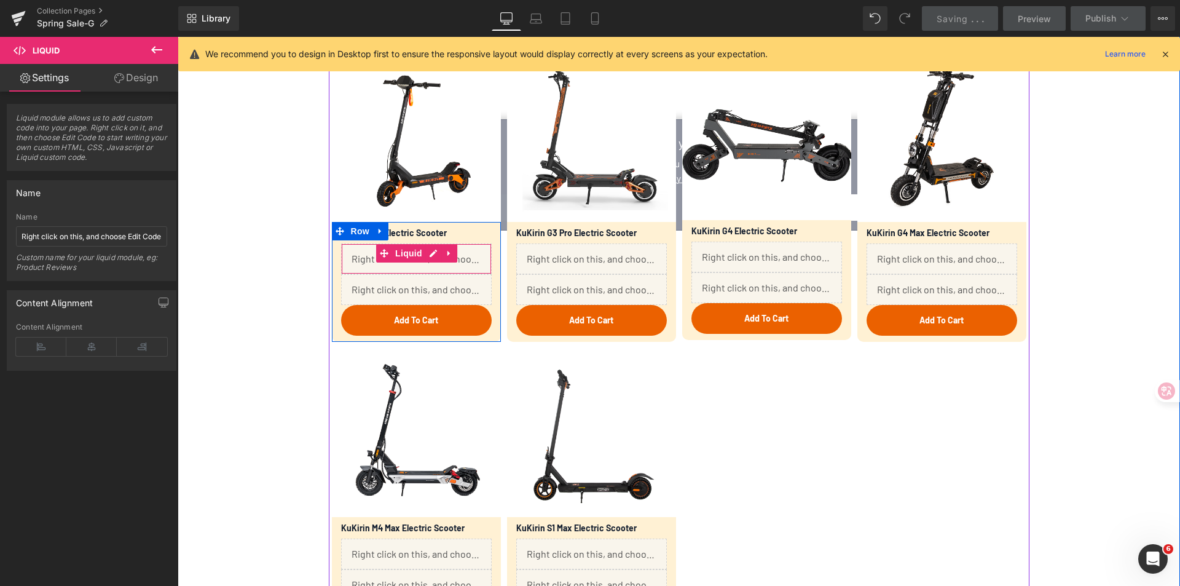
click at [425, 268] on div "Liquid" at bounding box center [416, 258] width 151 height 31
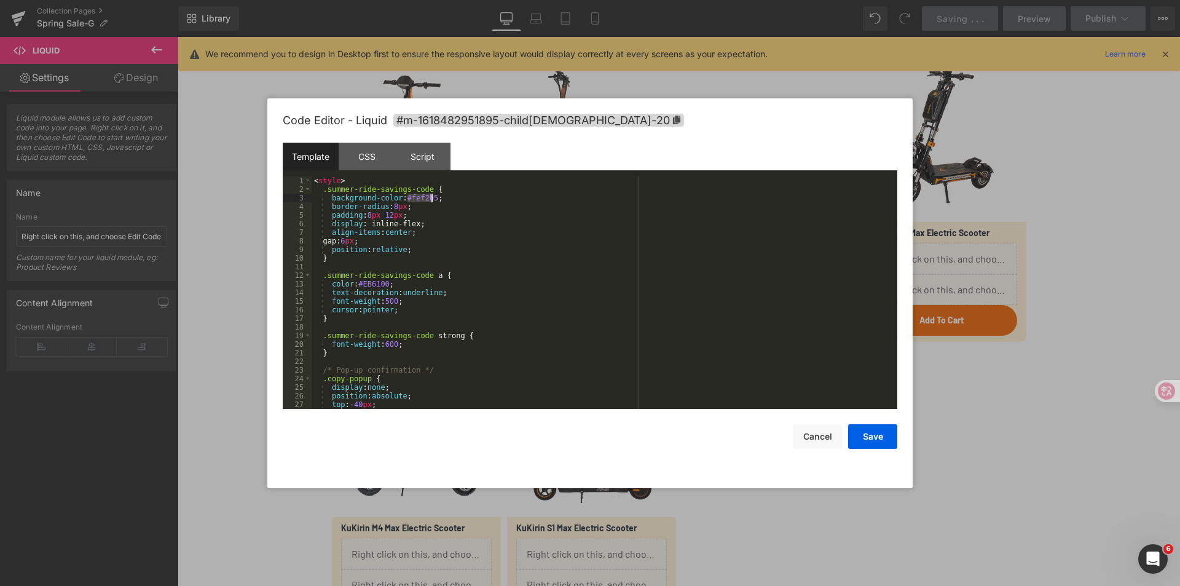
drag, startPoint x: 407, startPoint y: 199, endPoint x: 430, endPoint y: 195, distance: 23.0
click at [430, 195] on div "< style > .summer-ride-savings-code { background-color : #fef2b5 ; border-radiu…" at bounding box center [601, 300] width 581 height 249
click at [873, 440] on button "Save" at bounding box center [872, 436] width 49 height 25
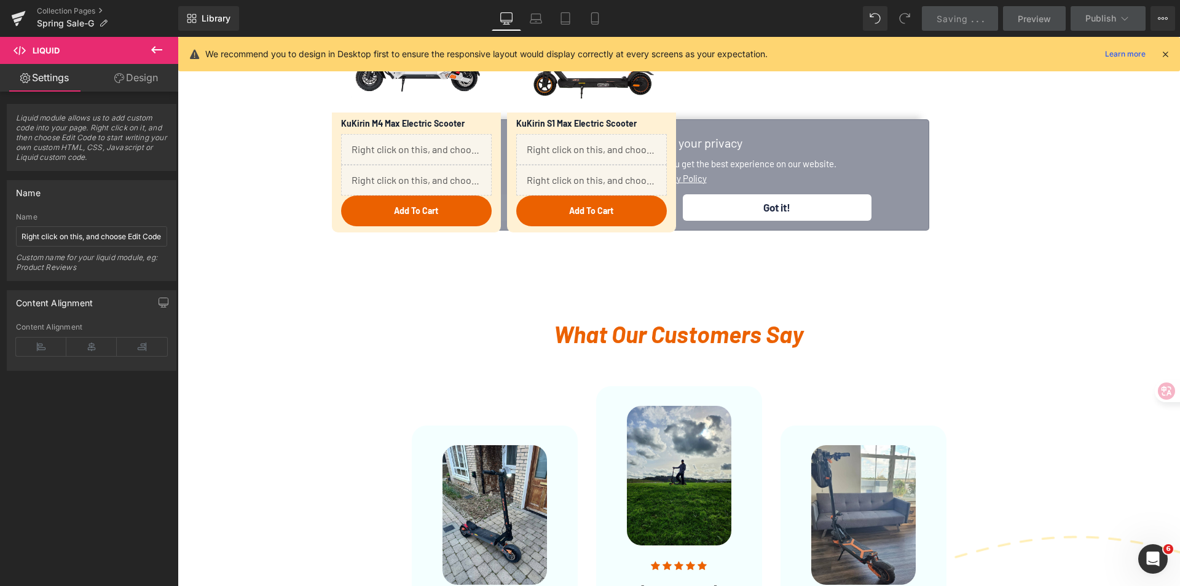
scroll to position [1782, 0]
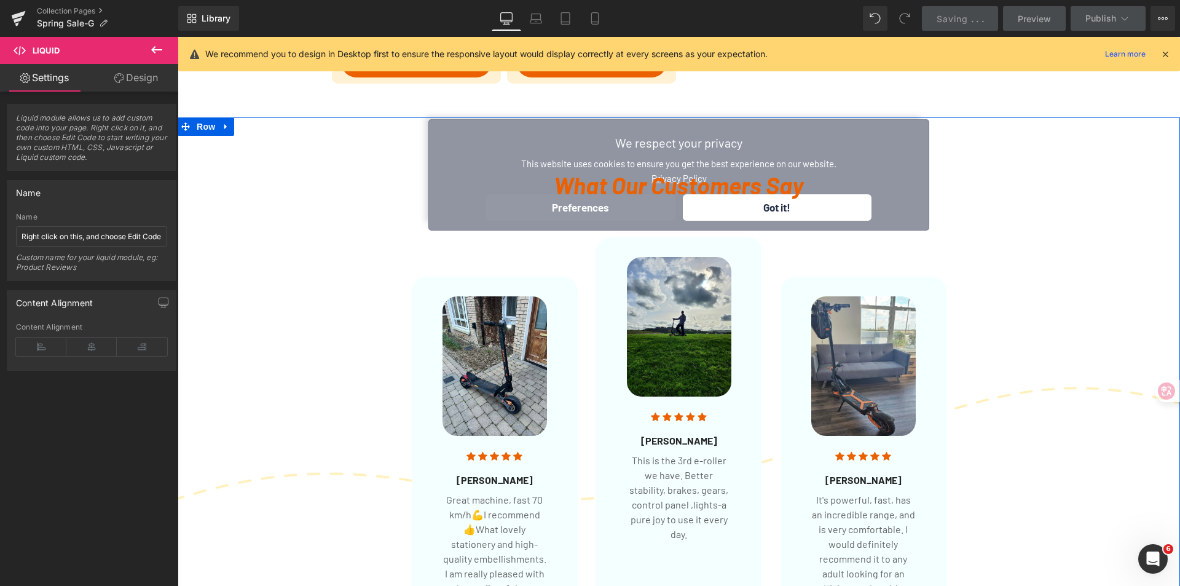
click at [733, 204] on p "What Our Customers Say" at bounding box center [678, 184] width 719 height 37
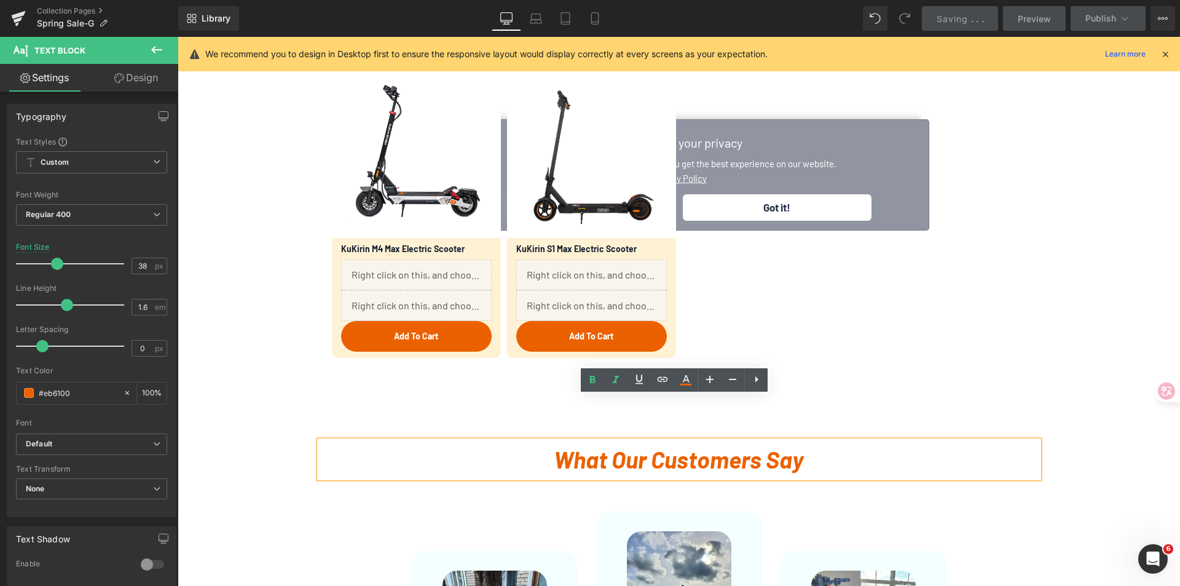
scroll to position [1475, 0]
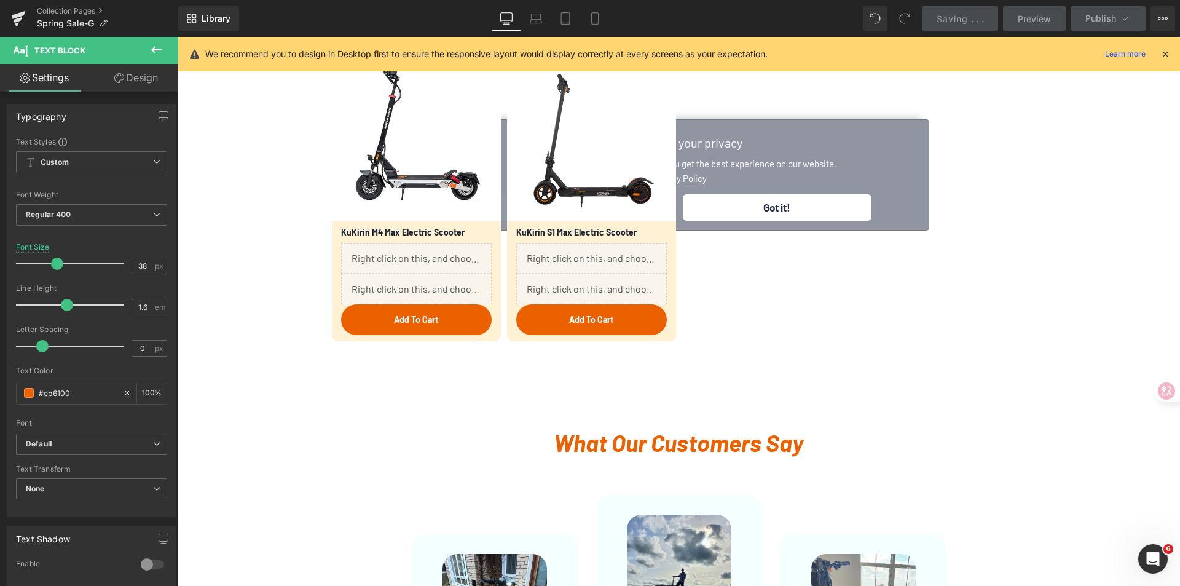
scroll to position [1290, 0]
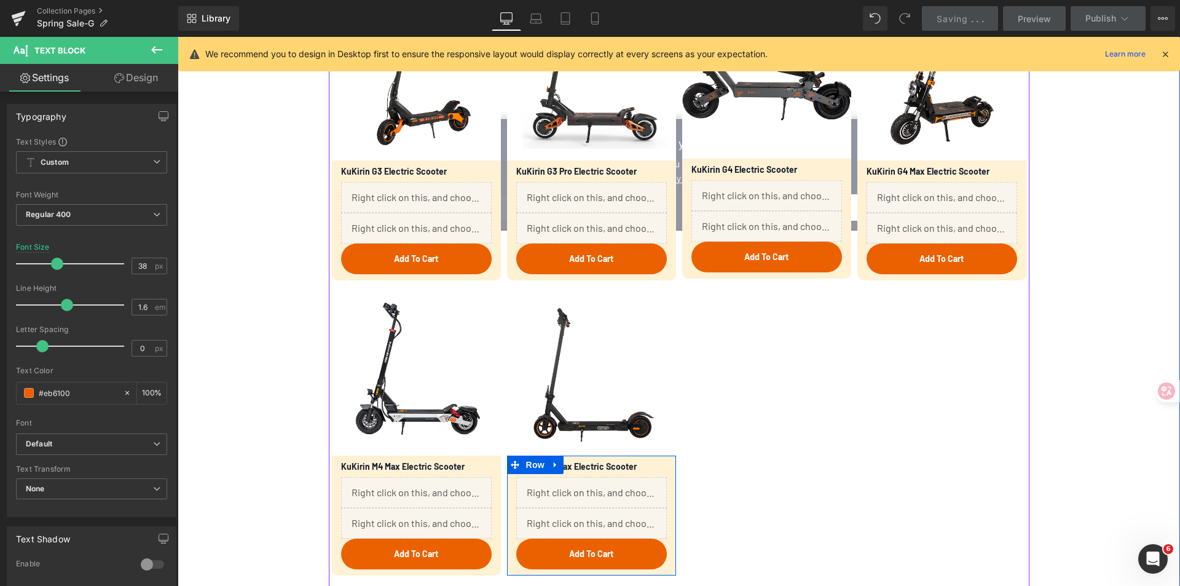
click at [665, 476] on div "KuKirin S1 Max Electric Scooter (P) Title Liquid Liquid Add To Cart (P) Cart Bu…" at bounding box center [591, 512] width 169 height 114
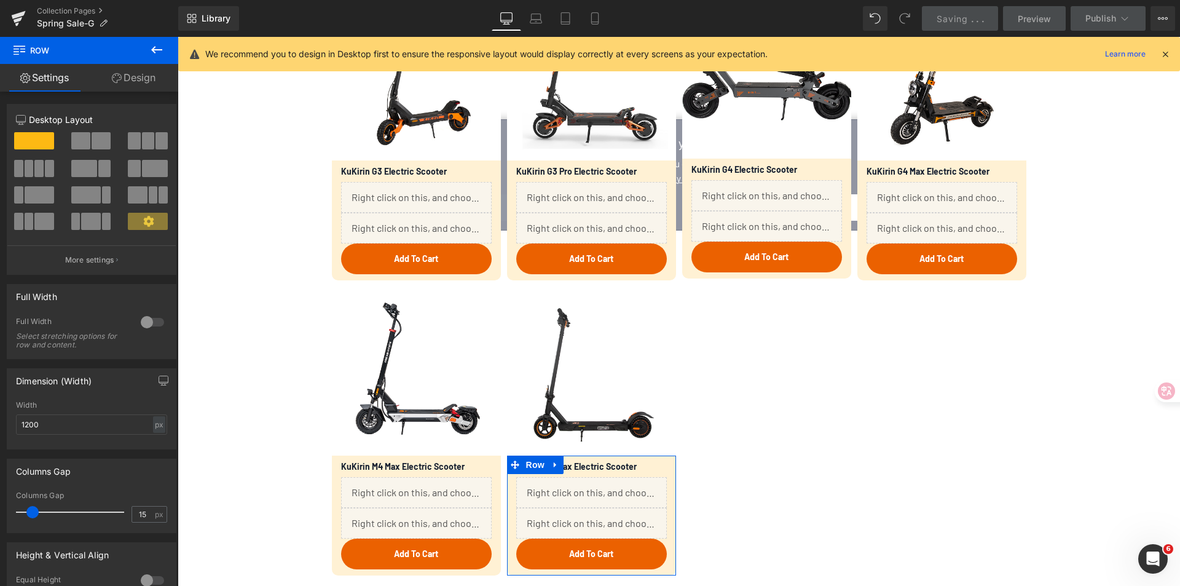
click at [127, 79] on link "Design" at bounding box center [133, 78] width 89 height 28
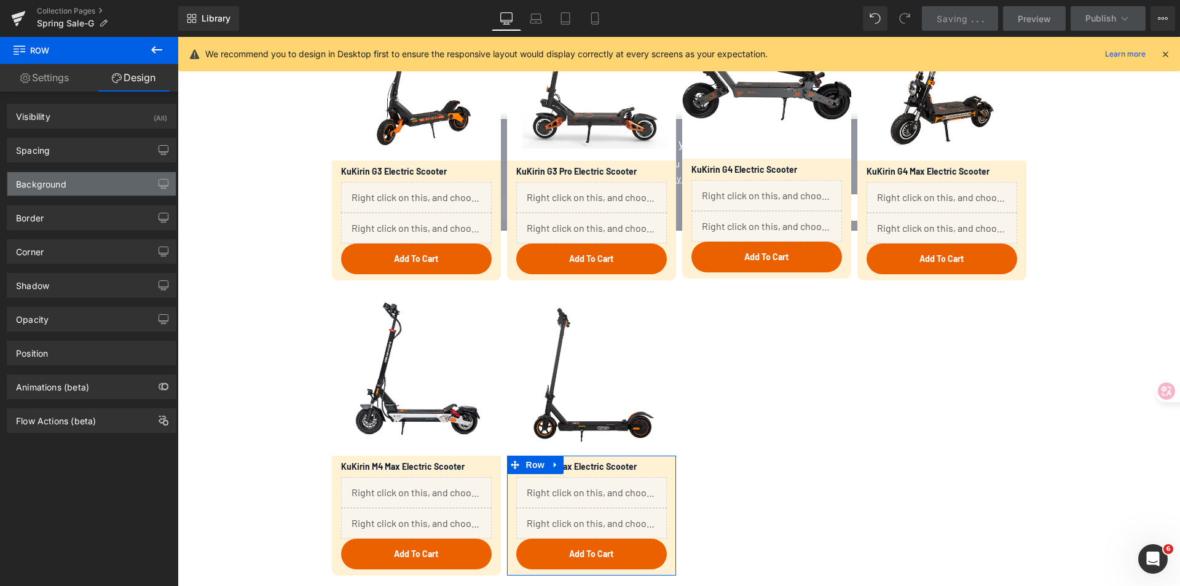
click at [74, 189] on div "Background" at bounding box center [91, 183] width 168 height 23
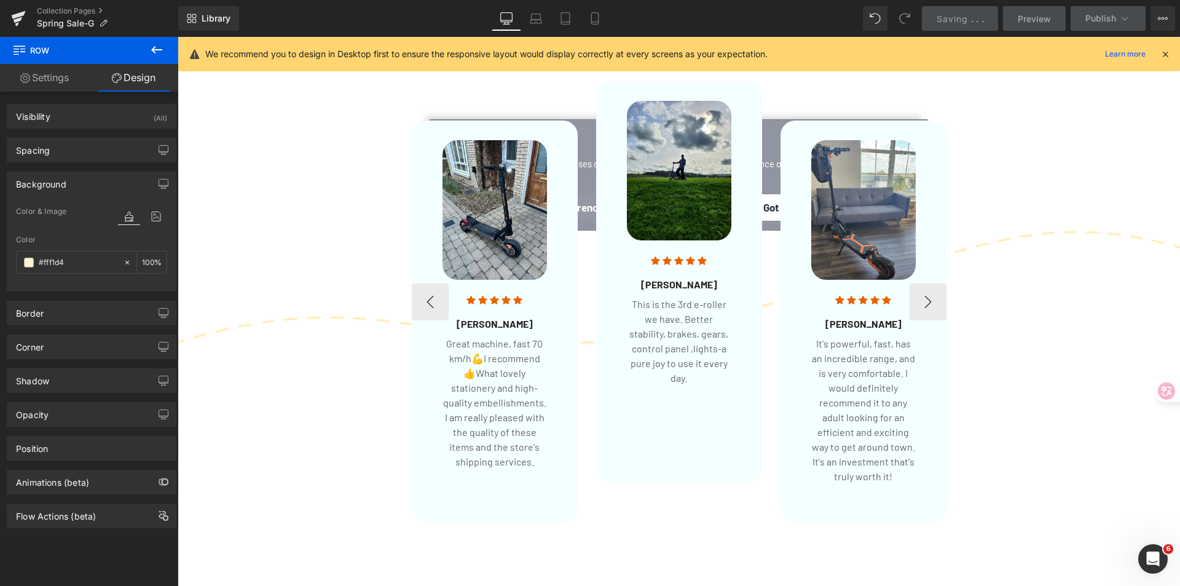
scroll to position [2027, 0]
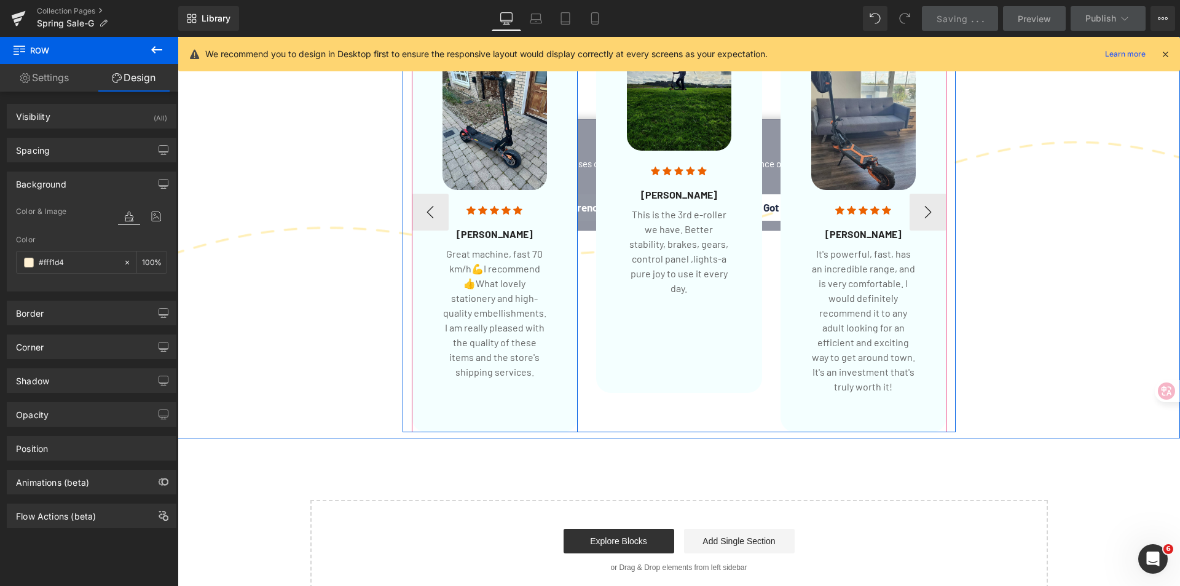
click at [567, 366] on div "Image Icon Icon Icon Icon Icon Icon List Hoz [PERSON_NAME] Heading Great machin…" at bounding box center [495, 231] width 166 height 401
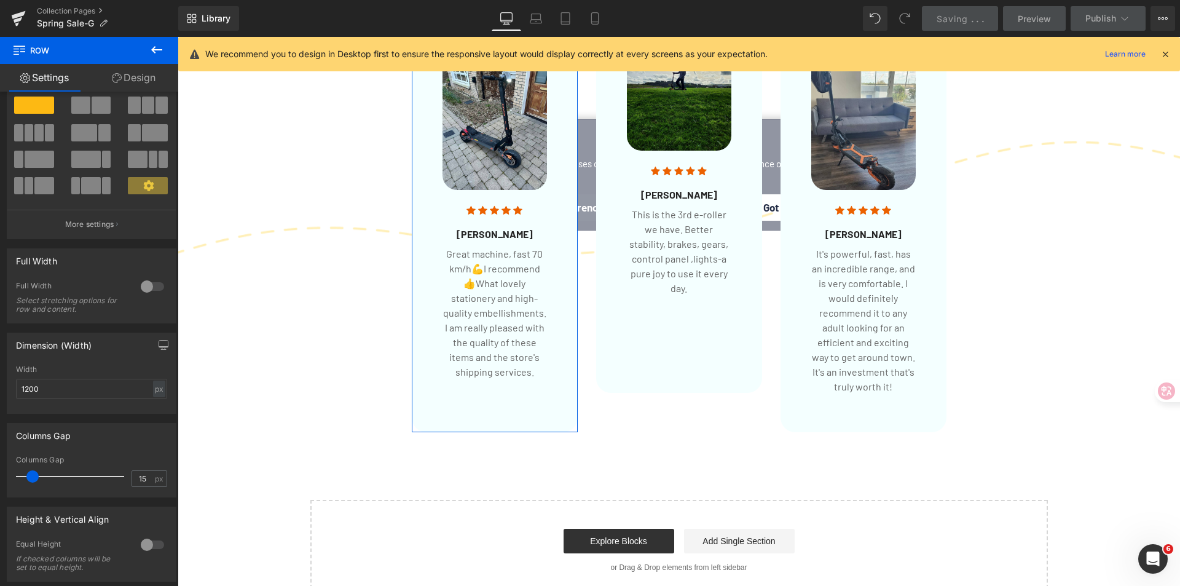
scroll to position [0, 0]
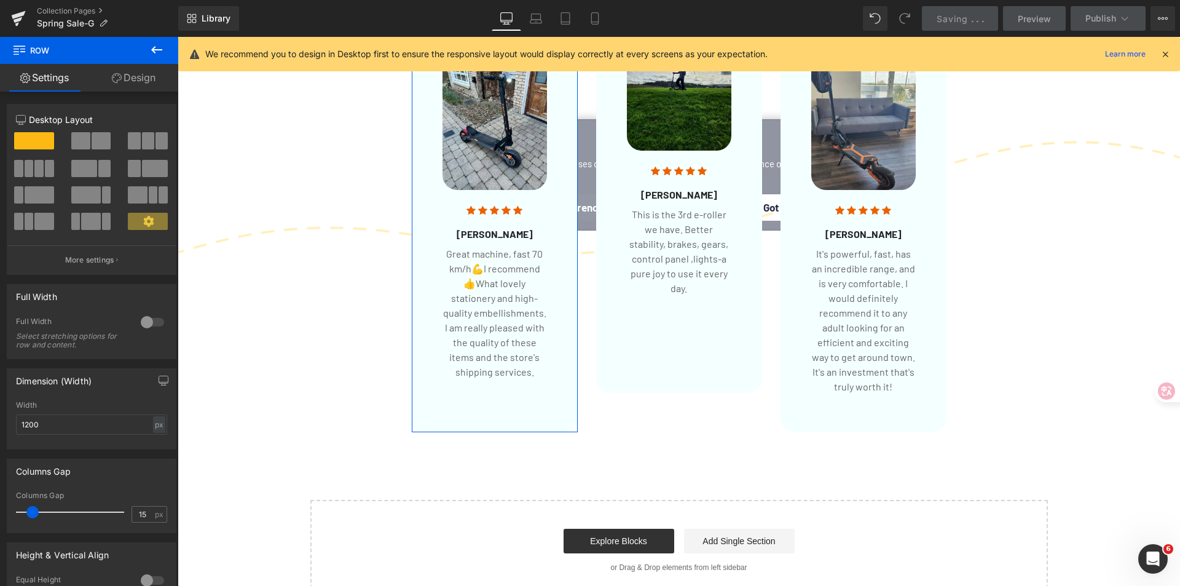
click at [128, 88] on link "Design" at bounding box center [133, 78] width 89 height 28
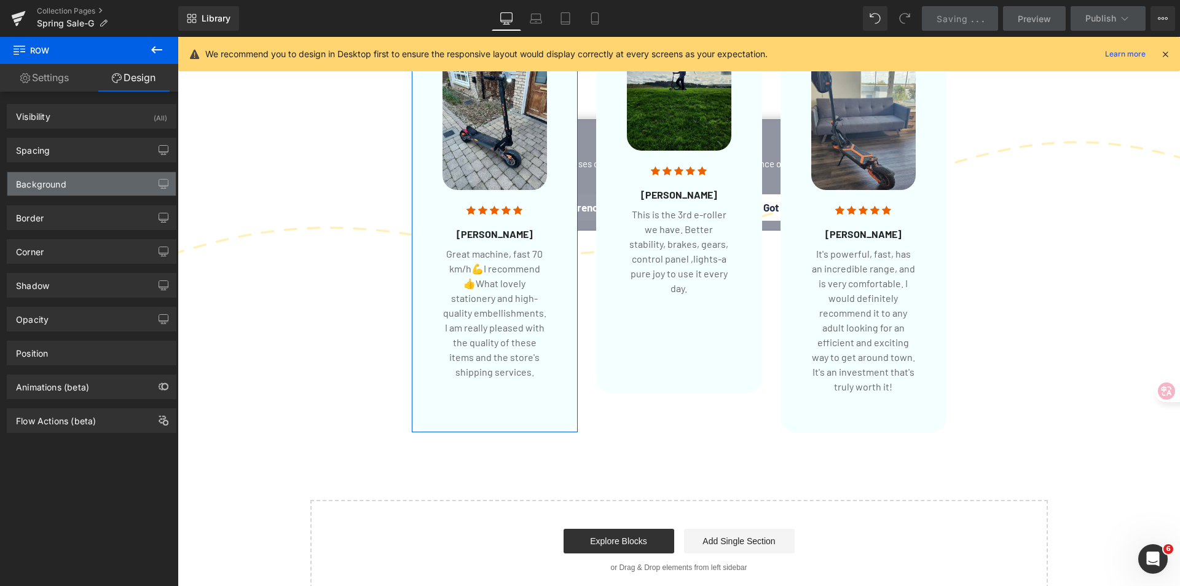
type input "64"
type input "0"
type input "32"
type input "35"
type input "38"
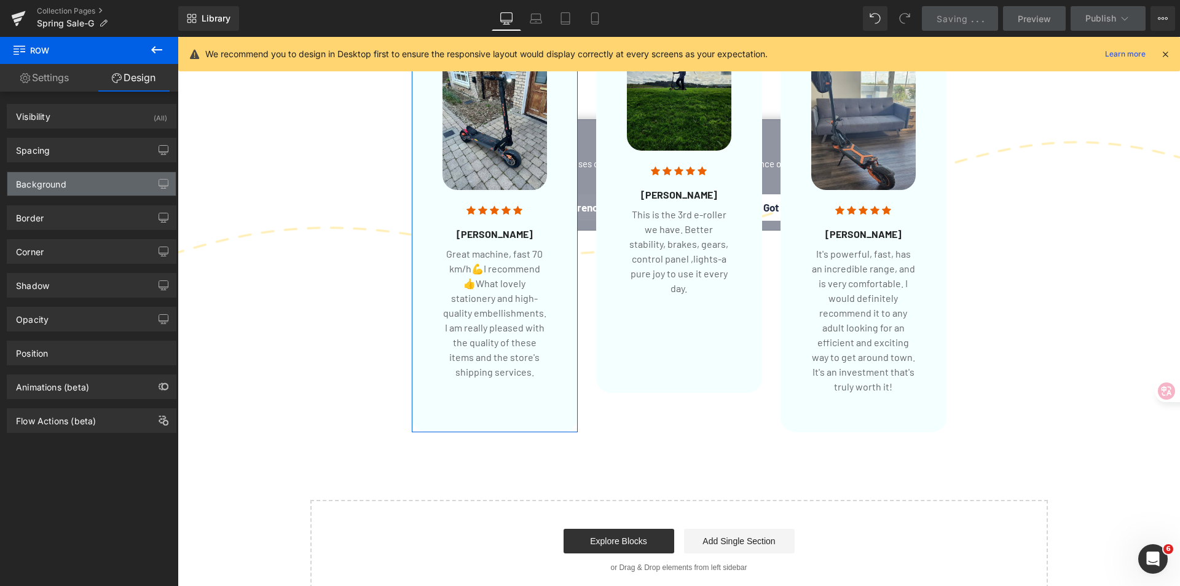
type input "35"
type input "#f4ffff"
type input "100"
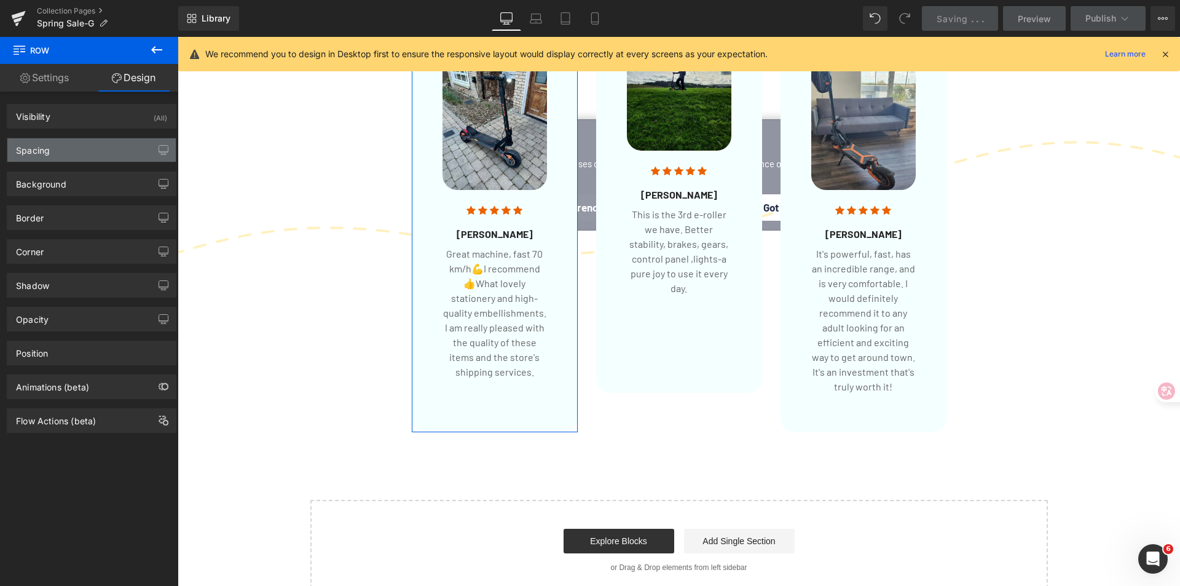
click at [50, 156] on div "Spacing" at bounding box center [91, 149] width 168 height 23
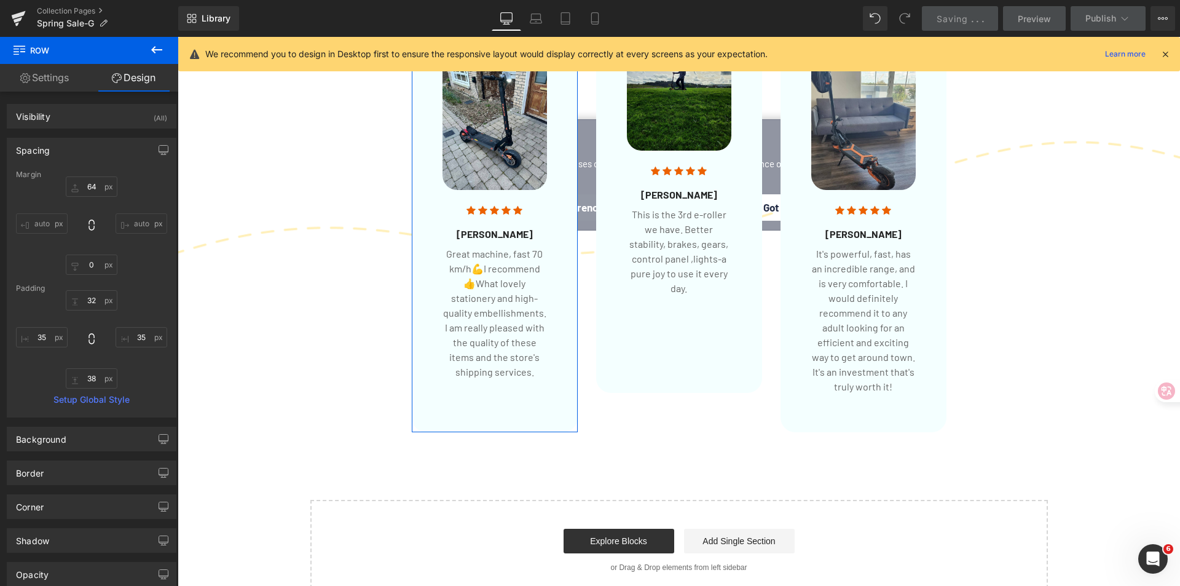
drag, startPoint x: 57, startPoint y: 439, endPoint x: 87, endPoint y: 426, distance: 33.3
click at [57, 439] on div "Background" at bounding box center [41, 435] width 50 height 17
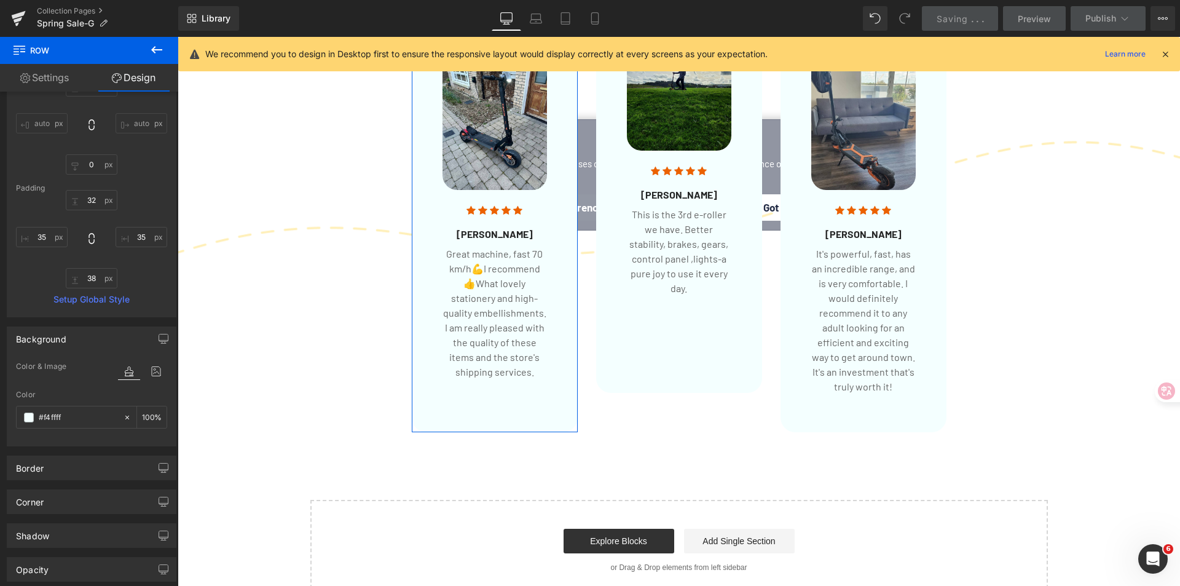
scroll to position [184, 0]
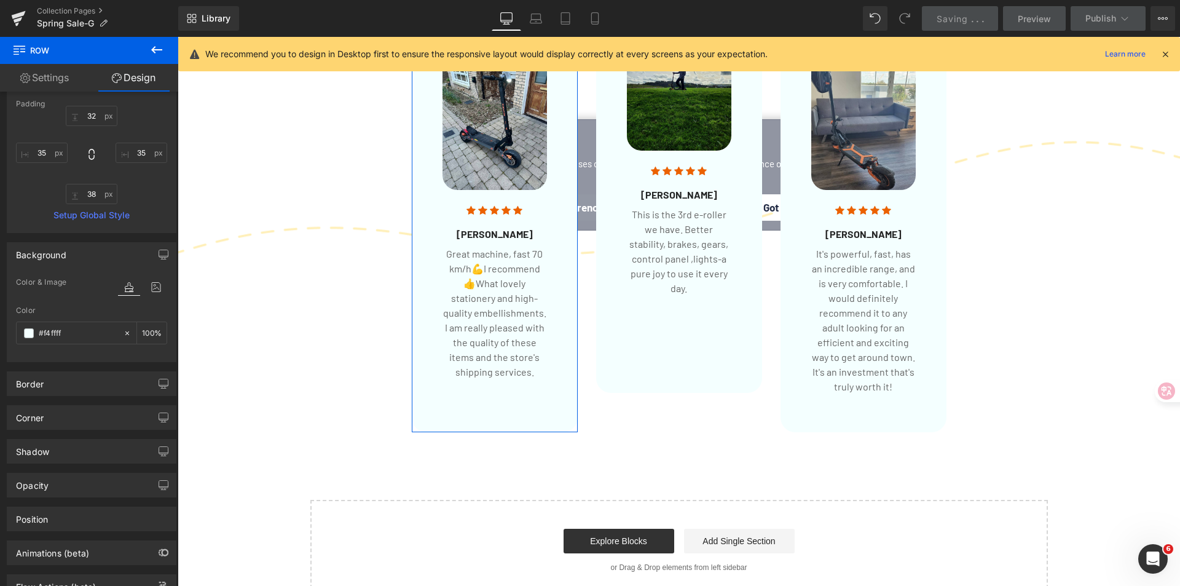
paste input "ff1d4"
type input "#fff1d4"
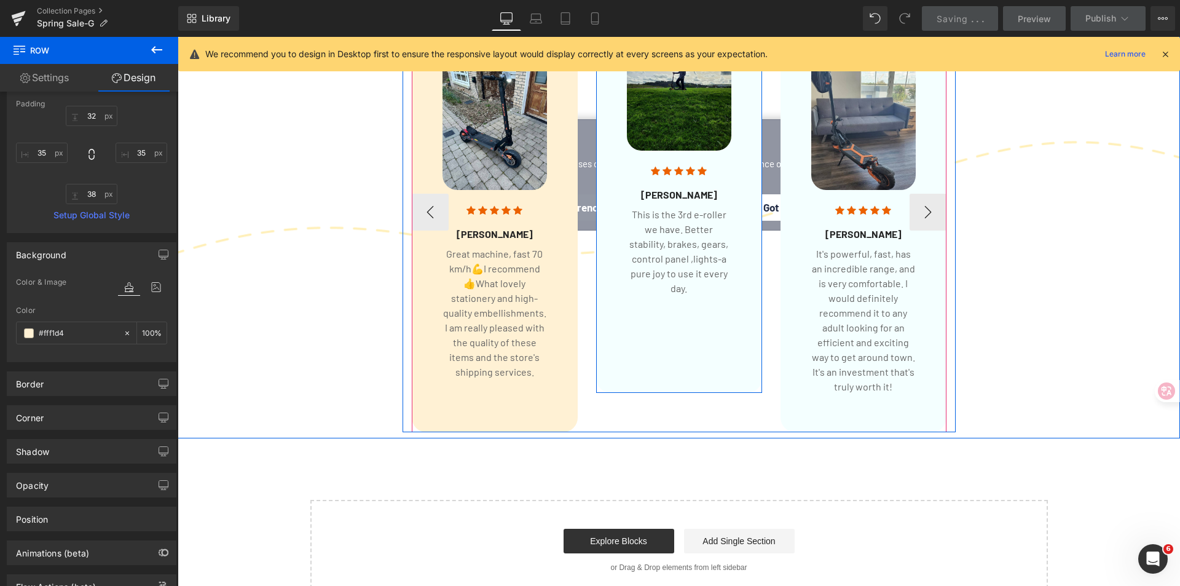
click at [679, 379] on div "Image Icon Icon Icon Icon Icon Icon List Hoz [PERSON_NAME] Heading This is the …" at bounding box center [679, 191] width 166 height 401
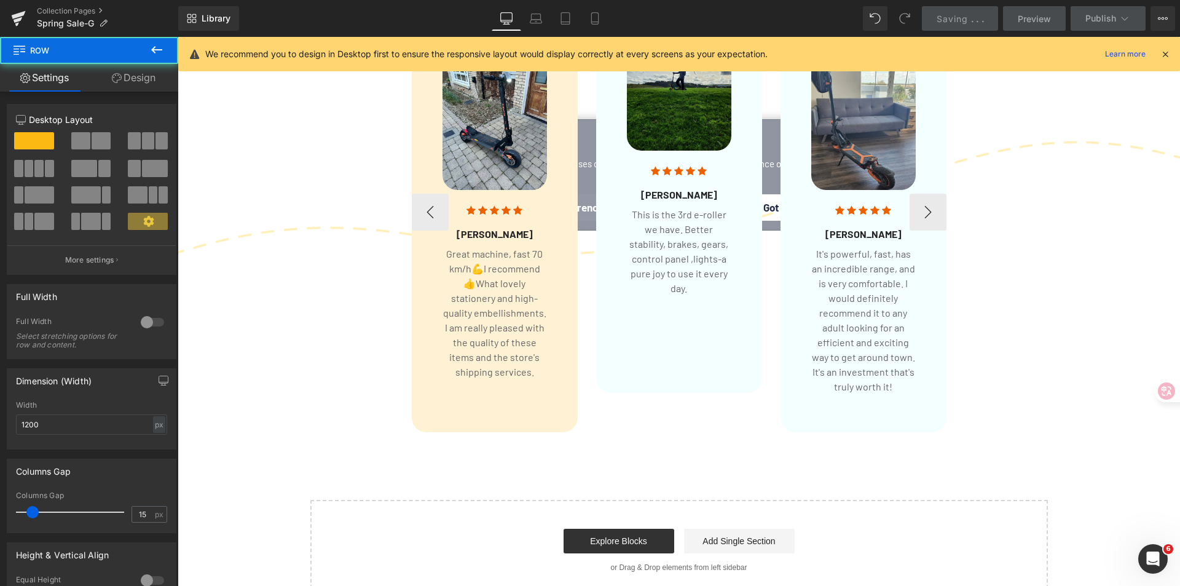
click at [658, 367] on div "Image Icon Icon Icon Icon Icon Icon List Hoz [PERSON_NAME] Heading This is the …" at bounding box center [679, 191] width 166 height 401
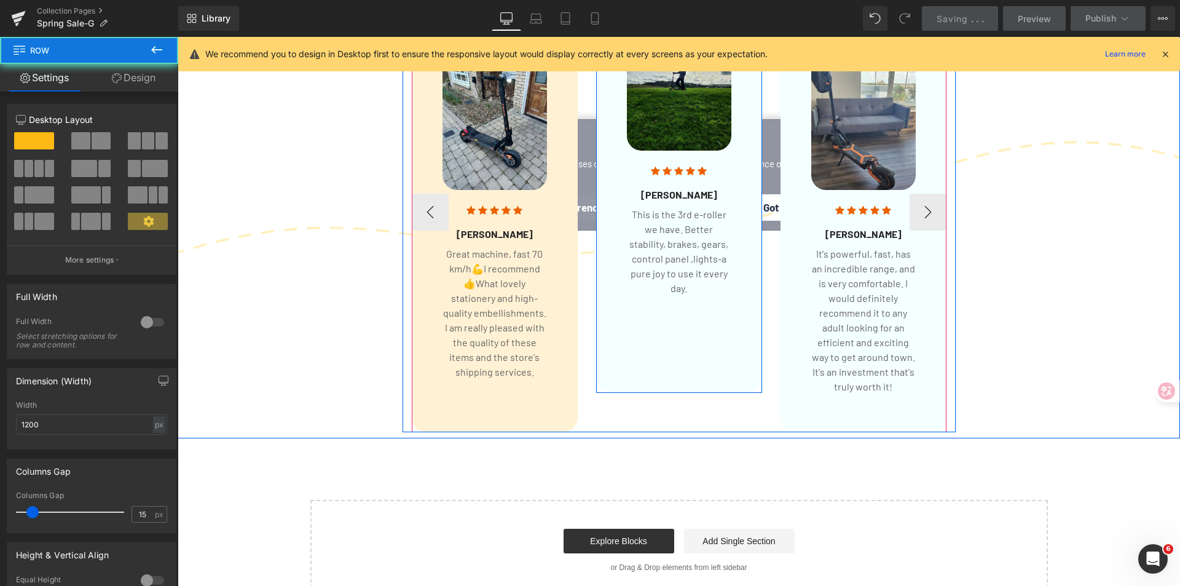
click at [658, 367] on div "Image Icon Icon Icon Icon Icon Icon List Hoz [PERSON_NAME] Heading This is the …" at bounding box center [679, 191] width 166 height 401
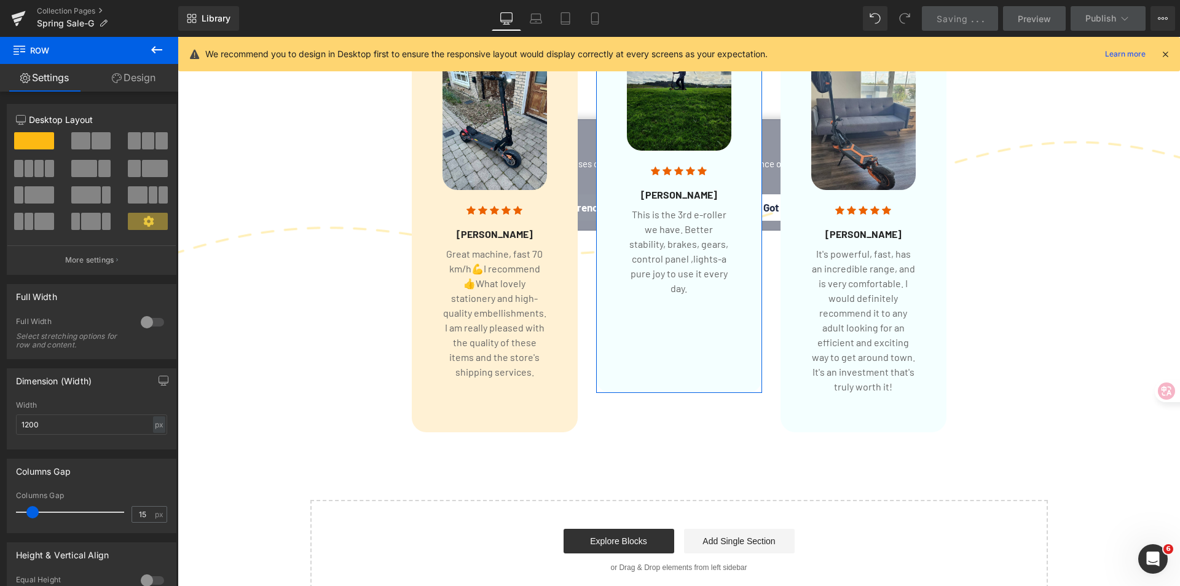
click at [146, 81] on link "Design" at bounding box center [133, 78] width 89 height 28
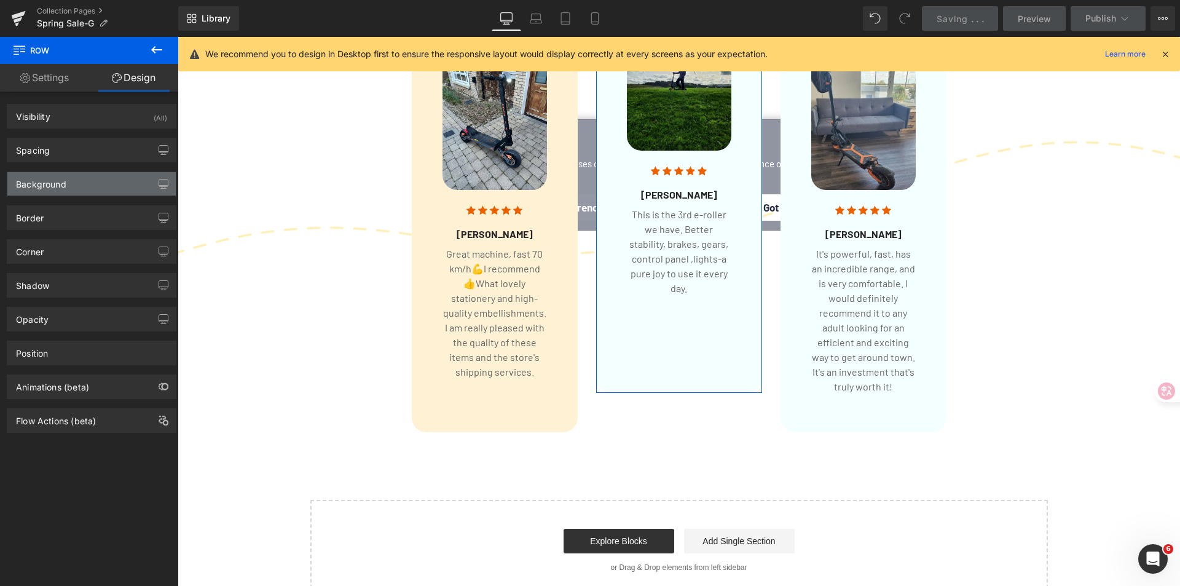
click at [73, 183] on div "Background" at bounding box center [91, 183] width 168 height 23
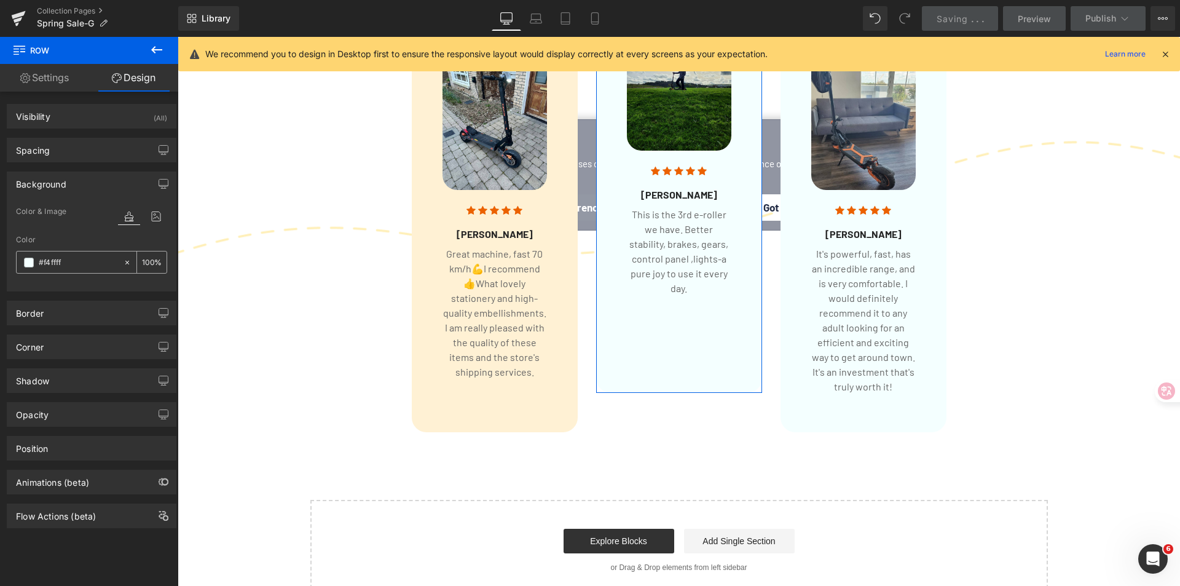
paste input "ff1d4"
type input "#fff1d4"
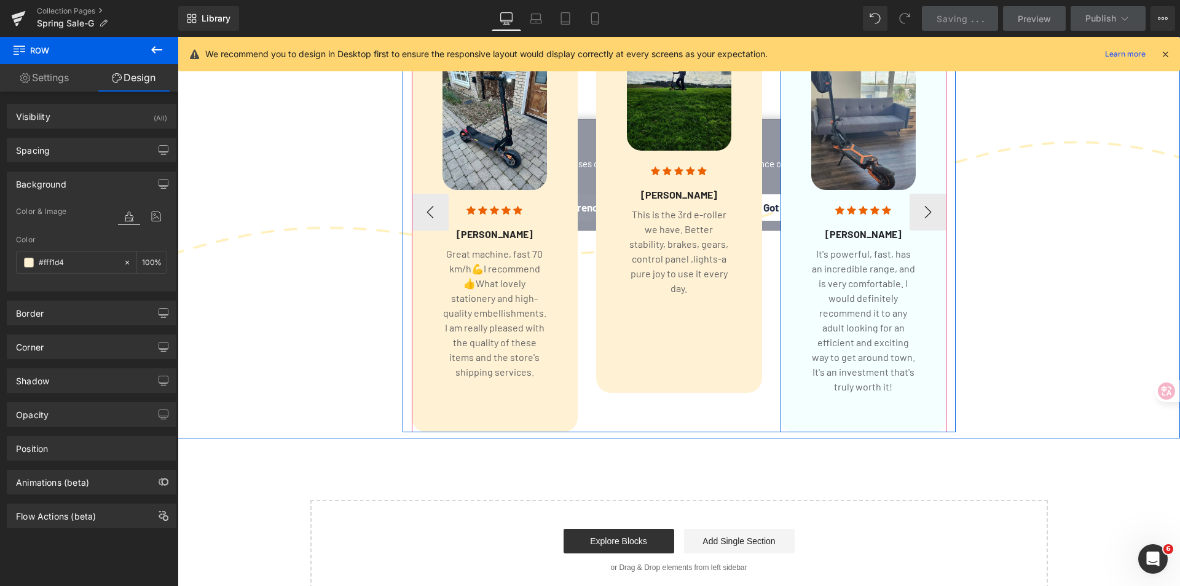
click at [922, 329] on div "Image Icon Icon Icon Icon Icon Icon List Hoz [PERSON_NAME] Heading It's powerfu…" at bounding box center [863, 231] width 166 height 401
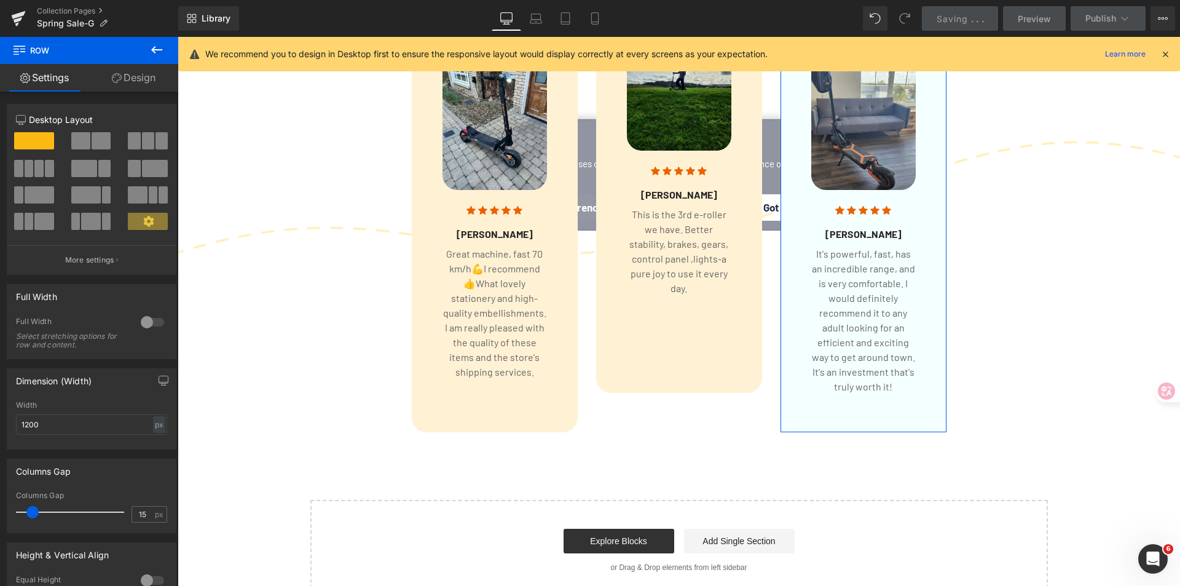
click at [138, 80] on link "Design" at bounding box center [133, 78] width 89 height 28
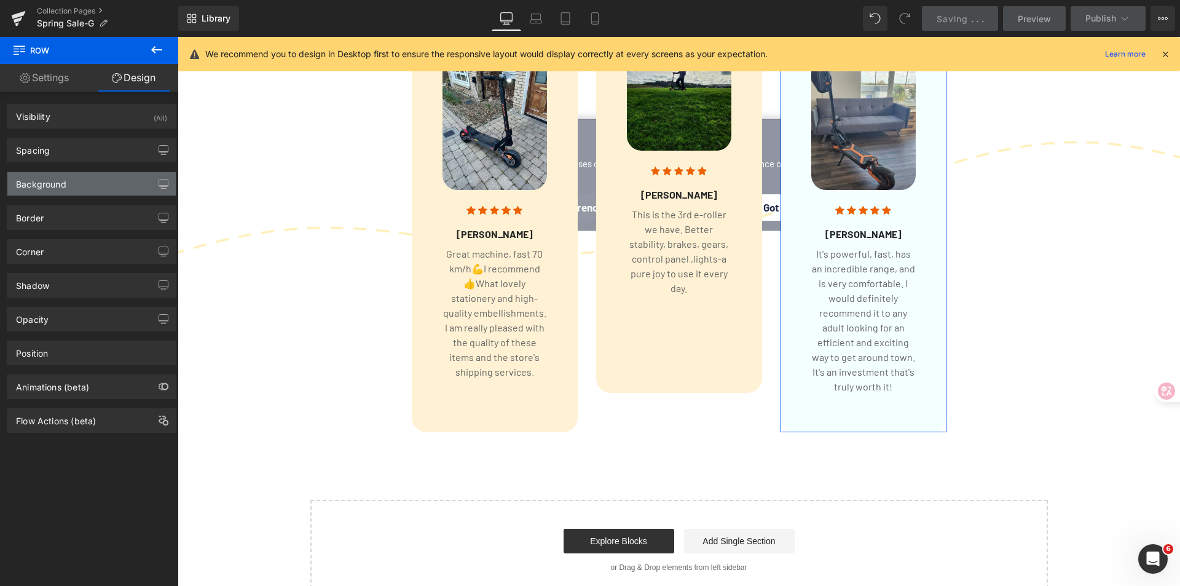
click at [88, 185] on div "Background" at bounding box center [91, 183] width 168 height 23
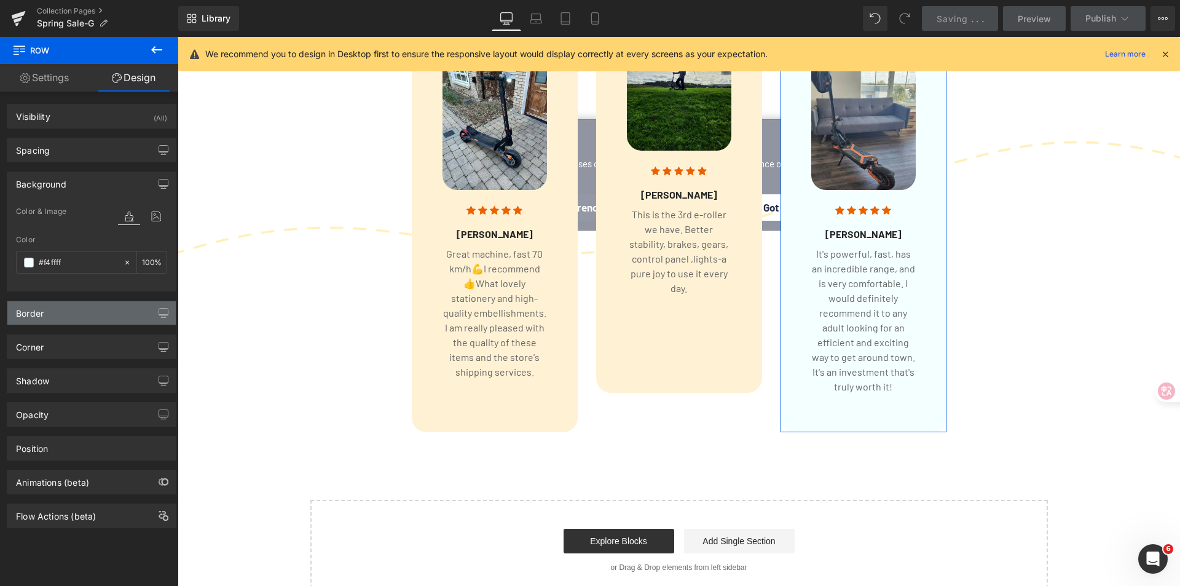
paste input "ff1d4"
type input "#fff1d4"
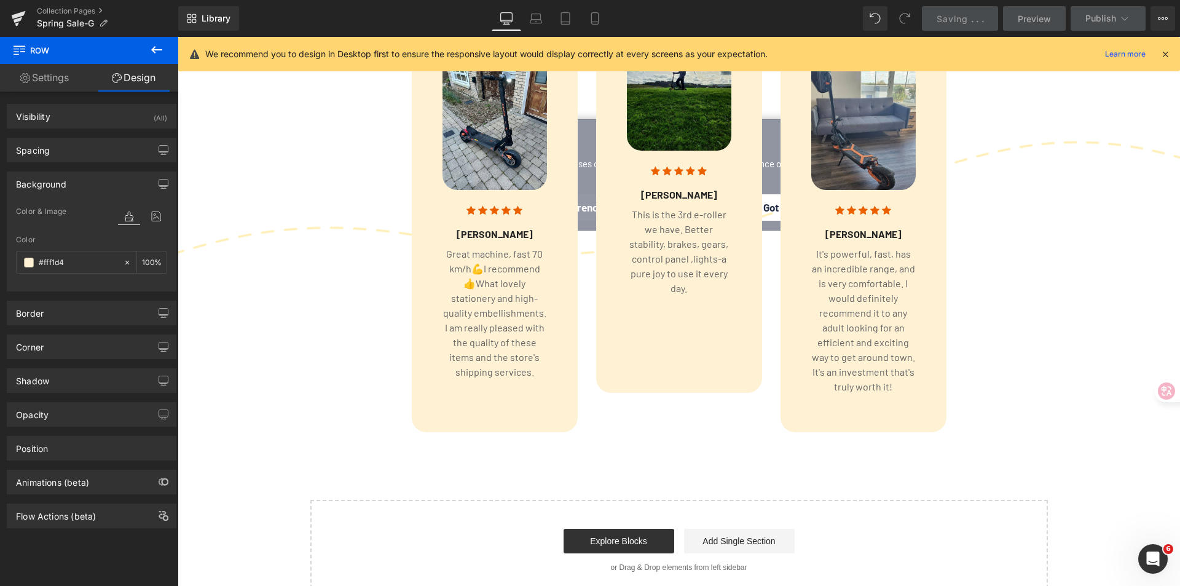
click at [1135, 439] on div "What Our Customers Say Text Block Row Image Icon Icon Icon Icon Icon Icon List …" at bounding box center [679, 155] width 1002 height 567
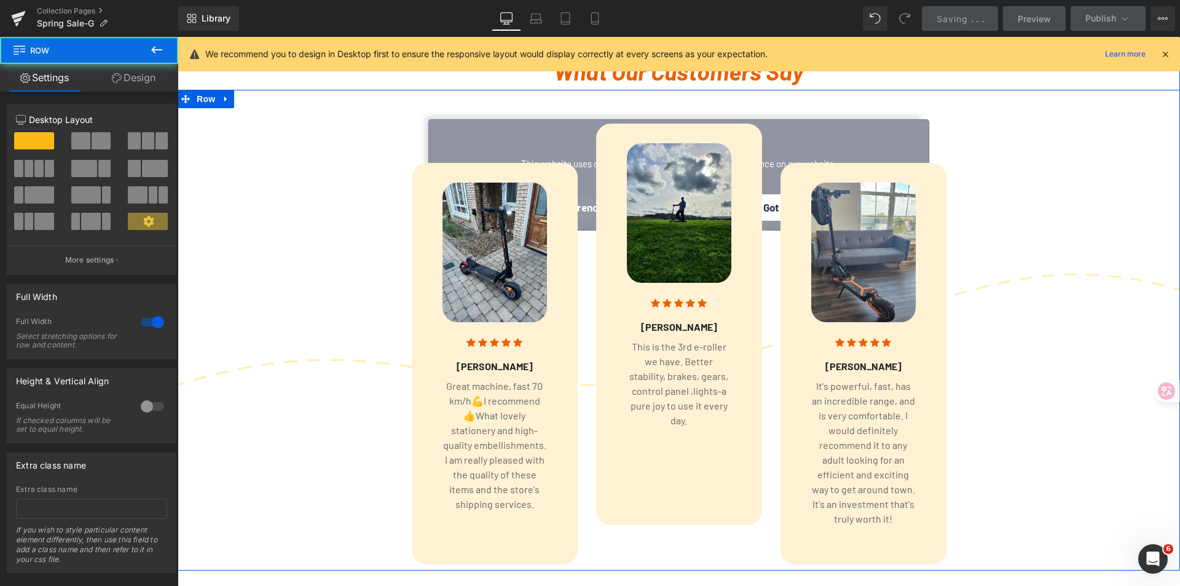
scroll to position [1843, 0]
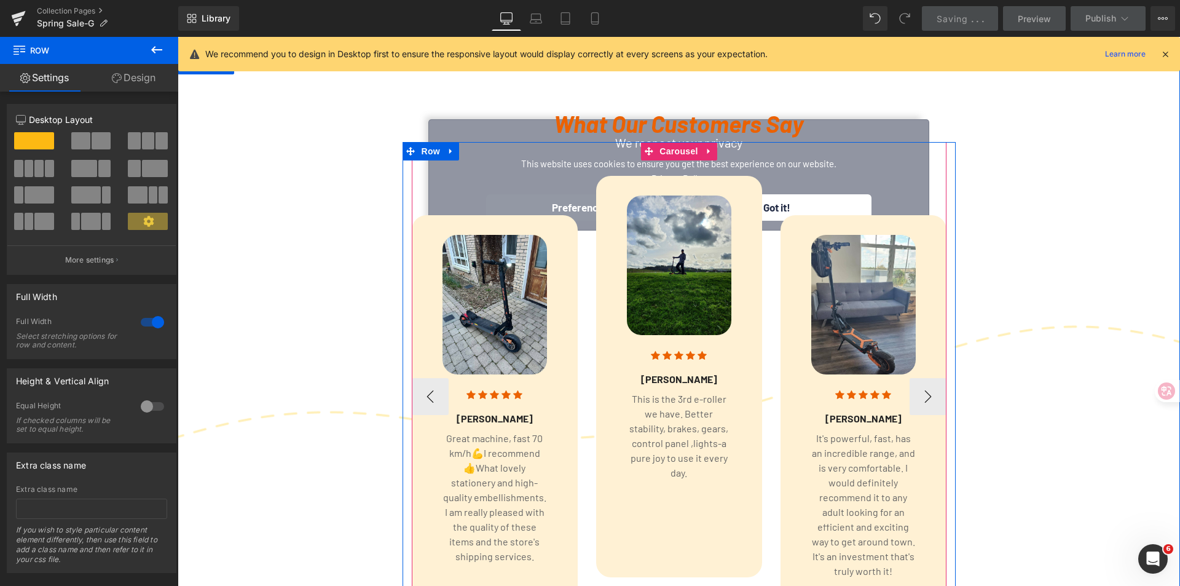
click at [793, 204] on div "Image Icon Icon Icon Icon Icon Icon List Hoz [PERSON_NAME] Heading Text Block R…" at bounding box center [863, 396] width 166 height 441
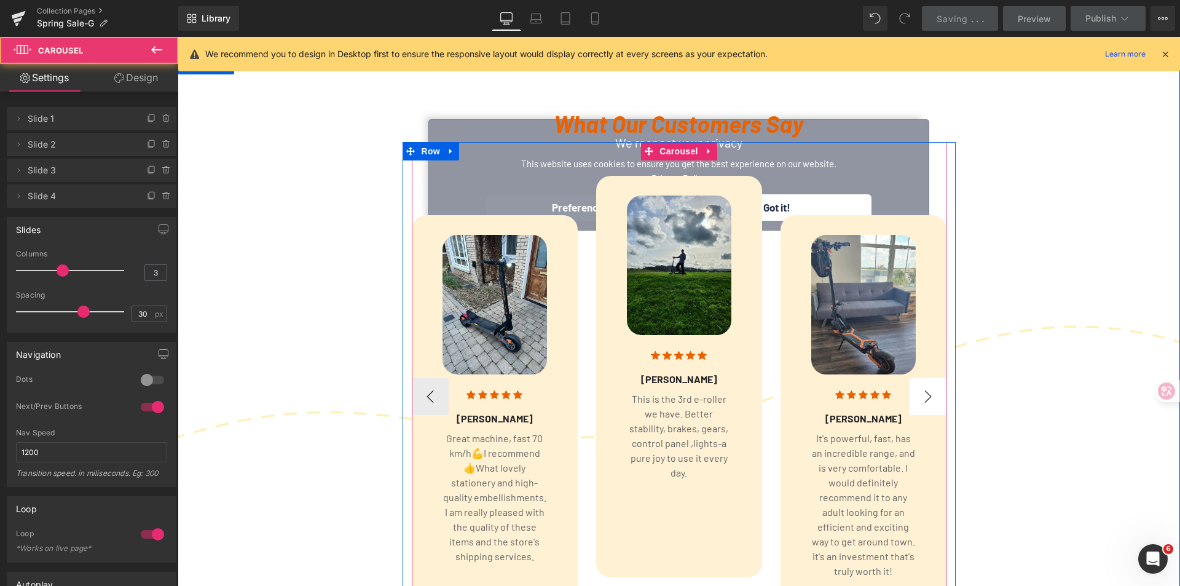
click at [946, 410] on div "Image Icon Icon Icon Icon Icon Icon List Hoz [PERSON_NAME] Heading" at bounding box center [678, 379] width 553 height 474
click at [930, 405] on button "›" at bounding box center [927, 396] width 37 height 37
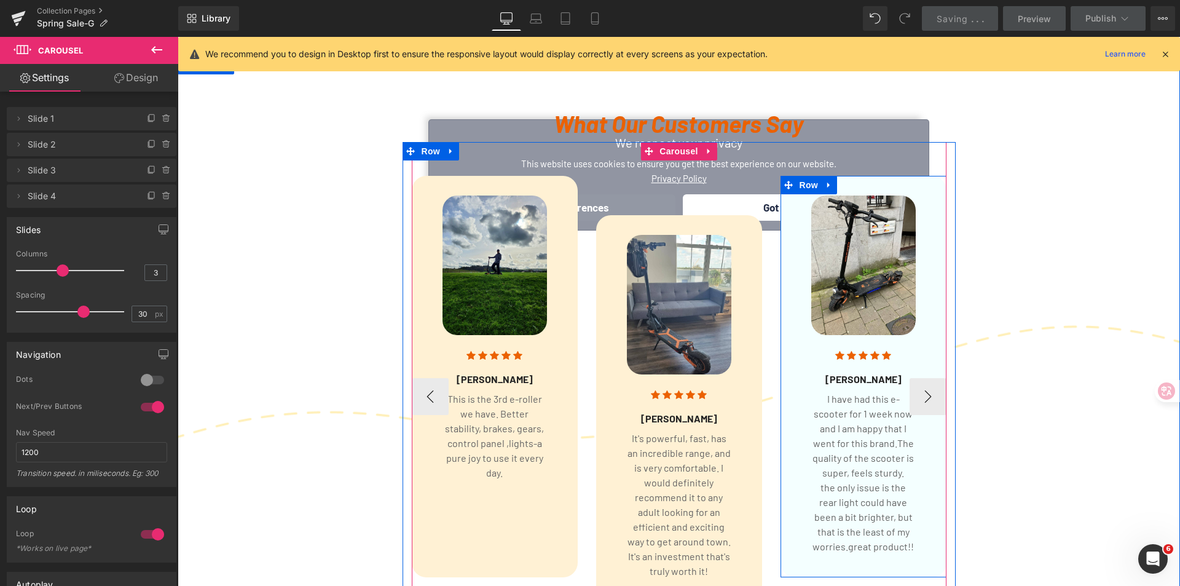
click at [796, 357] on div "Image Icon Icon Icon Icon Icon Icon List Hoz [PERSON_NAME] Heading I have had t…" at bounding box center [863, 376] width 166 height 401
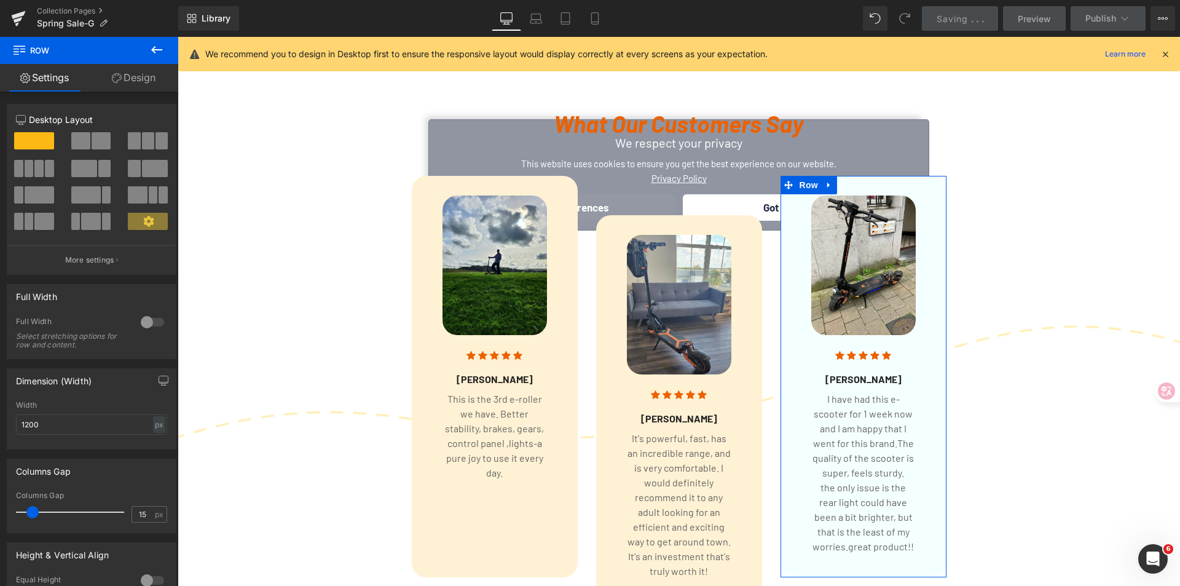
click at [142, 79] on link "Design" at bounding box center [133, 78] width 89 height 28
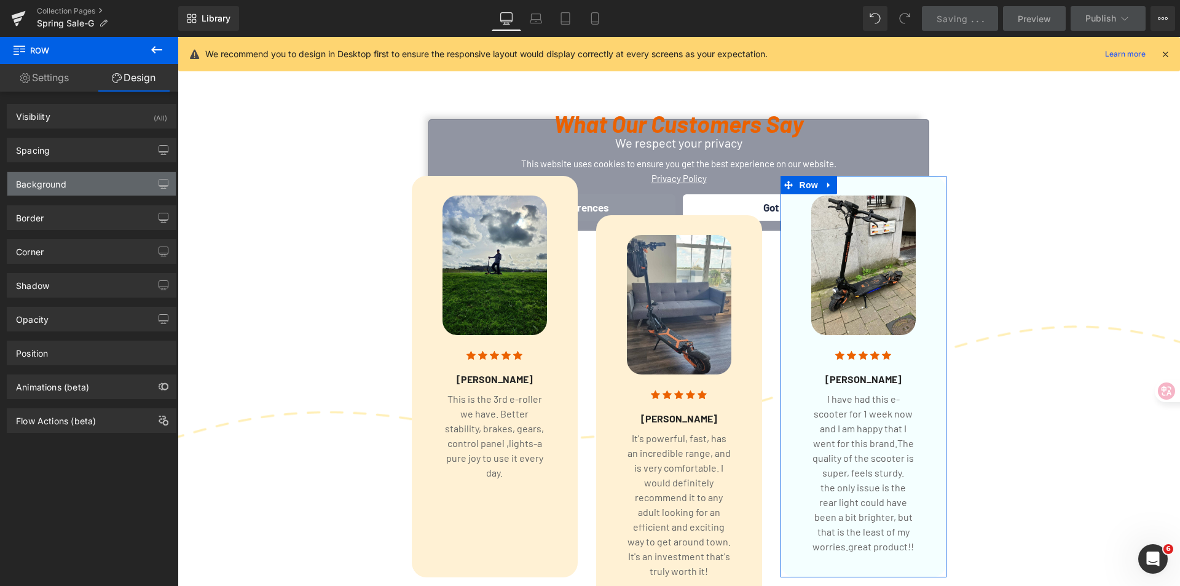
click at [58, 190] on div "Background" at bounding box center [91, 183] width 168 height 23
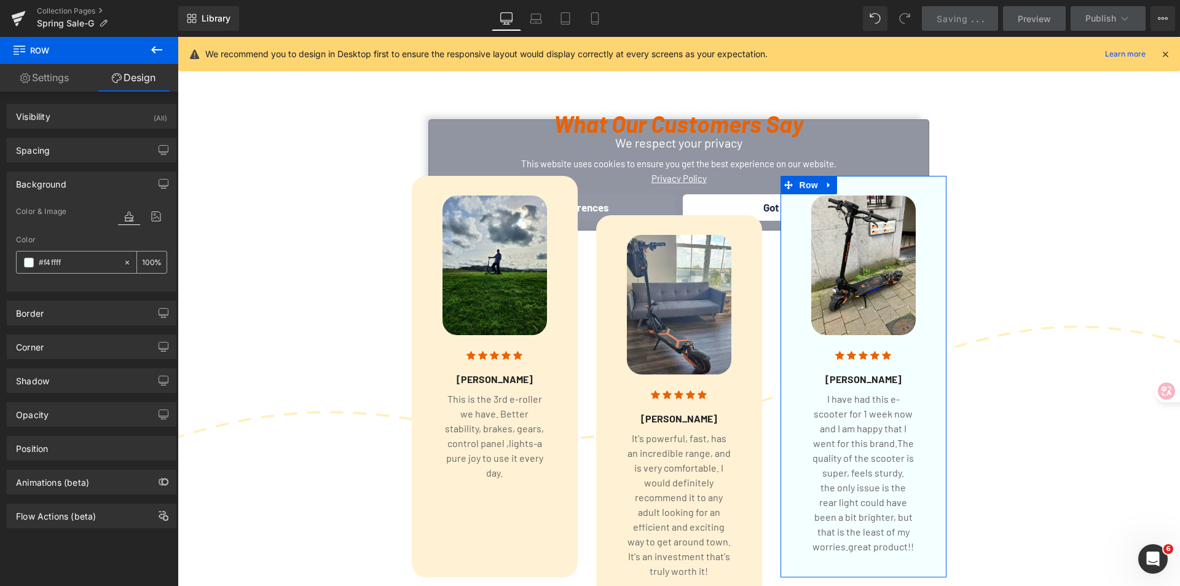
paste input "ff1d4"
type input "#fff1d4"
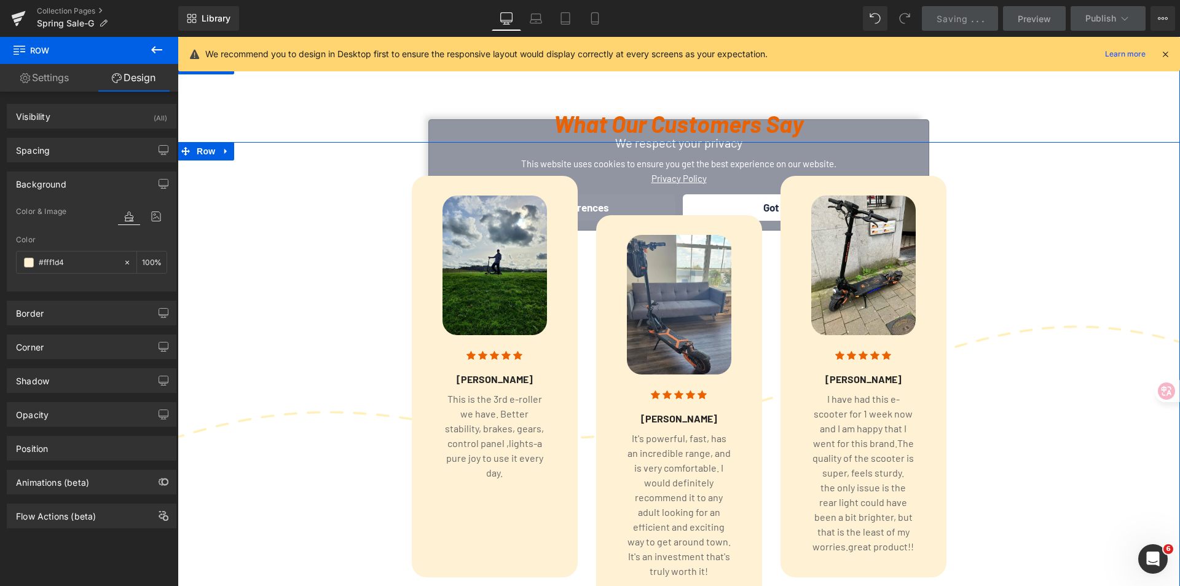
click at [974, 290] on div "Image Icon Icon Icon Icon Icon Icon List Hoz [PERSON_NAME] Heading" at bounding box center [679, 379] width 1002 height 474
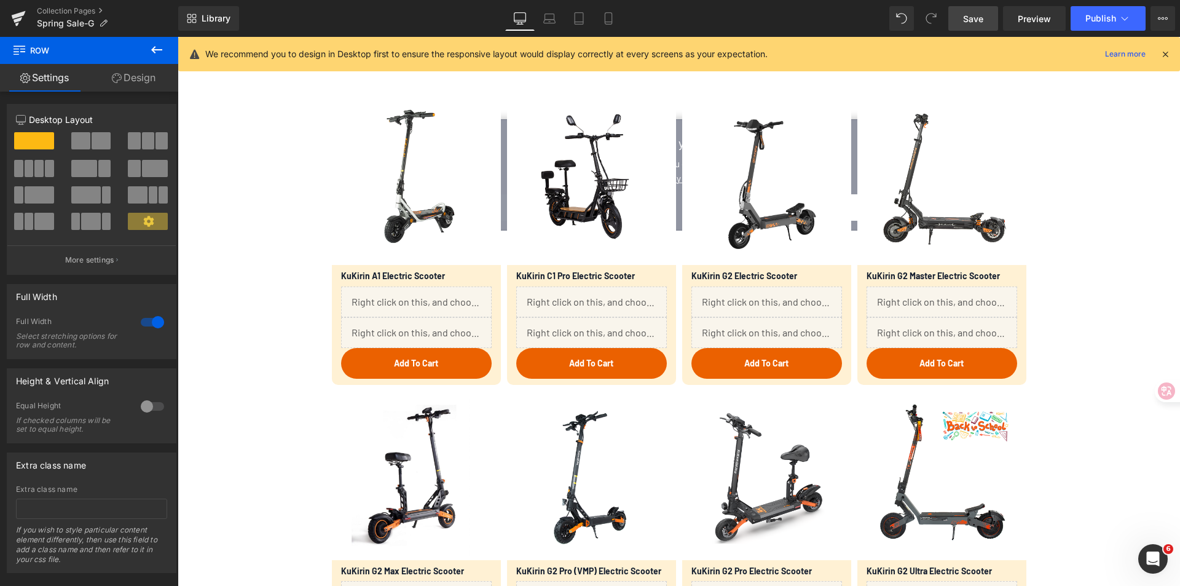
scroll to position [553, 0]
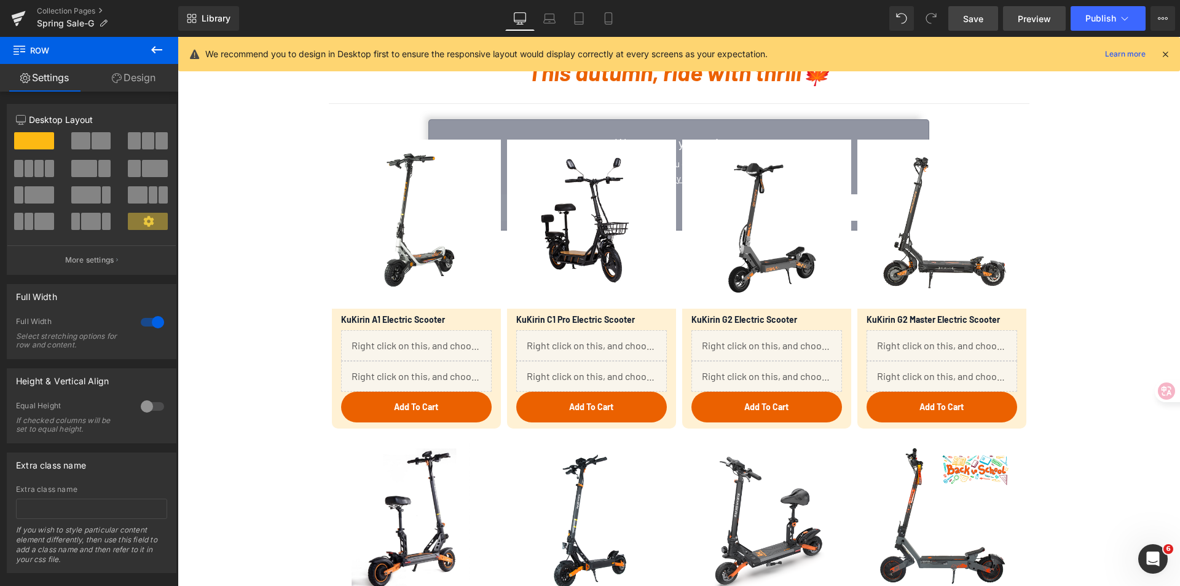
click at [1030, 19] on span "Preview" at bounding box center [1033, 18] width 33 height 13
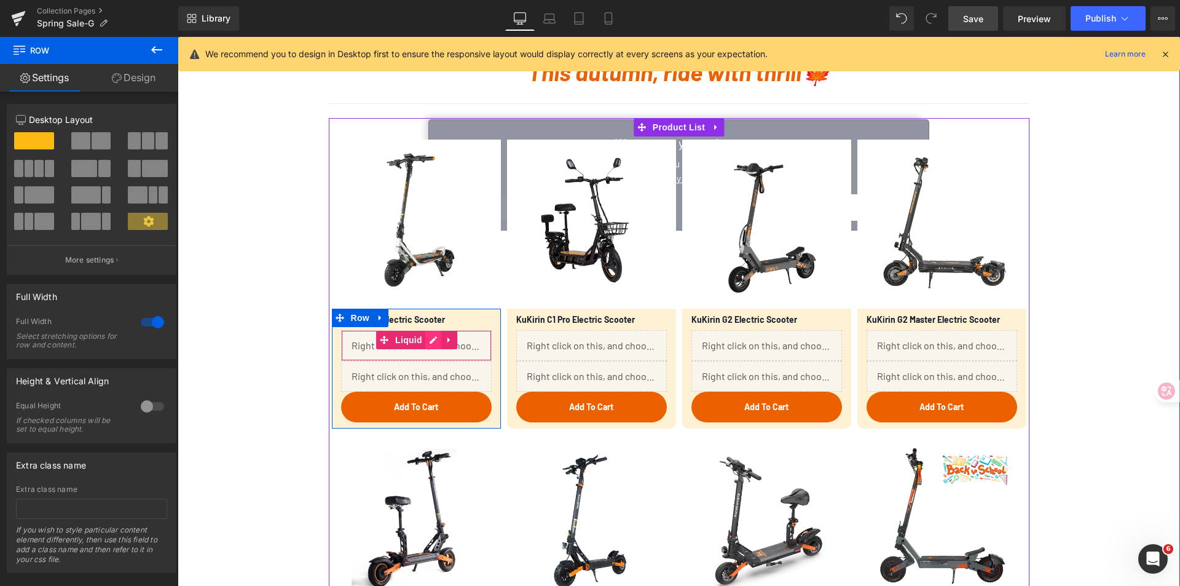
click at [431, 341] on div "Liquid" at bounding box center [416, 345] width 151 height 31
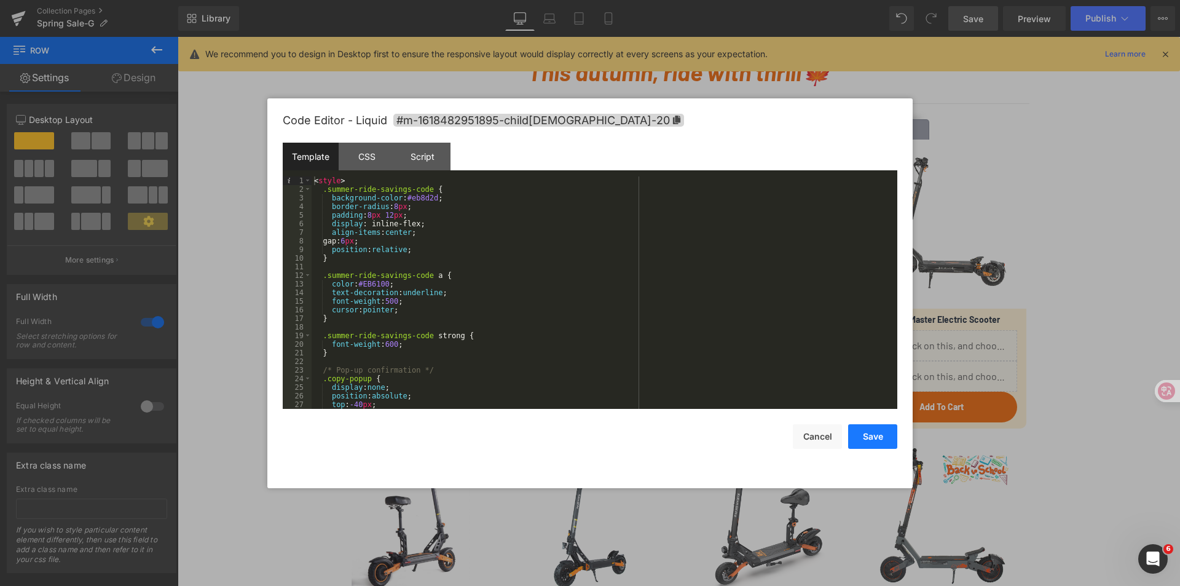
click at [874, 434] on button "Save" at bounding box center [872, 436] width 49 height 25
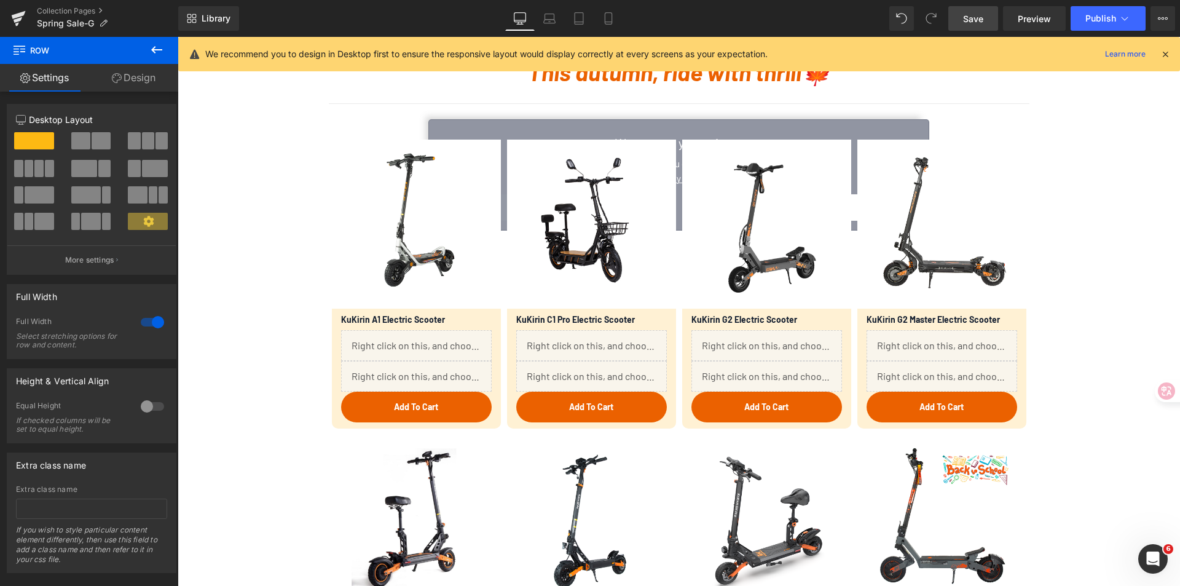
click at [956, 14] on link "Save" at bounding box center [973, 18] width 50 height 25
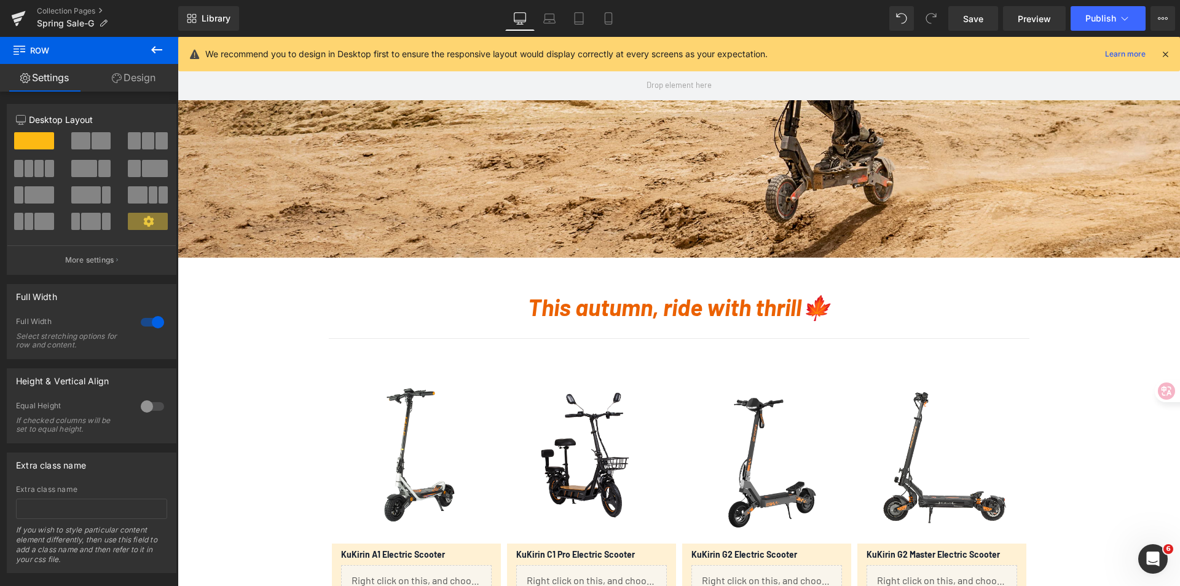
scroll to position [307, 0]
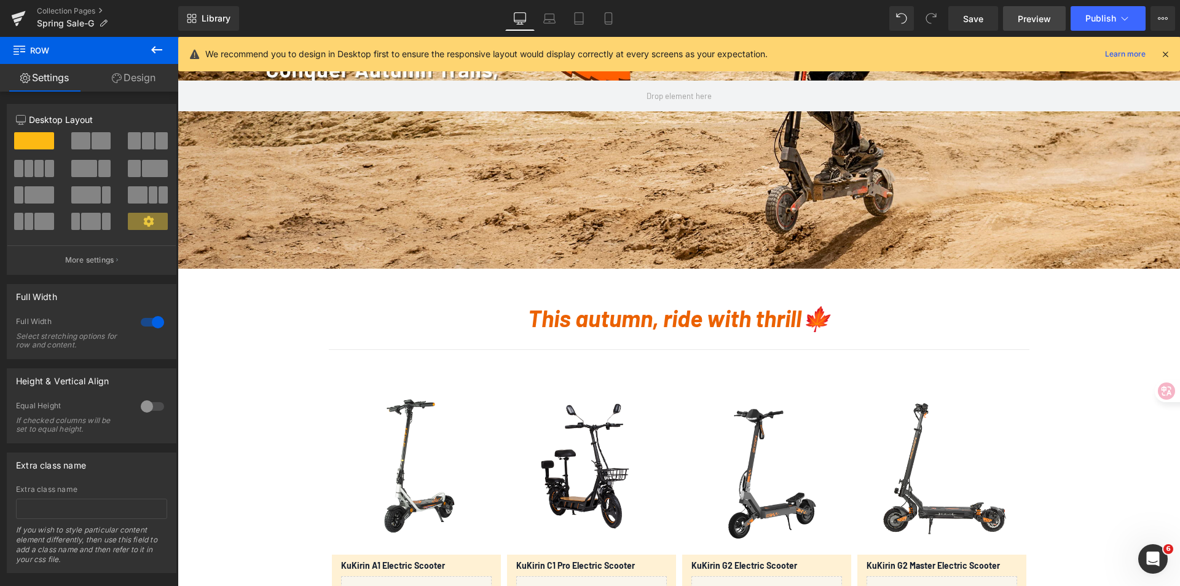
click at [1025, 17] on span "Preview" at bounding box center [1033, 18] width 33 height 13
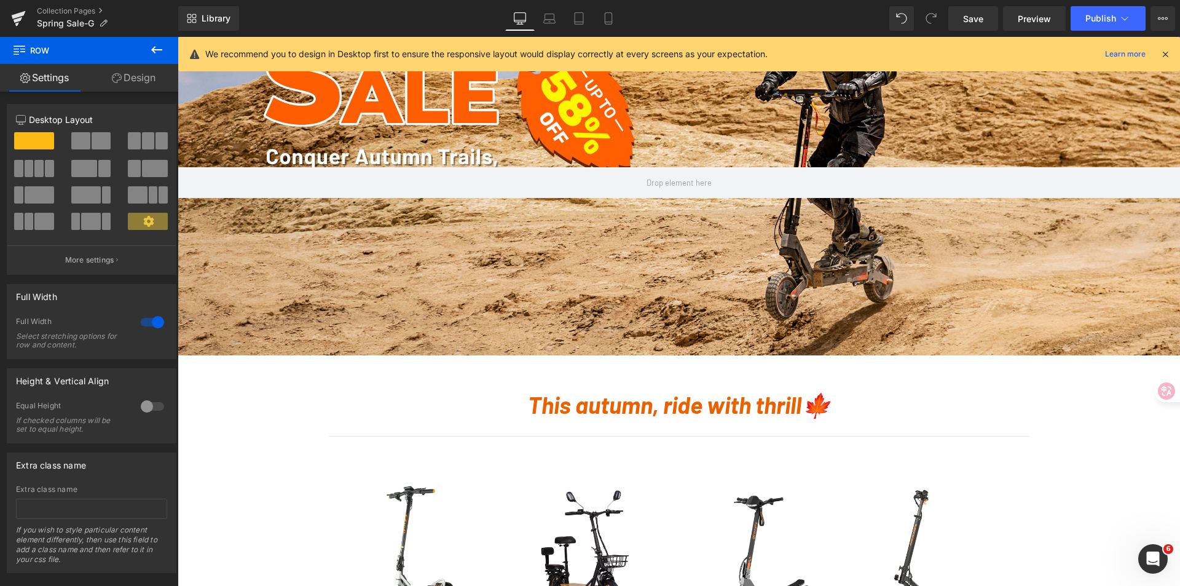
scroll to position [369, 0]
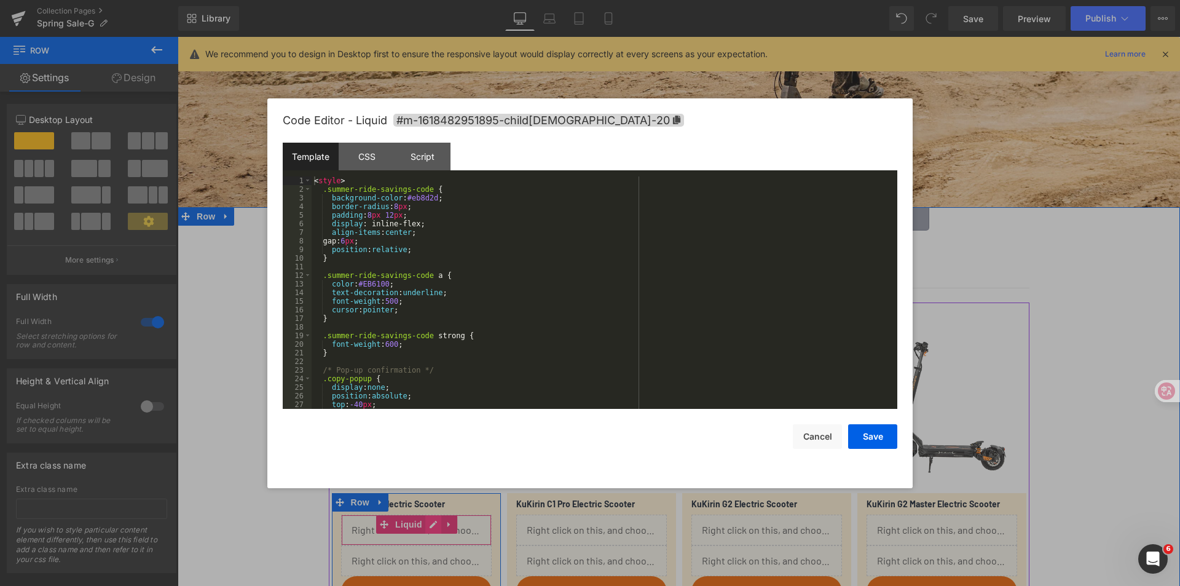
click at [429, 527] on div "Liquid" at bounding box center [416, 529] width 151 height 31
drag, startPoint x: 409, startPoint y: 200, endPoint x: 433, endPoint y: 198, distance: 24.0
click at [433, 198] on div "< style > .summer-ride-savings-code { background-color : #eb8d2d ; border-radiu…" at bounding box center [601, 300] width 581 height 249
click at [446, 219] on div "< style > .summer-ride-savings-code { background-color : #f3932d ; border-radiu…" at bounding box center [601, 300] width 581 height 249
drag, startPoint x: 876, startPoint y: 441, endPoint x: 720, endPoint y: 402, distance: 160.8
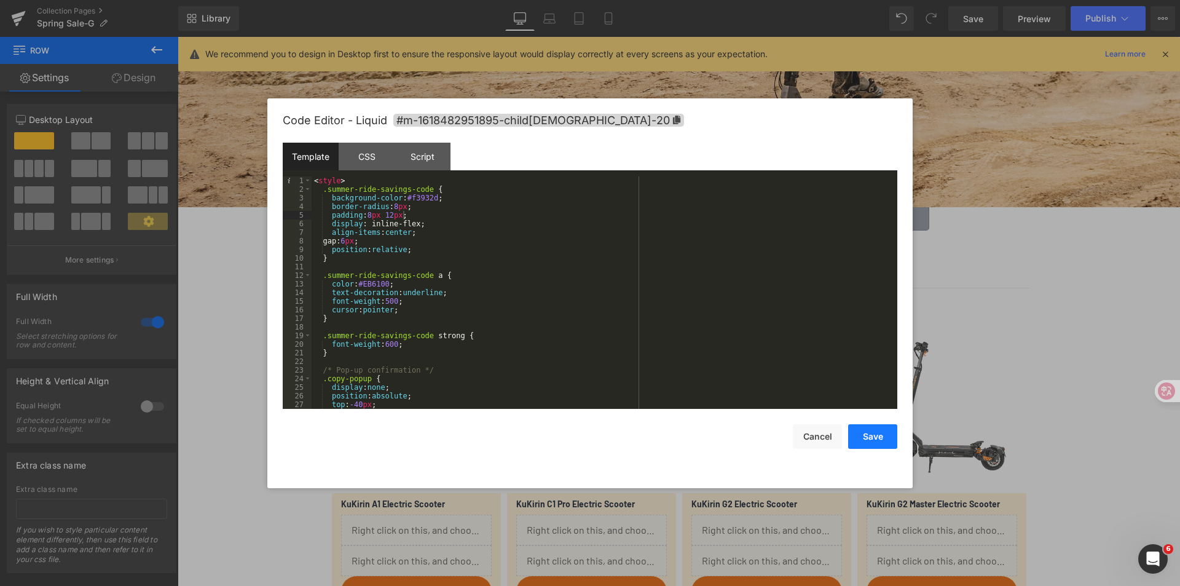
click at [876, 440] on button "Save" at bounding box center [872, 436] width 49 height 25
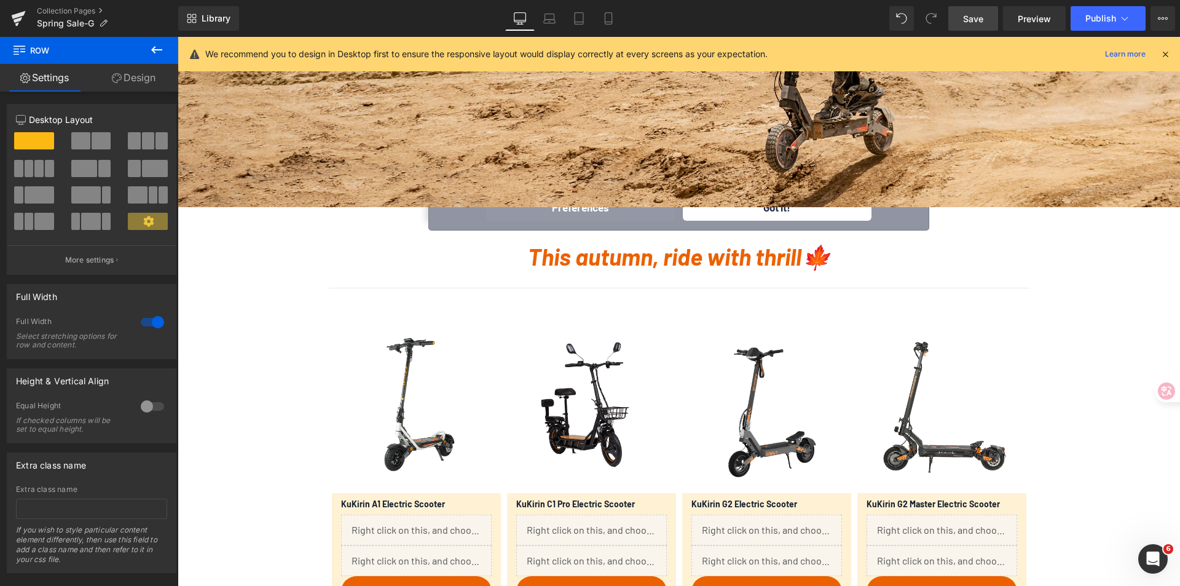
drag, startPoint x: 960, startPoint y: 18, endPoint x: 520, endPoint y: 153, distance: 459.4
click at [960, 18] on link "Save" at bounding box center [973, 18] width 50 height 25
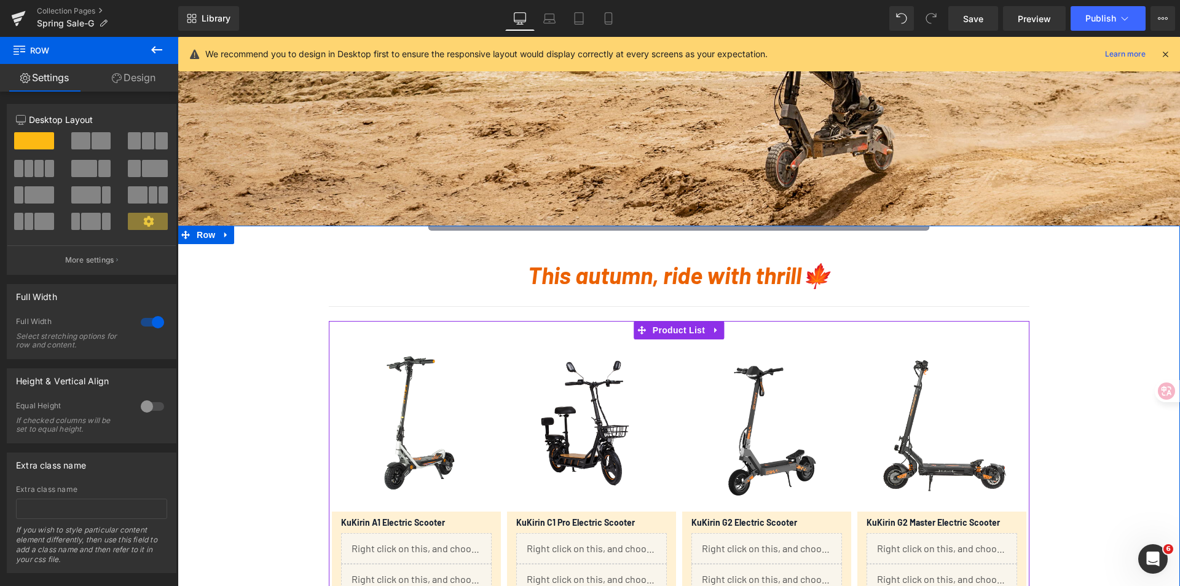
scroll to position [123, 0]
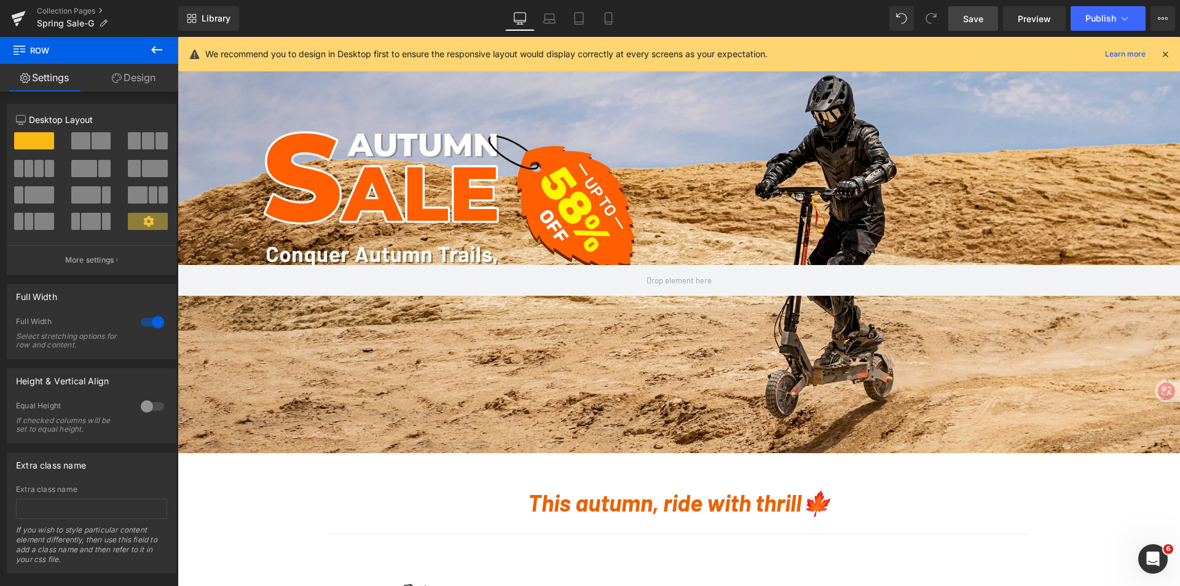
drag, startPoint x: 977, startPoint y: 20, endPoint x: 626, endPoint y: 320, distance: 462.3
click at [977, 20] on span "Save" at bounding box center [973, 18] width 20 height 13
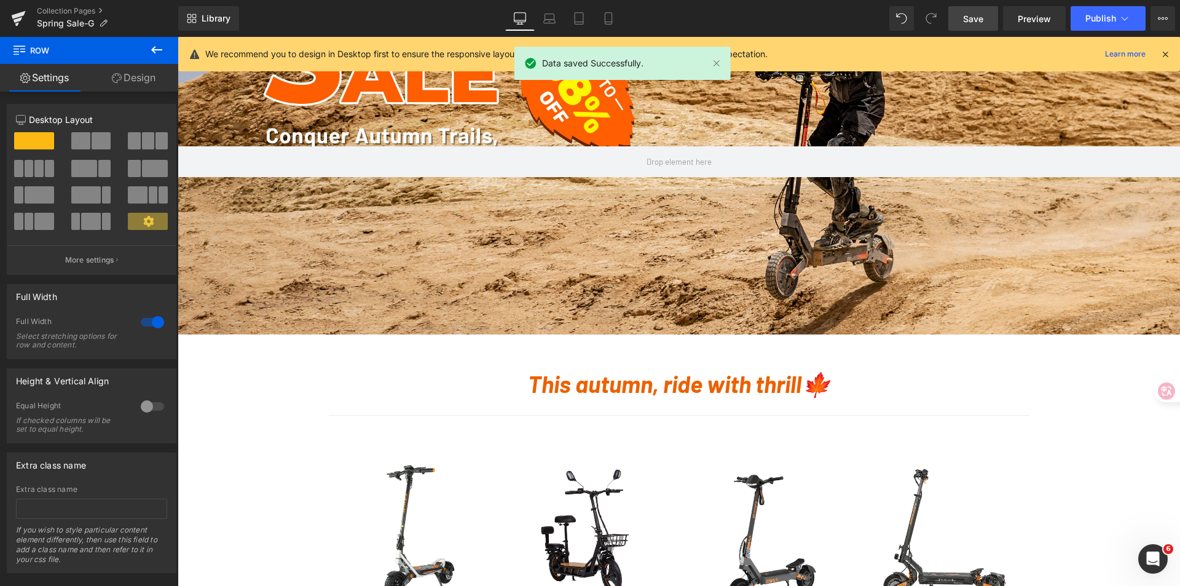
scroll to position [184, 0]
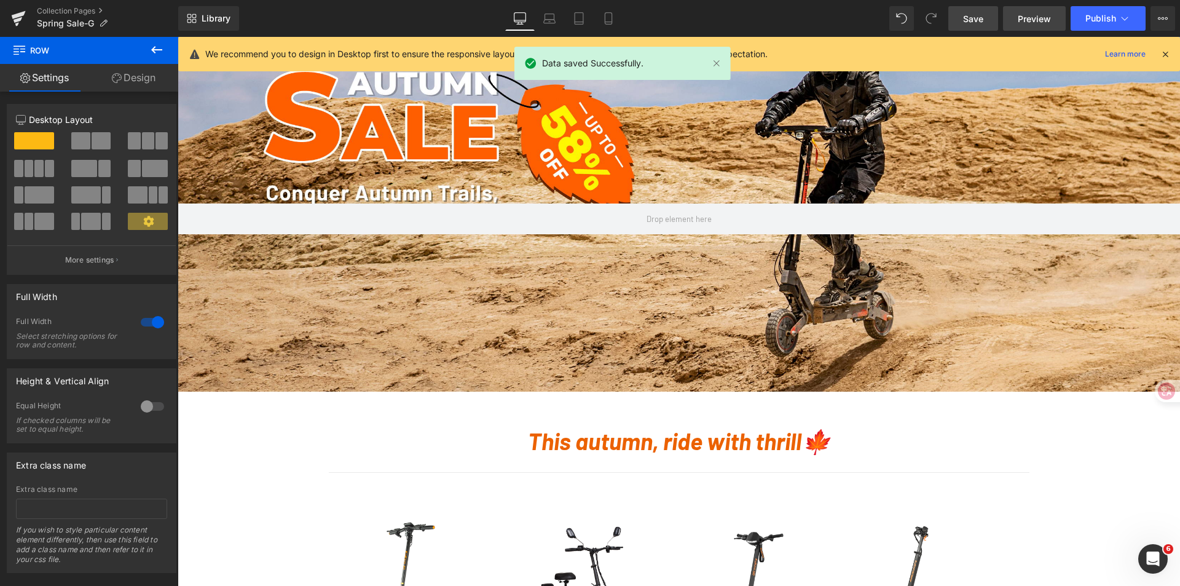
click at [1027, 17] on span "Preview" at bounding box center [1033, 18] width 33 height 13
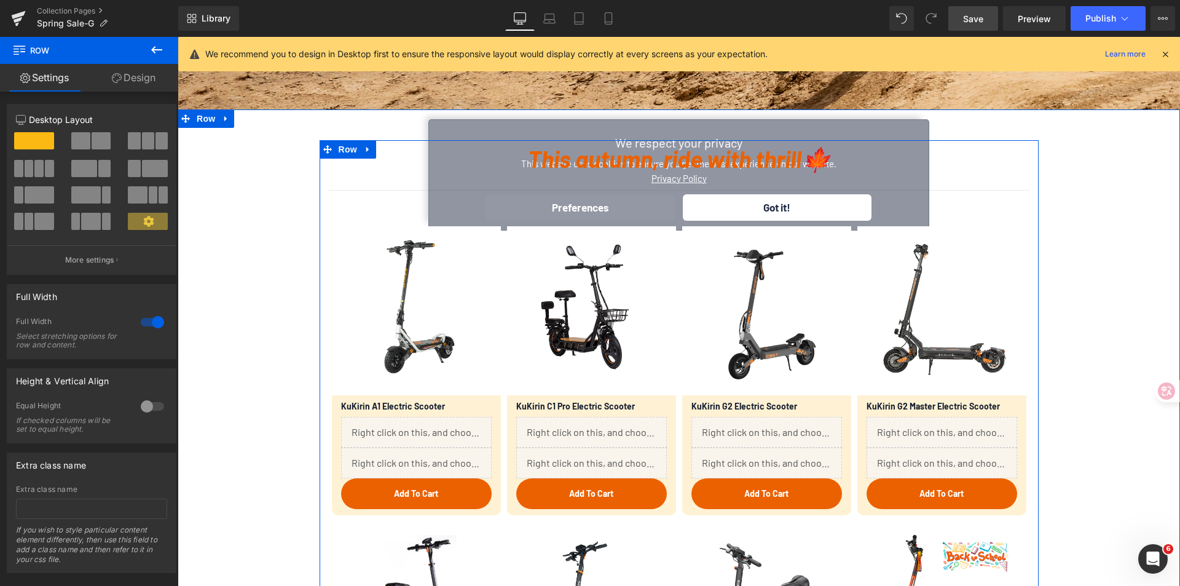
scroll to position [553, 0]
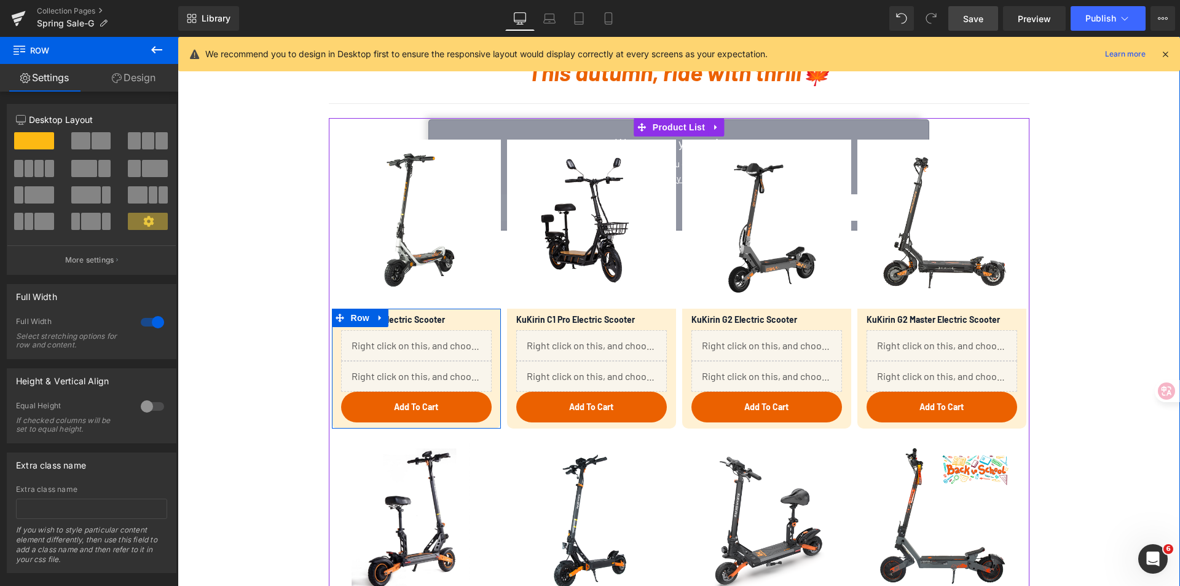
click at [427, 341] on div "Liquid" at bounding box center [416, 345] width 151 height 31
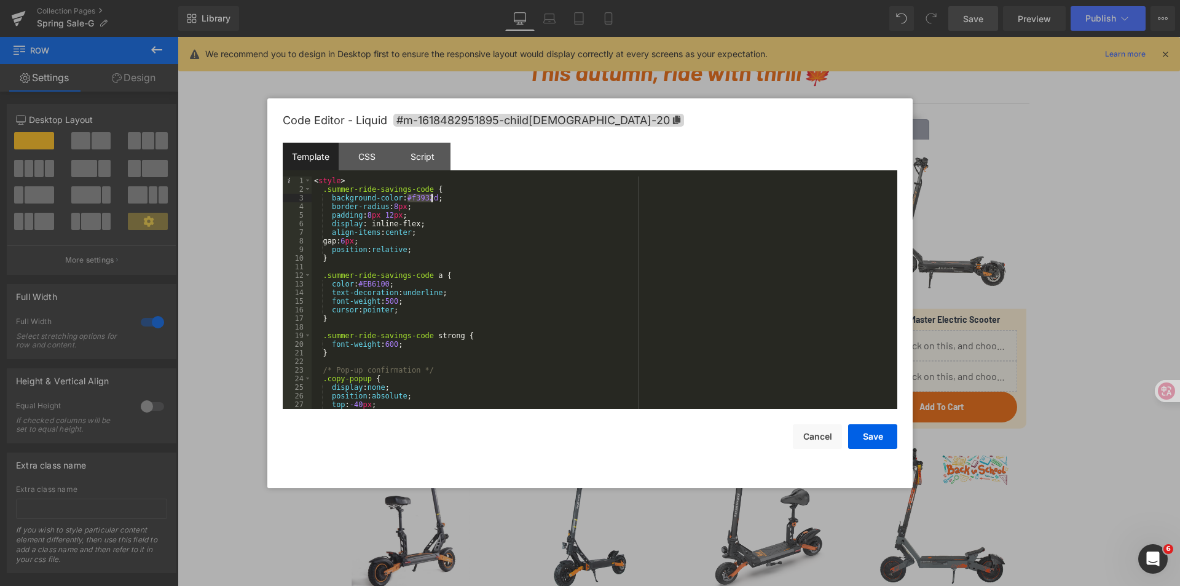
drag, startPoint x: 408, startPoint y: 198, endPoint x: 431, endPoint y: 195, distance: 22.9
click at [431, 195] on div "< style > .summer-ride-savings-code { background-color : #f3932d ; border-radiu…" at bounding box center [601, 300] width 581 height 249
click at [468, 202] on div "< style > .summer-ride-savings-code { background-color : #f2a655 ; border-radiu…" at bounding box center [601, 300] width 581 height 249
click at [871, 441] on button "Save" at bounding box center [872, 436] width 49 height 25
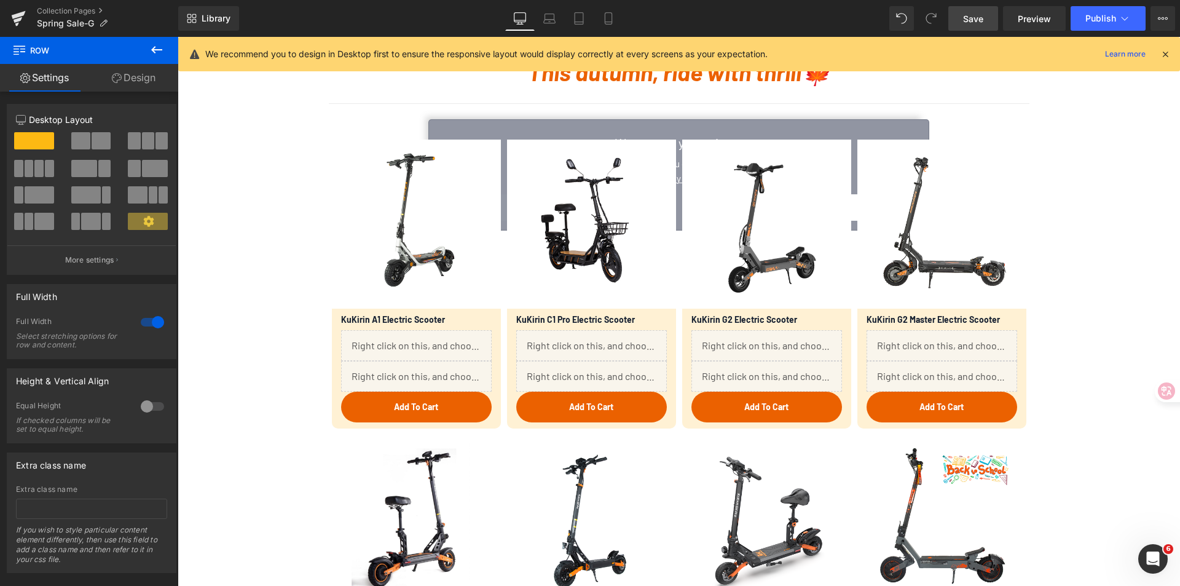
click at [969, 15] on span "Save" at bounding box center [973, 18] width 20 height 13
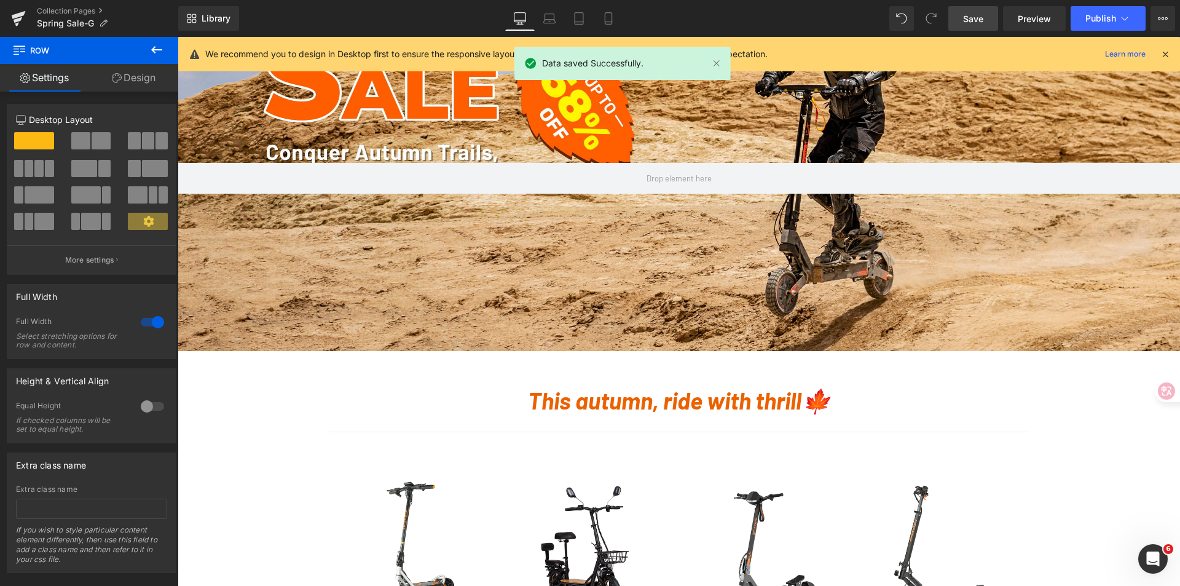
scroll to position [123, 0]
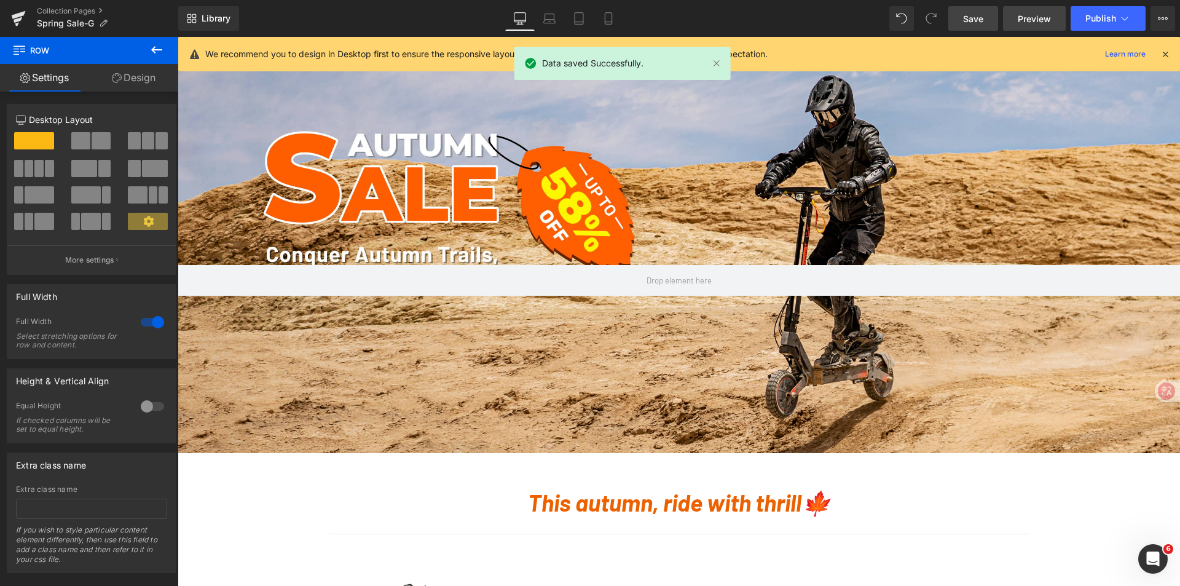
click at [1028, 16] on span "Preview" at bounding box center [1033, 18] width 33 height 13
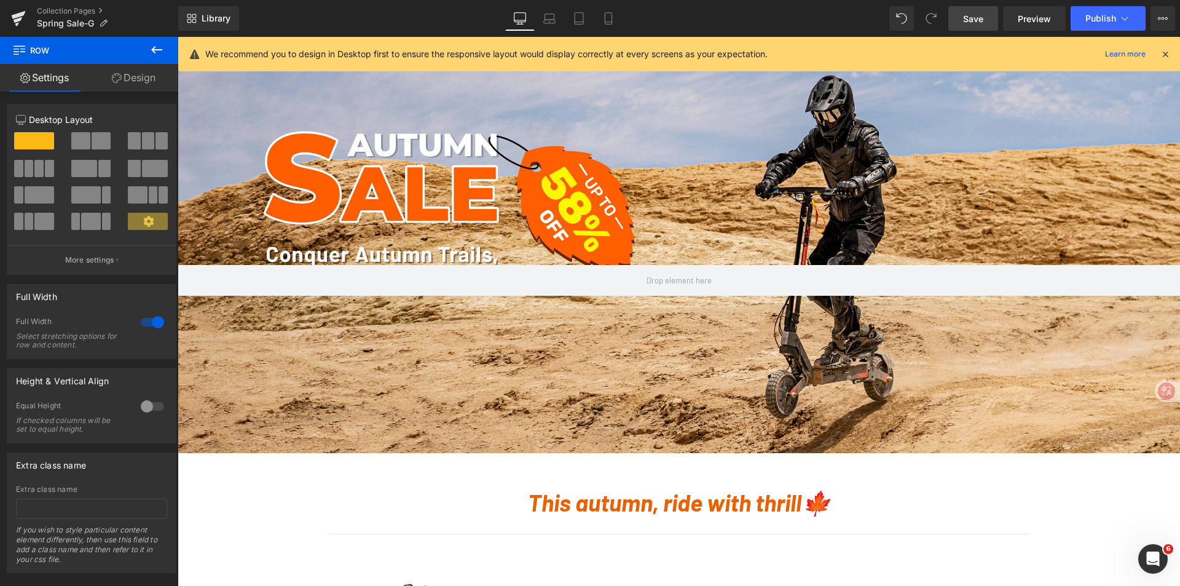
click at [965, 13] on link "Save" at bounding box center [973, 18] width 50 height 25
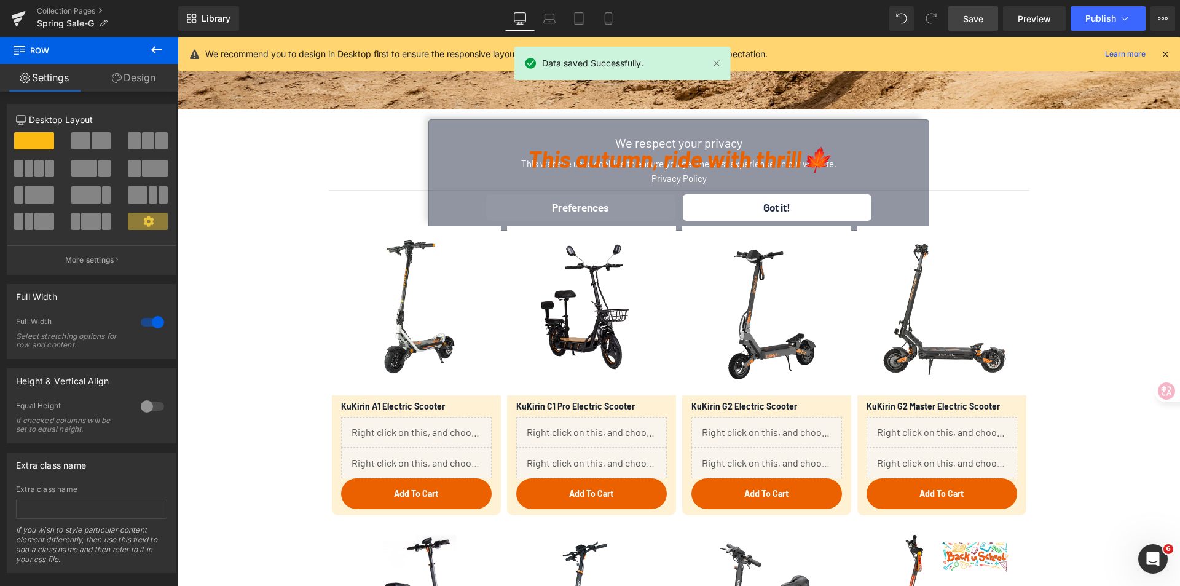
scroll to position [492, 0]
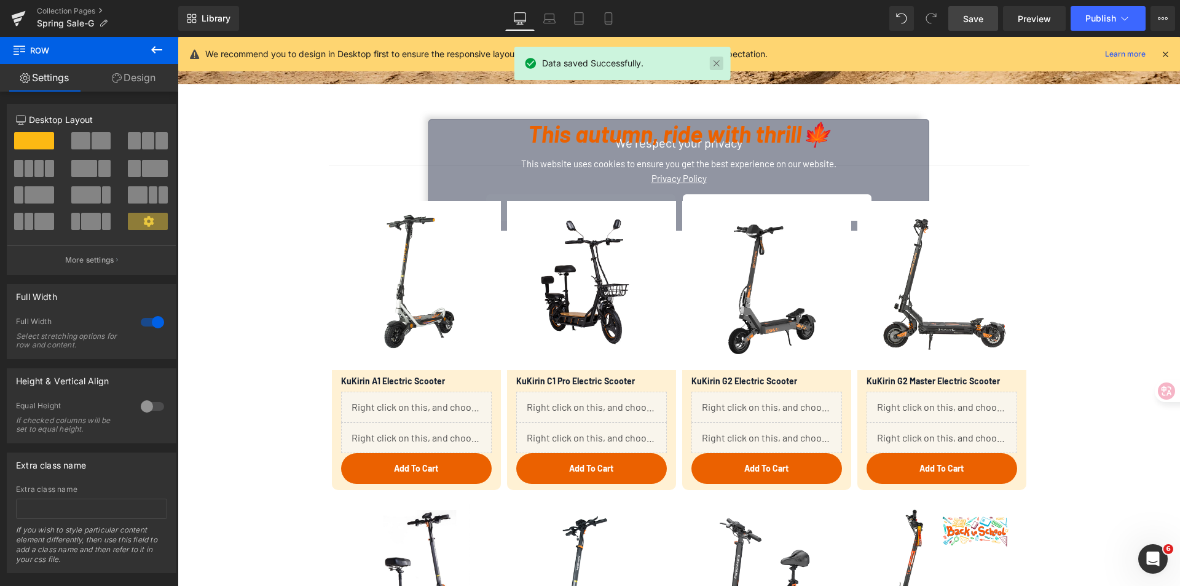
click at [715, 63] on link at bounding box center [717, 64] width 14 height 14
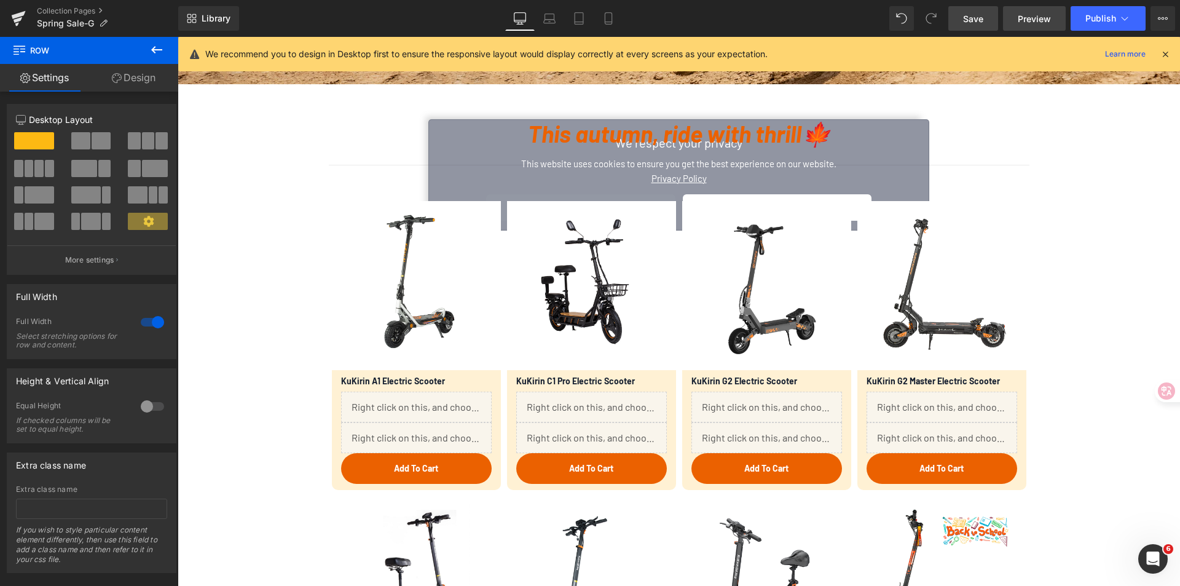
click at [1024, 20] on span "Preview" at bounding box center [1033, 18] width 33 height 13
click at [1020, 15] on span "Preview" at bounding box center [1033, 18] width 33 height 13
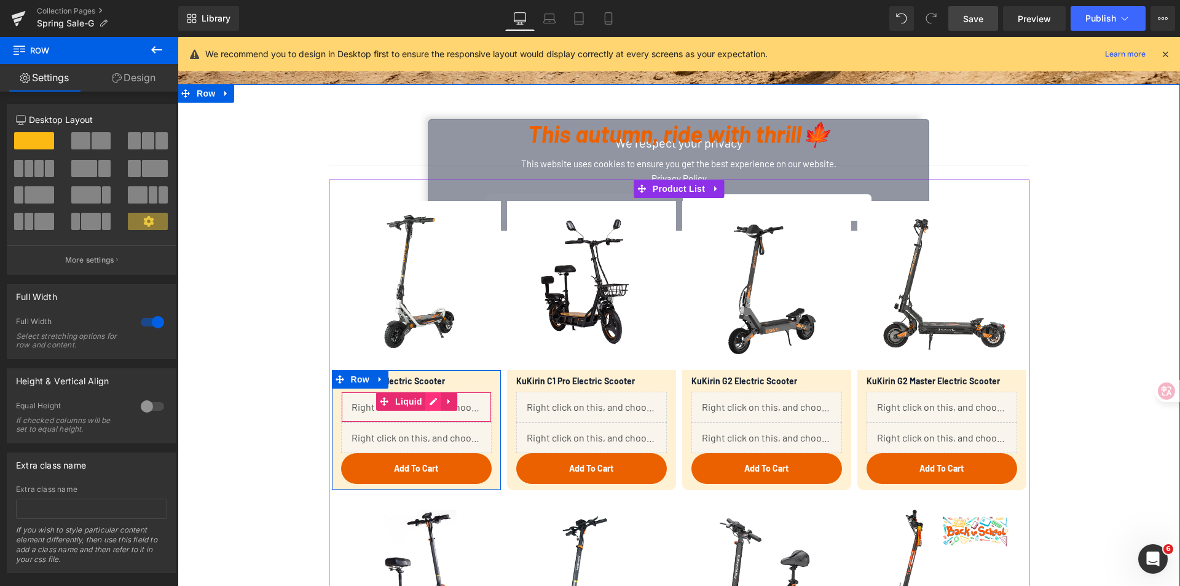
click at [429, 407] on div "Liquid" at bounding box center [416, 406] width 151 height 31
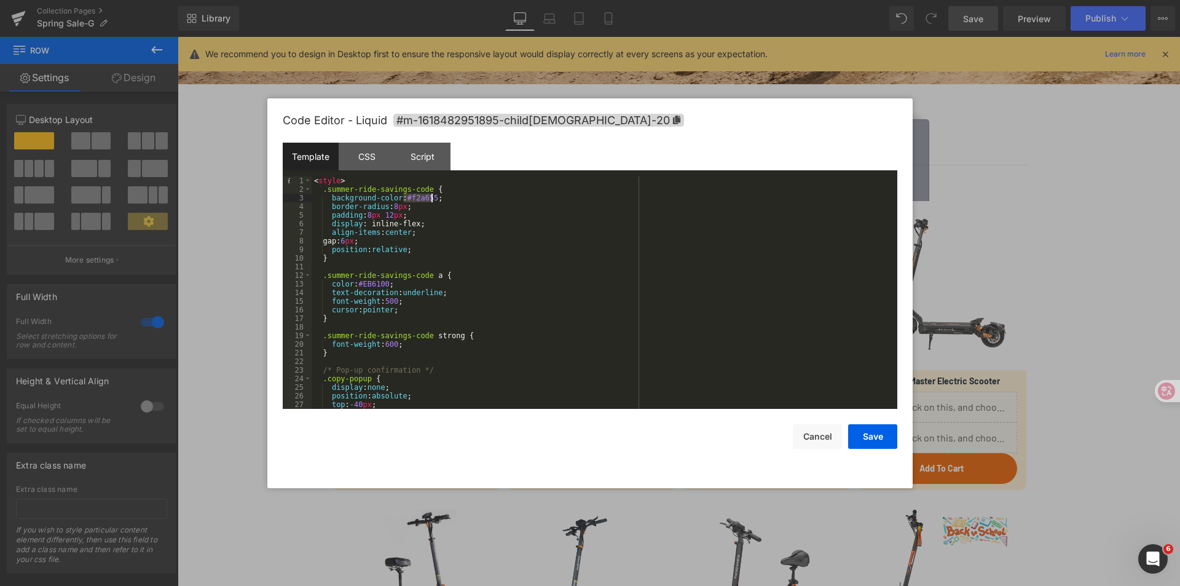
drag, startPoint x: 404, startPoint y: 195, endPoint x: 431, endPoint y: 195, distance: 27.0
click at [431, 195] on div "< style > .summer-ride-savings-code { background-color : #f2a655 ; border-radiu…" at bounding box center [601, 300] width 581 height 249
paste textarea
click at [404, 197] on div "< style > .summer-ride-savings-code { background-color : f6ae62; border-radius …" at bounding box center [601, 300] width 581 height 249
click at [463, 206] on div "< style > .summer-ride-savings-code { background-color : #f6ae62 ; border-radiu…" at bounding box center [601, 300] width 581 height 249
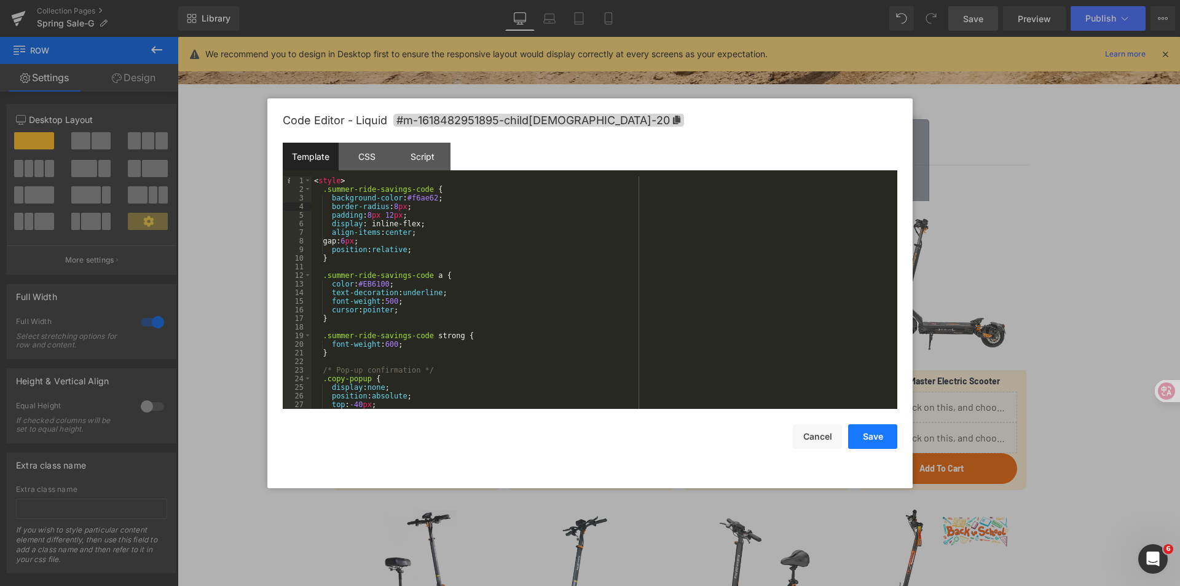
click at [879, 431] on button "Save" at bounding box center [872, 436] width 49 height 25
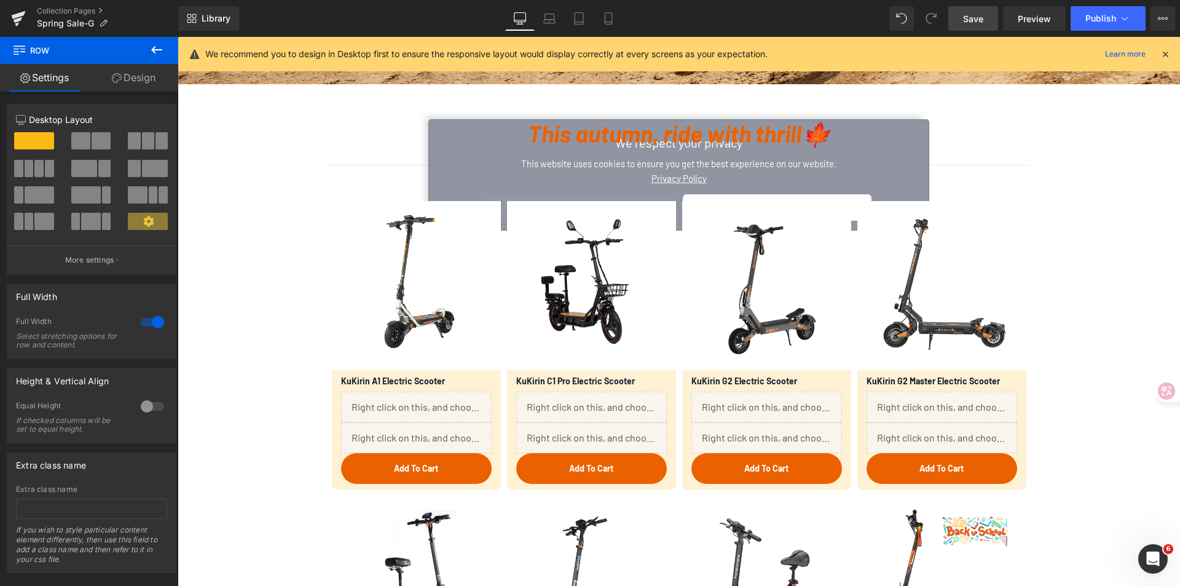
click at [966, 17] on span "Save" at bounding box center [973, 18] width 20 height 13
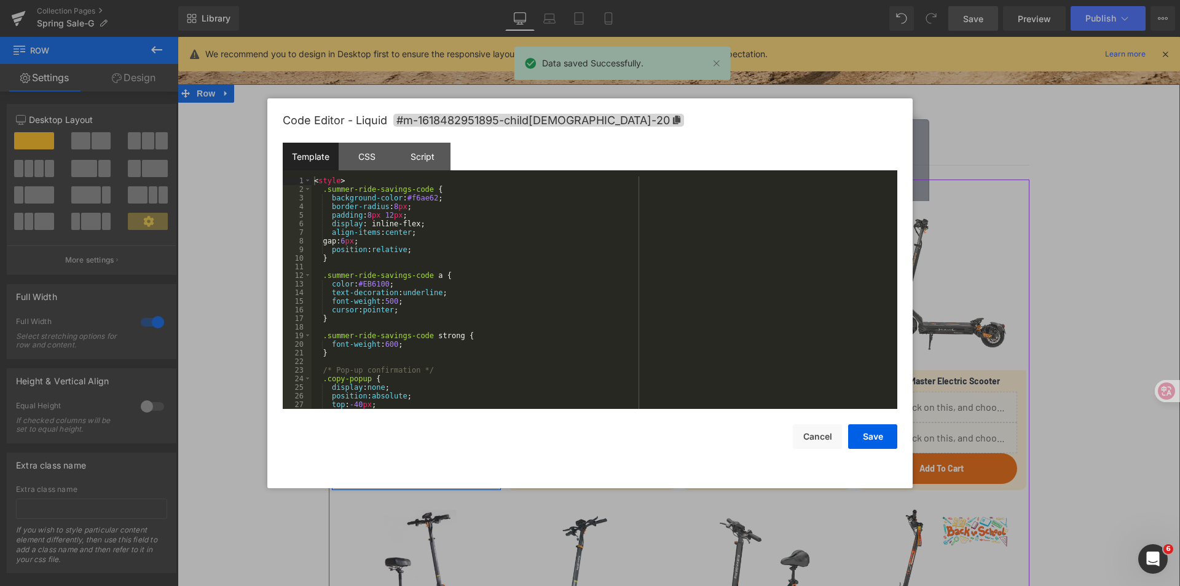
click at [431, 400] on div "Liquid" at bounding box center [416, 406] width 151 height 31
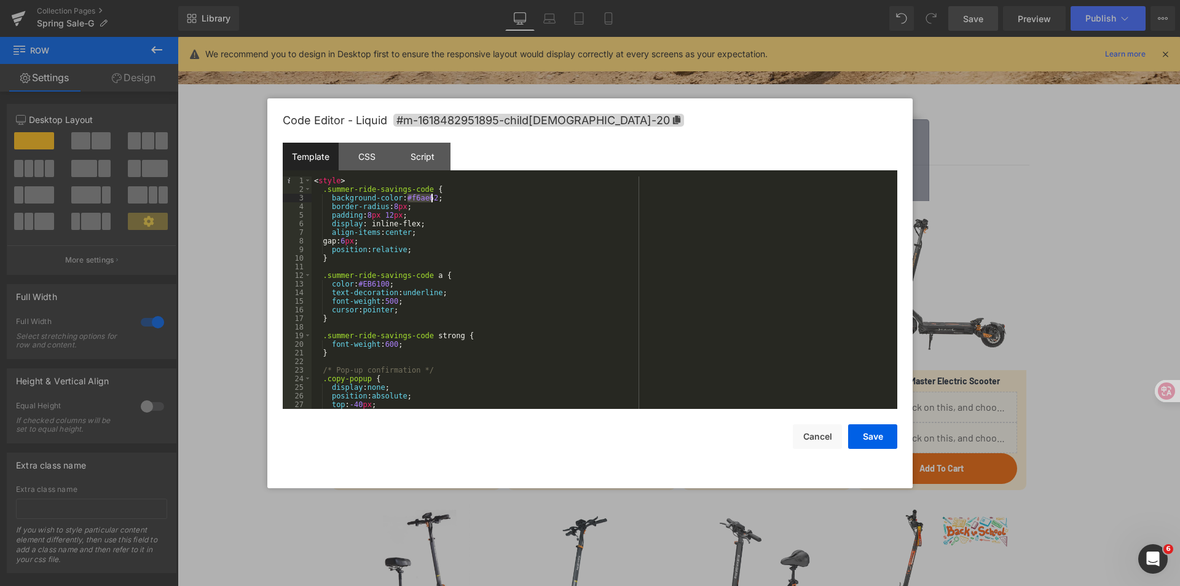
drag, startPoint x: 405, startPoint y: 197, endPoint x: 431, endPoint y: 196, distance: 25.2
click at [431, 196] on div "< style > .summer-ride-savings-code { background-color : #f6ae62 ; border-radiu…" at bounding box center [601, 300] width 581 height 249
click at [815, 437] on button "Cancel" at bounding box center [817, 436] width 49 height 25
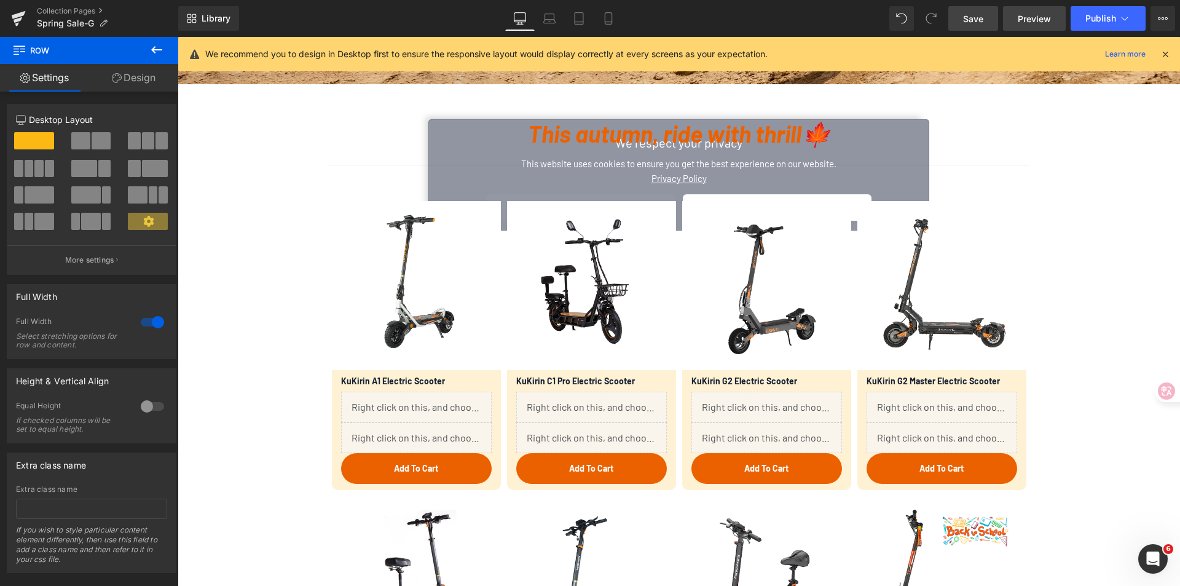
click at [1044, 25] on link "Preview" at bounding box center [1034, 18] width 63 height 25
click at [979, 20] on span "Save" at bounding box center [973, 18] width 20 height 13
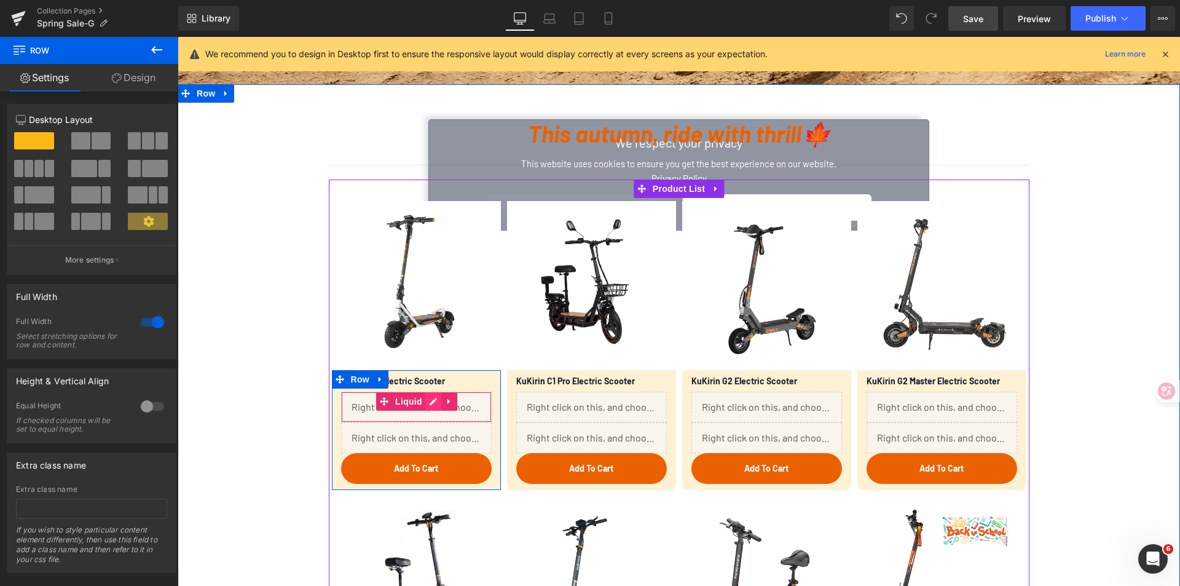
click at [430, 401] on div "Liquid" at bounding box center [416, 406] width 151 height 31
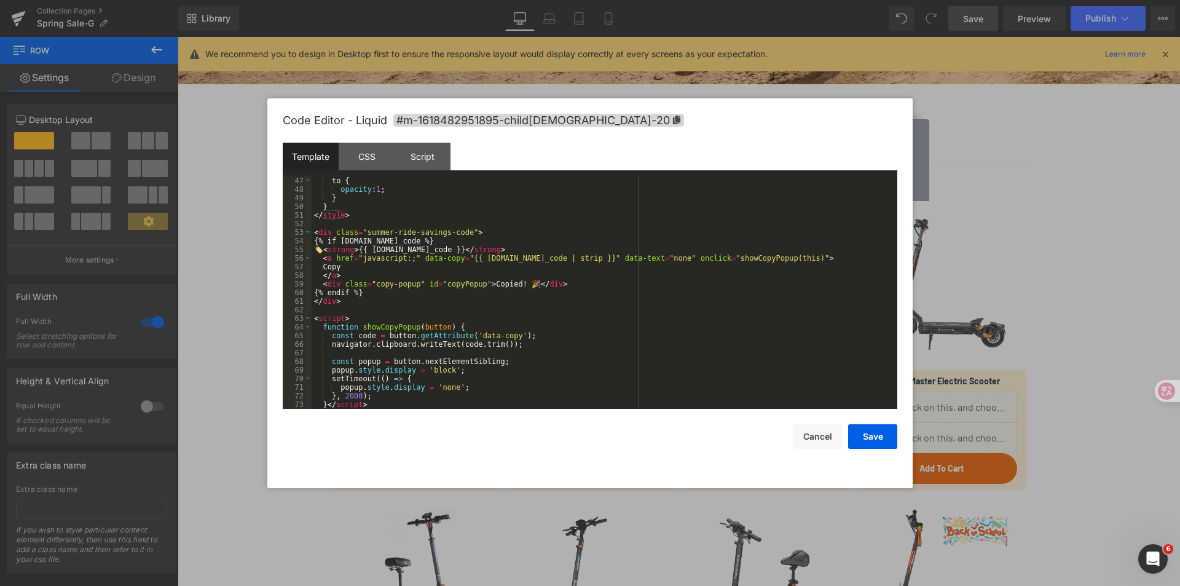
scroll to position [396, 0]
click at [516, 284] on div "to { opacity : 1 ; } } </ style > < div class = "summer-ride-savings-code" > {%…" at bounding box center [601, 300] width 581 height 249
click at [507, 285] on div "to { opacity : 1 ; } } </ style > < div class = "summer-ride-savings-code" > {%…" at bounding box center [601, 300] width 581 height 249
drag, startPoint x: 512, startPoint y: 287, endPoint x: 520, endPoint y: 286, distance: 7.4
click at [520, 286] on div "to { opacity : 1 ; } } </ style > < div class = "summer-ride-savings-code" > {%…" at bounding box center [601, 300] width 581 height 249
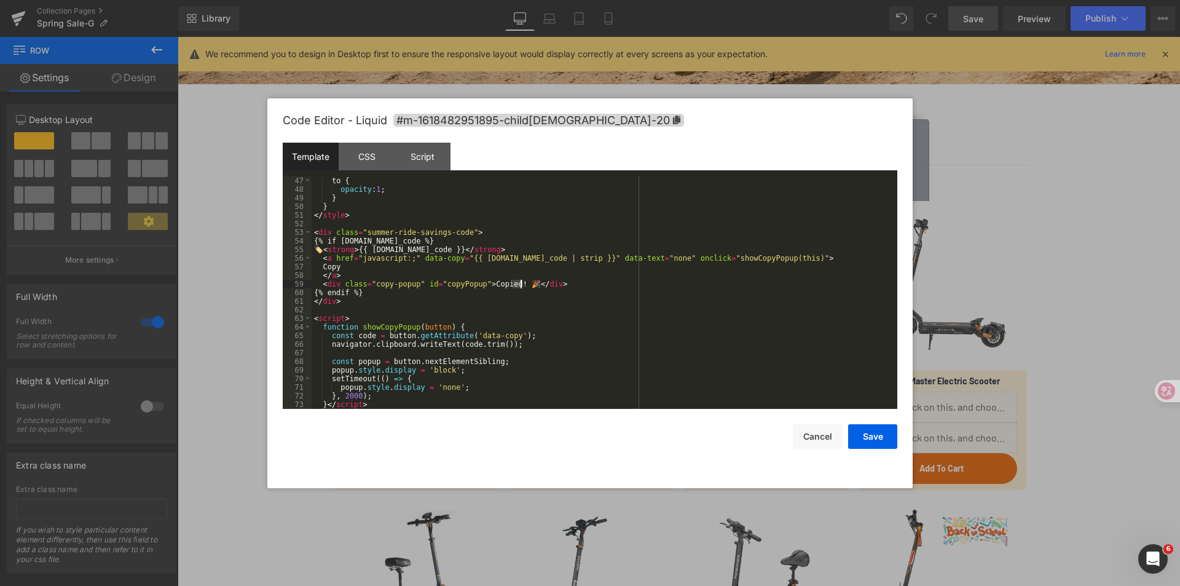
click at [516, 314] on div "to { opacity : 1 ; } } </ style > < div class = "summer-ride-savings-code" > {%…" at bounding box center [601, 300] width 581 height 249
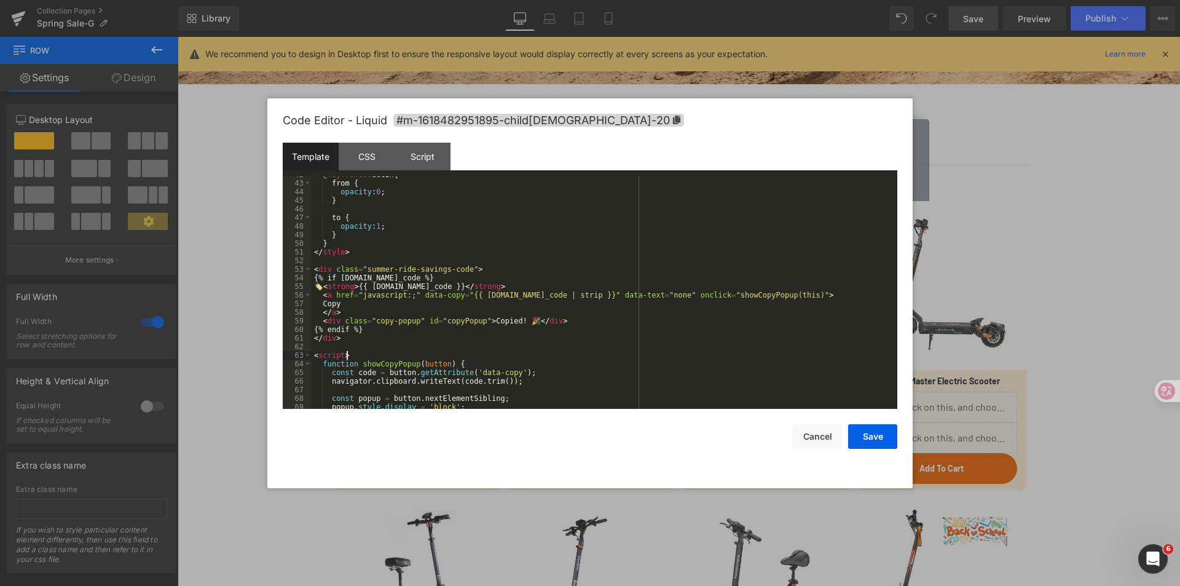
scroll to position [359, 0]
click at [333, 286] on div "@ keyframes fadeIn { from { opacity : 0 ; } to { opacity : 1 ; } } </ style > <…" at bounding box center [601, 294] width 581 height 249
click at [331, 289] on div "@ keyframes fadeIn { from { opacity : 0 ; } to { opacity : 1 ; } } </ style > <…" at bounding box center [601, 294] width 581 height 249
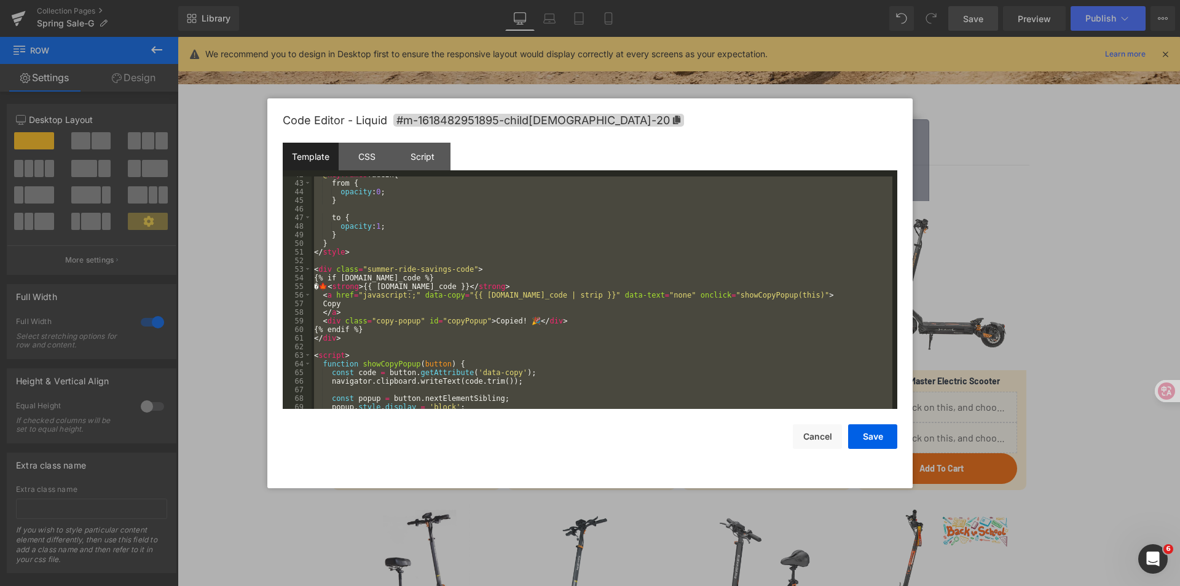
click at [335, 288] on div "@ keyframes fadeIn { from { opacity : 0 ; } to { opacity : 1 ; } } </ style > <…" at bounding box center [601, 292] width 581 height 232
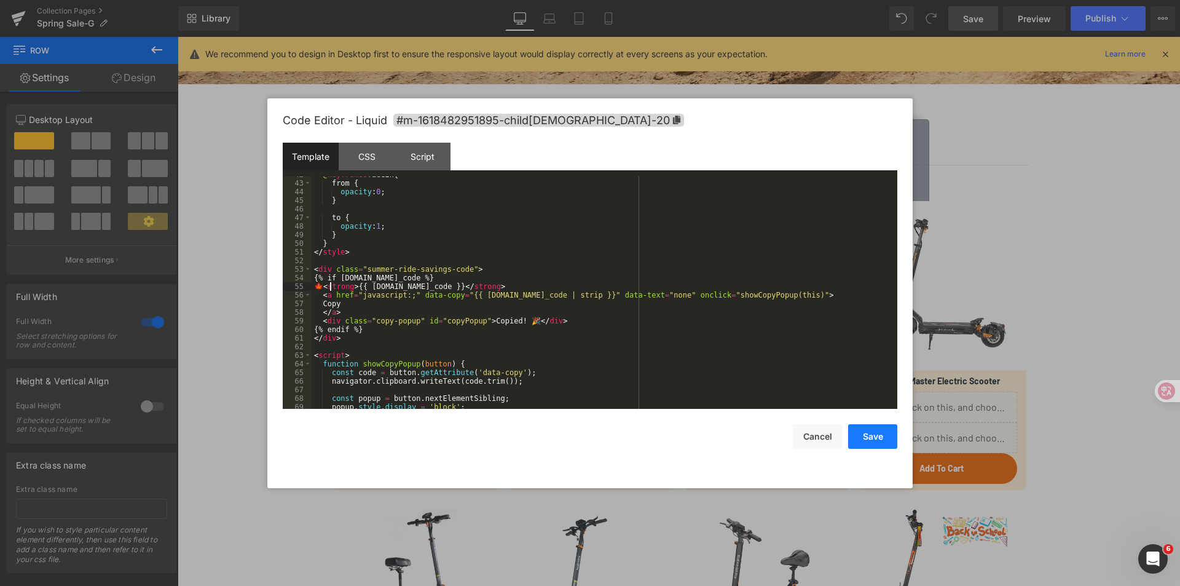
drag, startPoint x: 877, startPoint y: 440, endPoint x: 883, endPoint y: 439, distance: 6.3
click at [877, 439] on button "Save" at bounding box center [872, 436] width 49 height 25
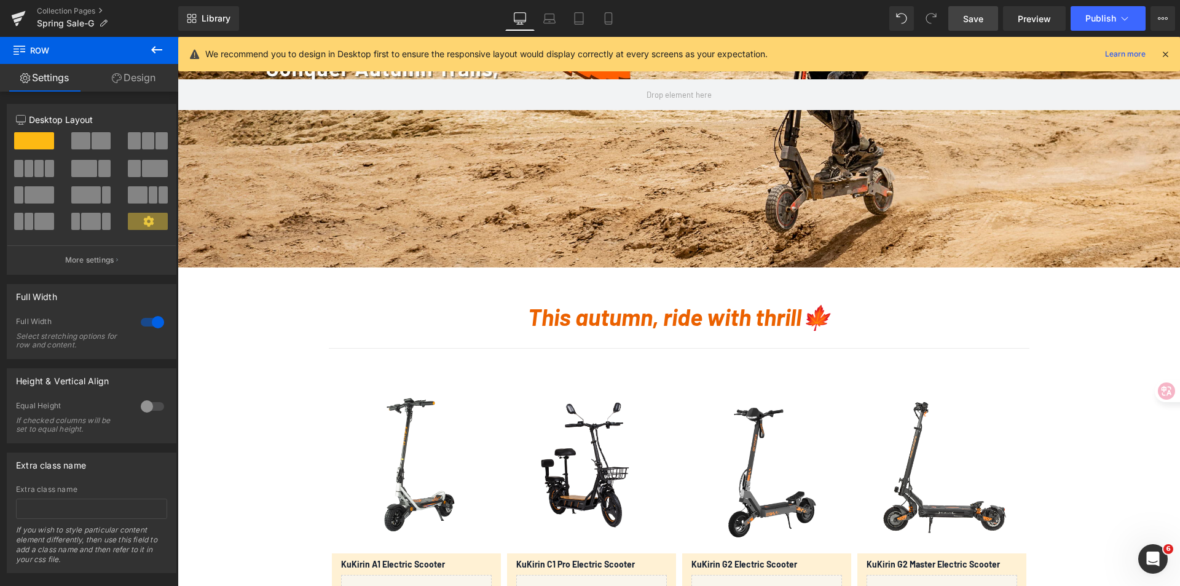
scroll to position [307, 0]
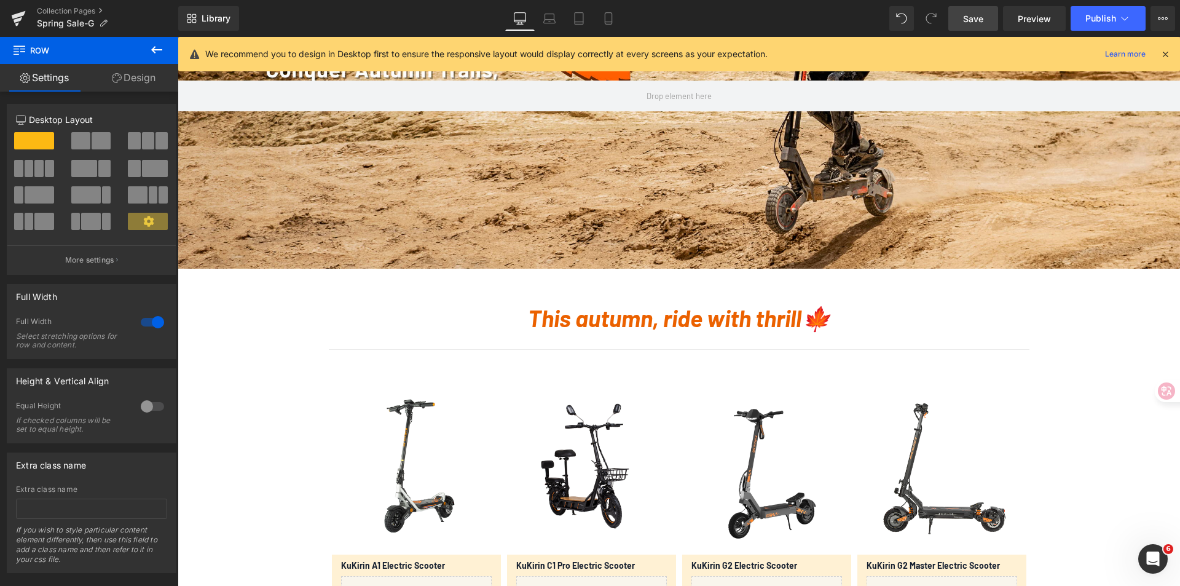
click at [987, 15] on link "Save" at bounding box center [973, 18] width 50 height 25
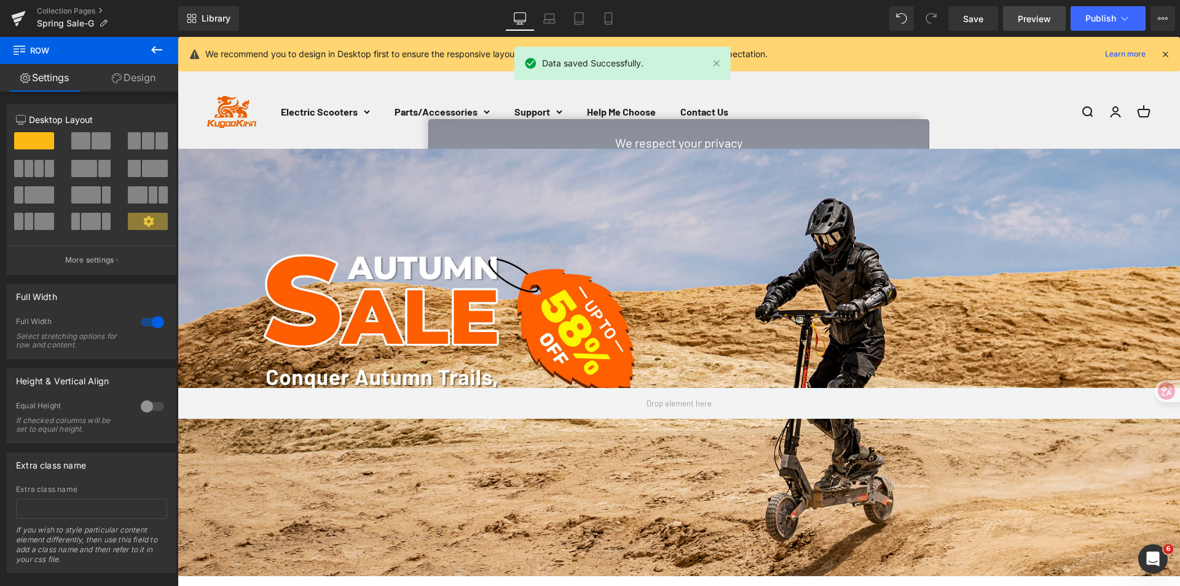
click at [1030, 21] on span "Preview" at bounding box center [1033, 18] width 33 height 13
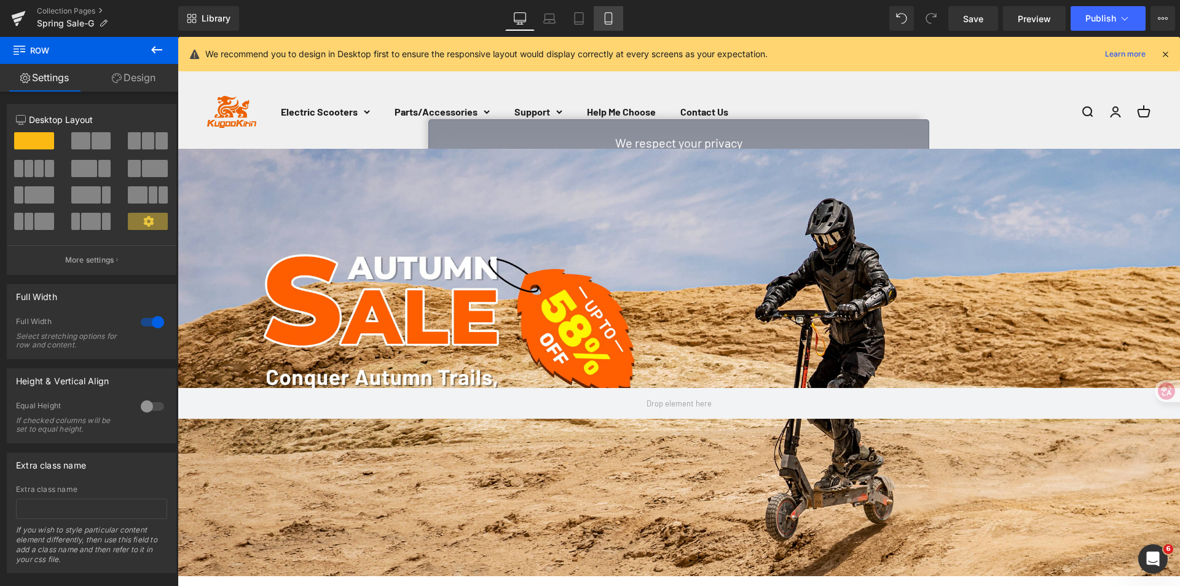
click at [606, 18] on icon at bounding box center [608, 18] width 12 height 12
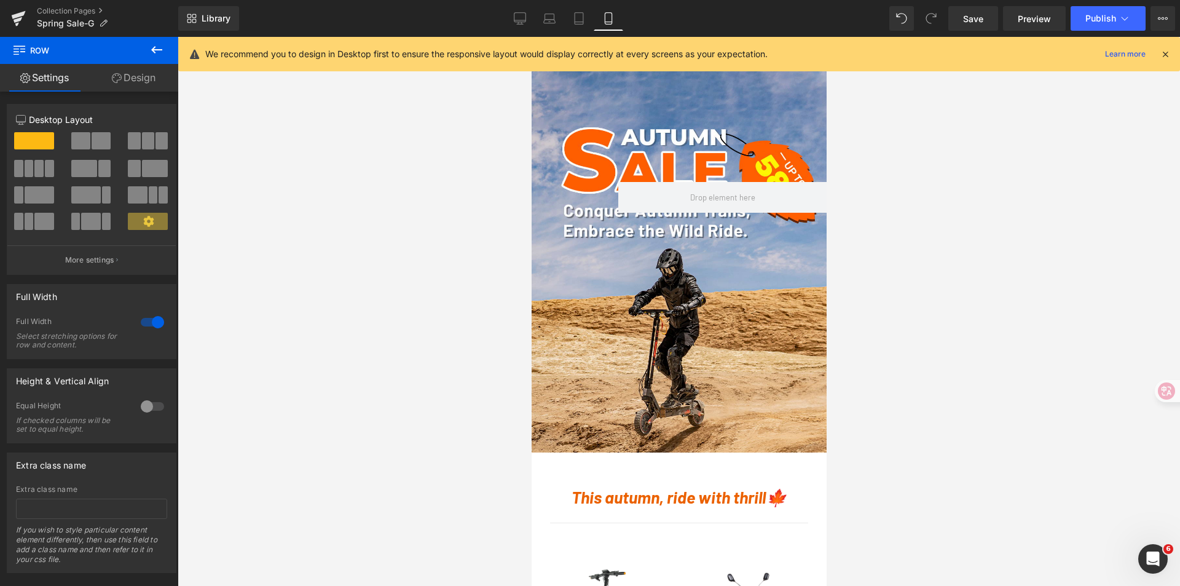
scroll to position [123, 0]
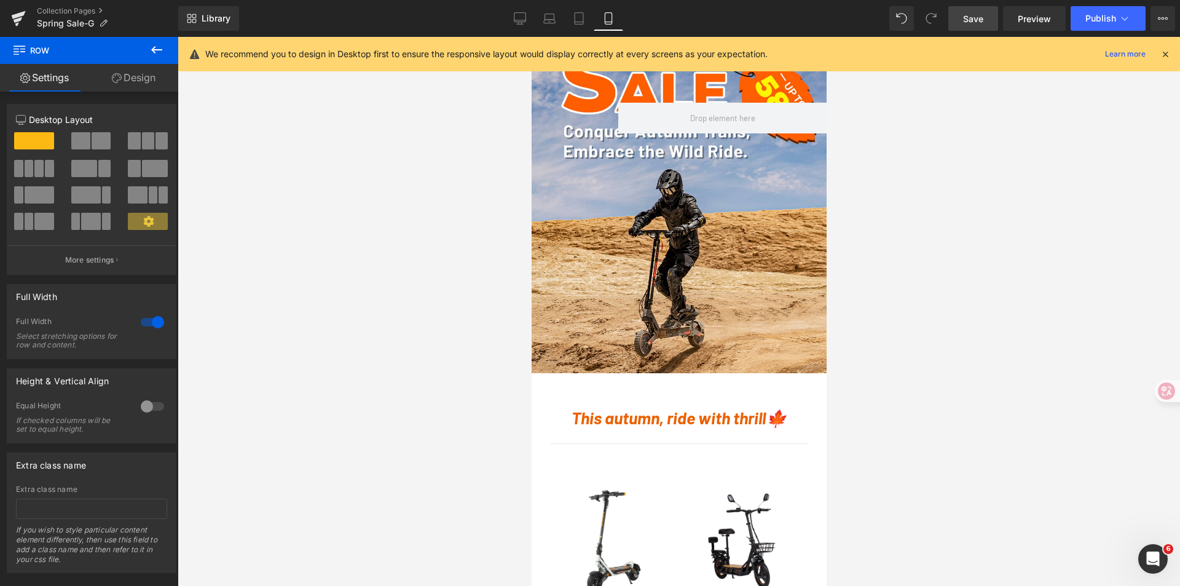
drag, startPoint x: 982, startPoint y: 15, endPoint x: 208, endPoint y: 174, distance: 791.0
click at [982, 15] on span "Save" at bounding box center [973, 18] width 20 height 13
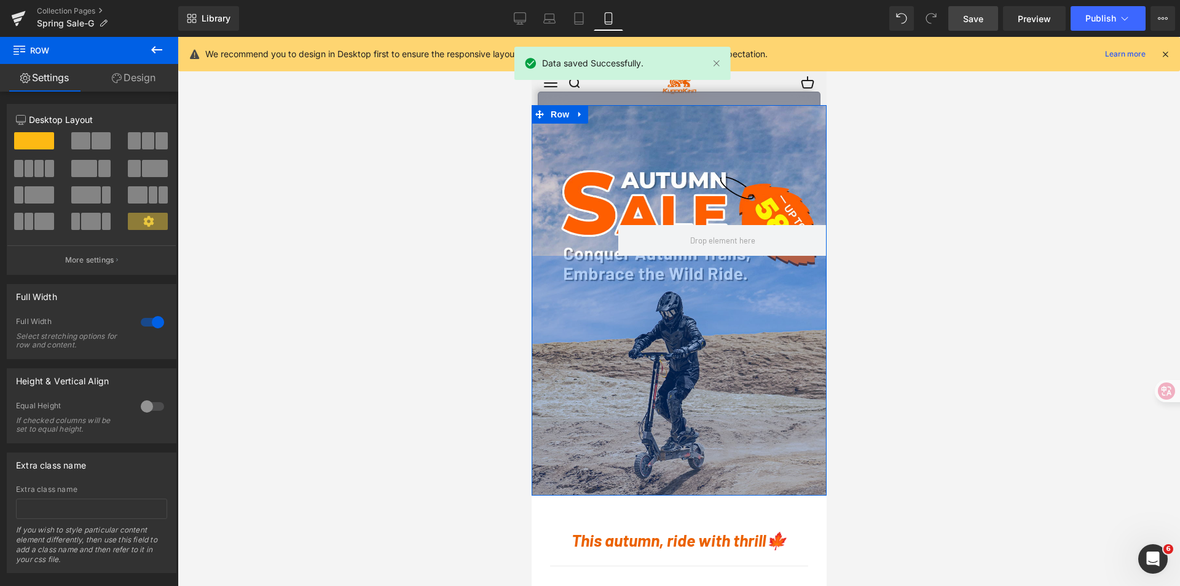
scroll to position [0, 0]
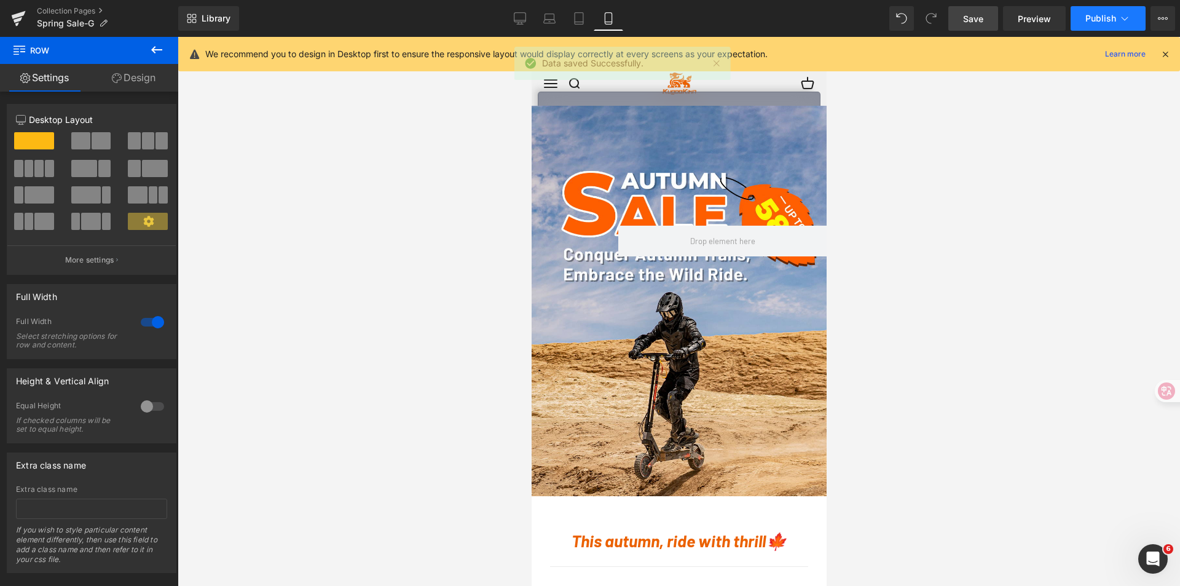
click at [1099, 20] on span "Publish" at bounding box center [1100, 19] width 31 height 10
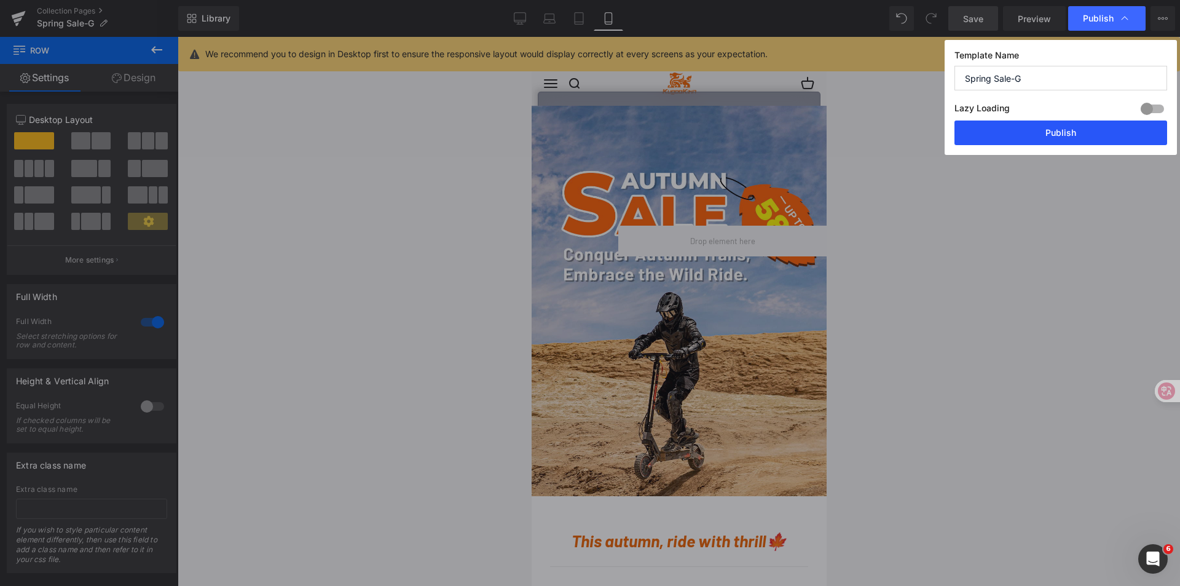
click at [1035, 139] on button "Publish" at bounding box center [1060, 132] width 213 height 25
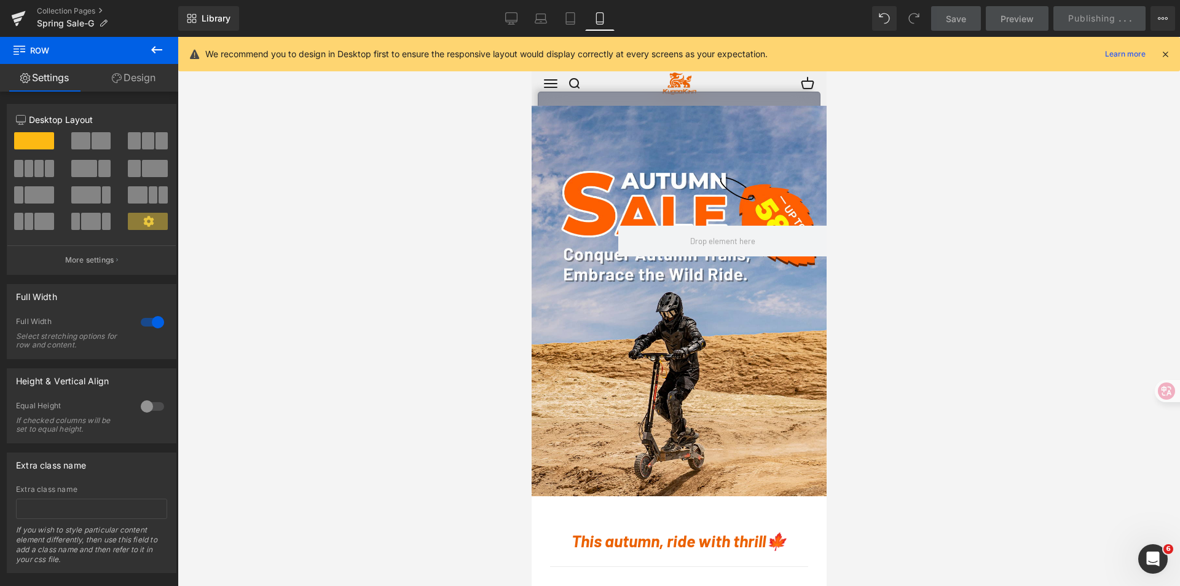
click at [1070, 223] on div at bounding box center [679, 311] width 1002 height 549
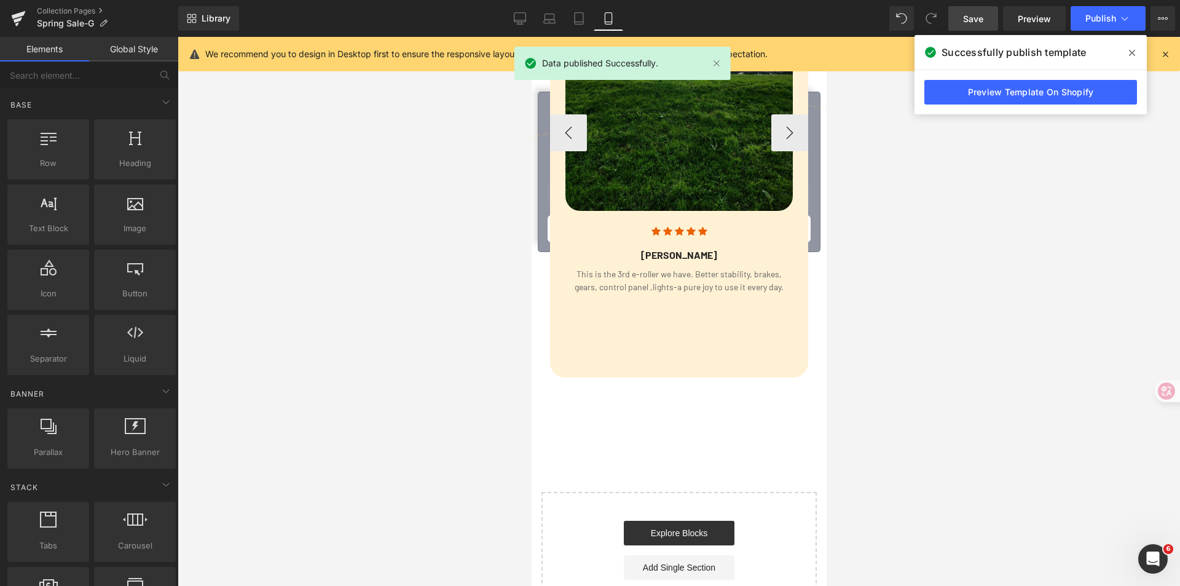
scroll to position [2580, 0]
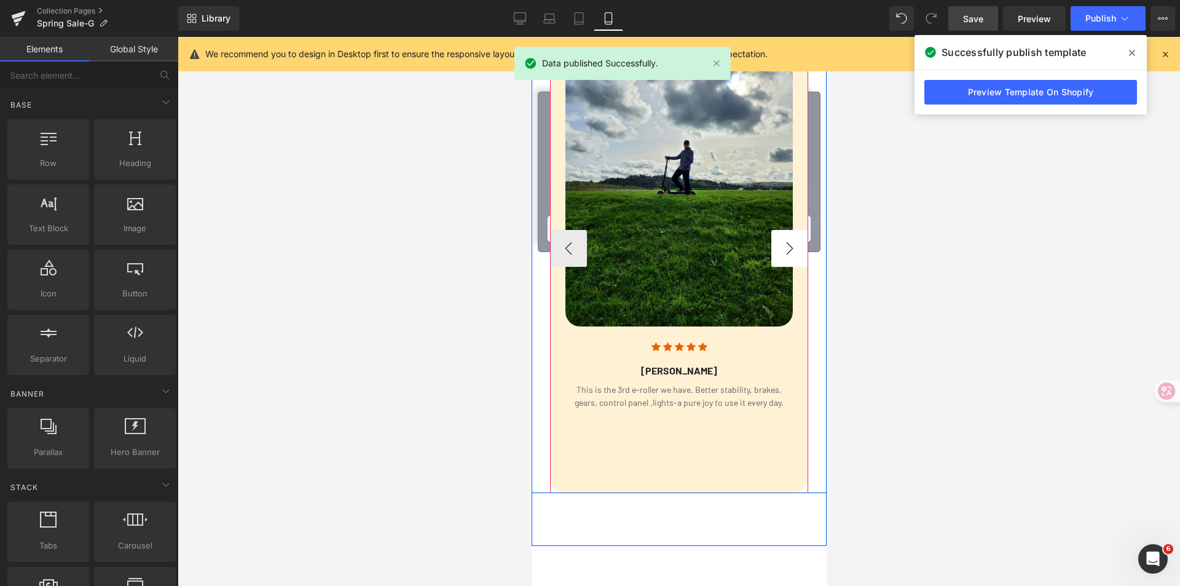
click at [788, 267] on button "›" at bounding box center [788, 248] width 37 height 37
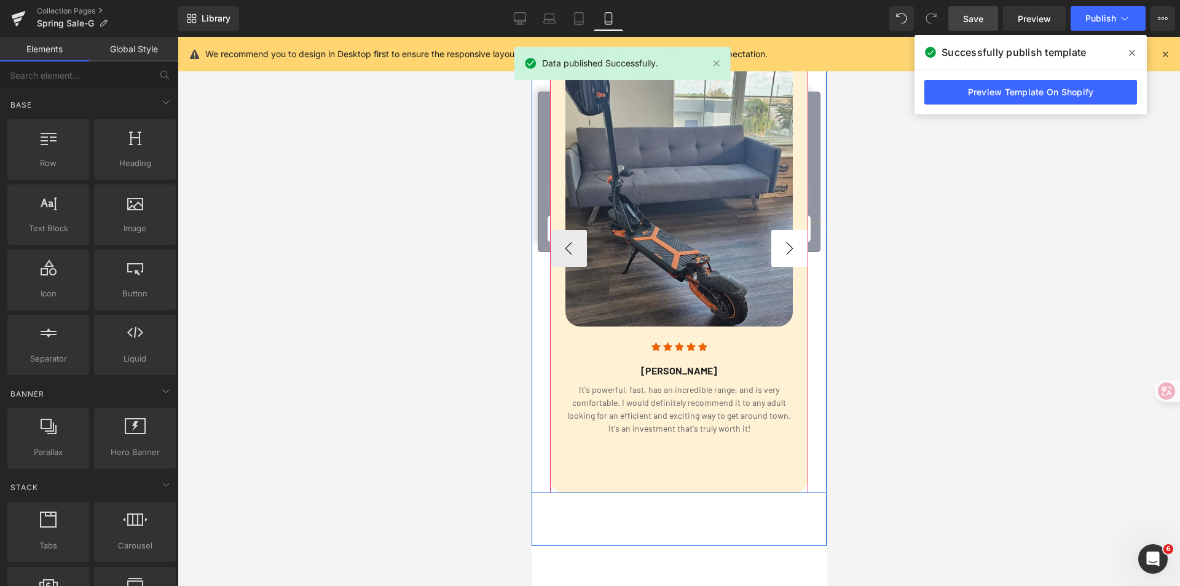
click at [788, 267] on button "›" at bounding box center [788, 248] width 37 height 37
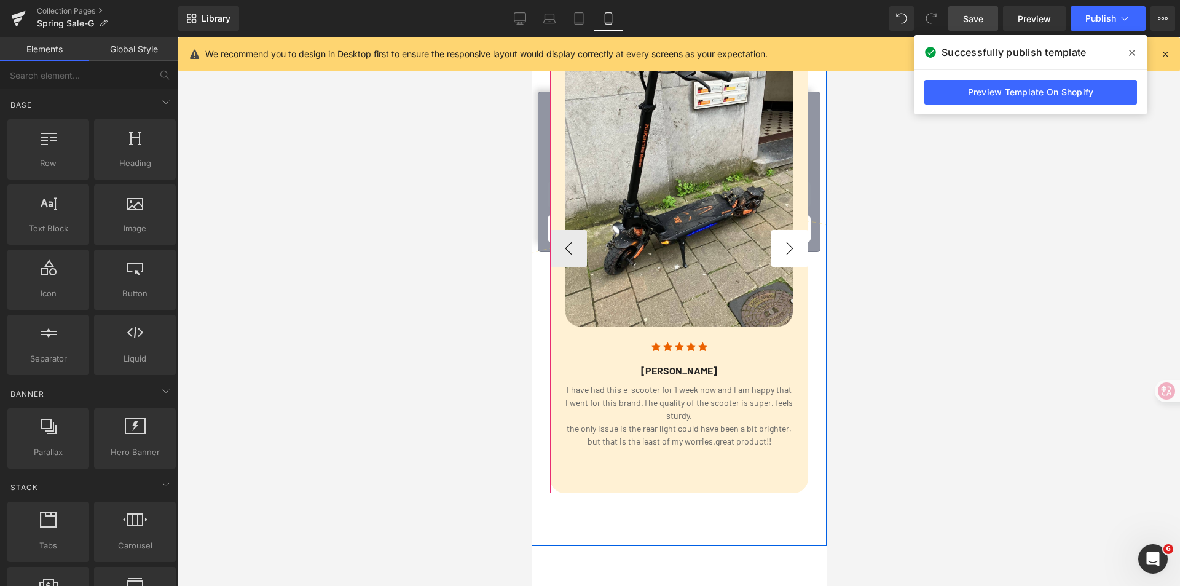
click at [788, 267] on button "›" at bounding box center [788, 248] width 37 height 37
click at [563, 267] on button "‹" at bounding box center [567, 248] width 37 height 37
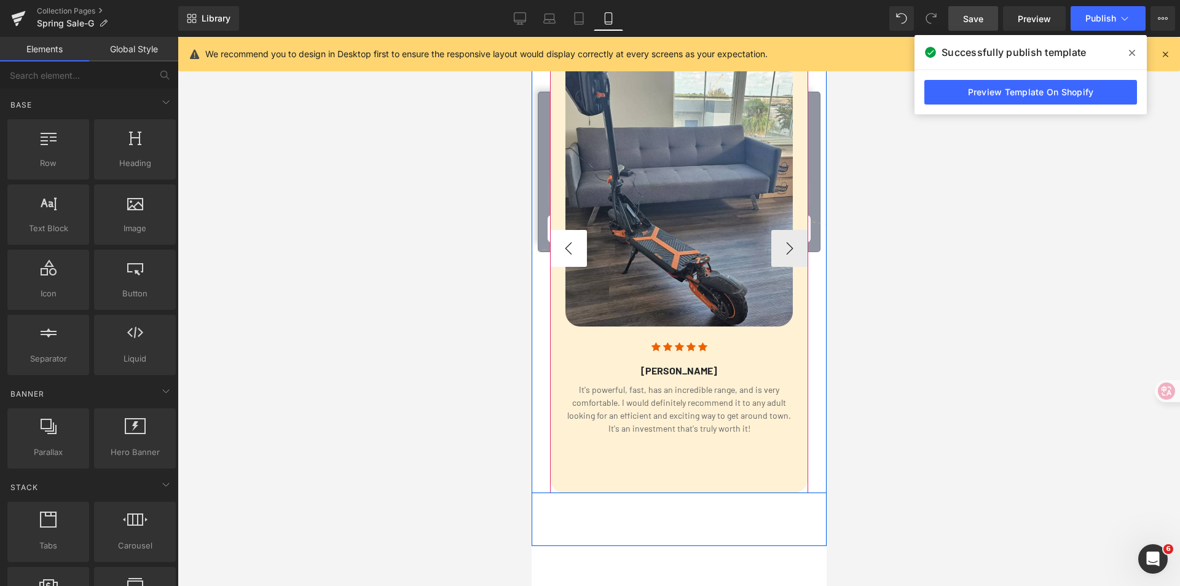
click at [562, 267] on button "‹" at bounding box center [567, 248] width 37 height 37
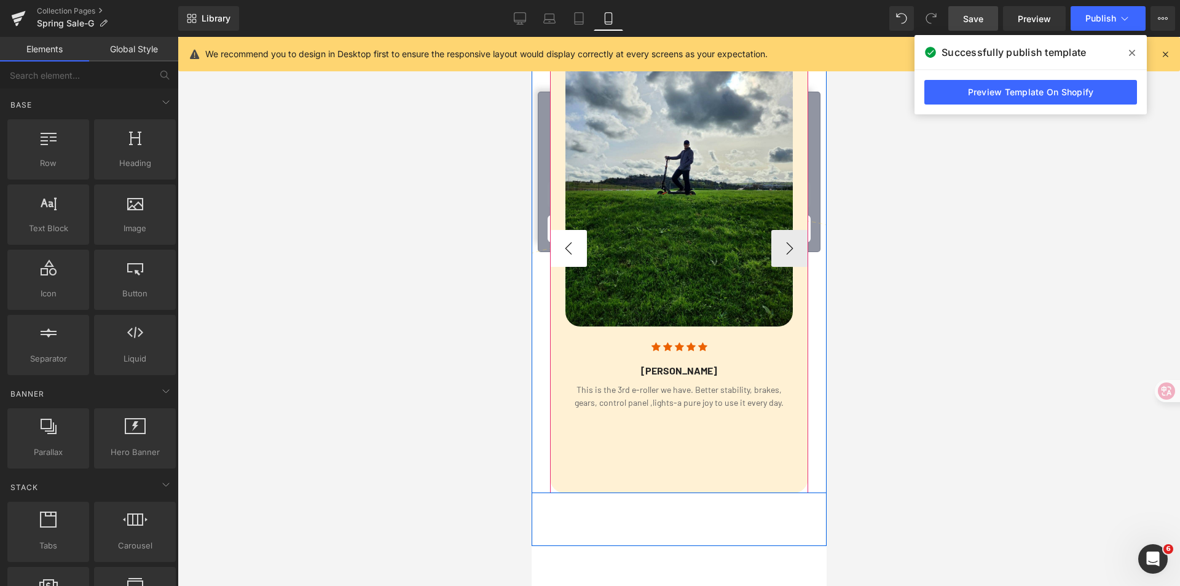
click at [562, 267] on button "‹" at bounding box center [567, 248] width 37 height 37
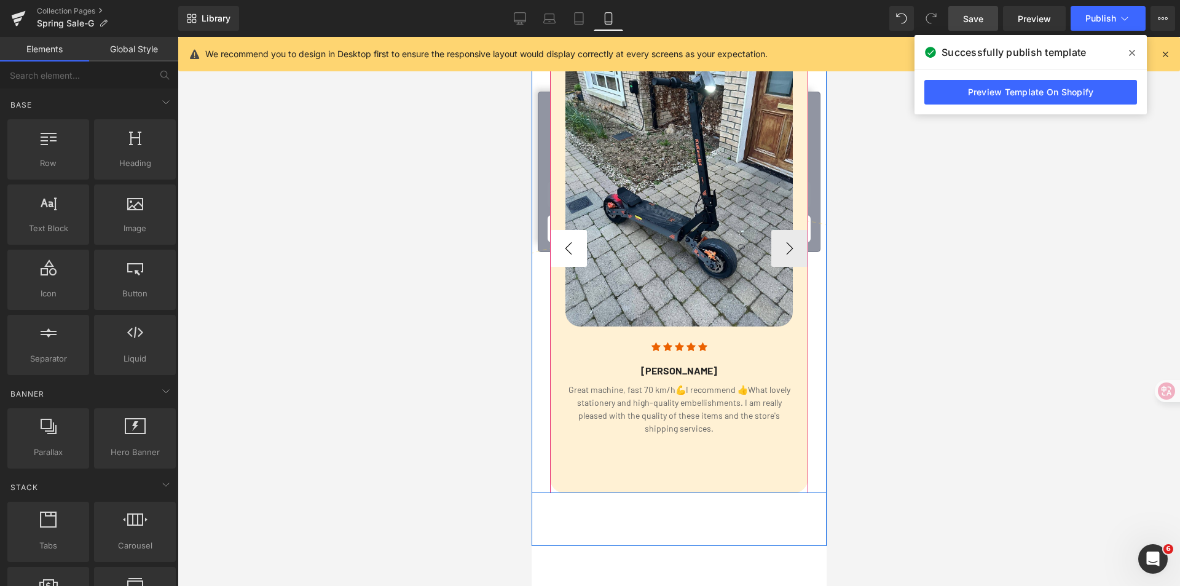
click at [562, 267] on button "‹" at bounding box center [567, 248] width 37 height 37
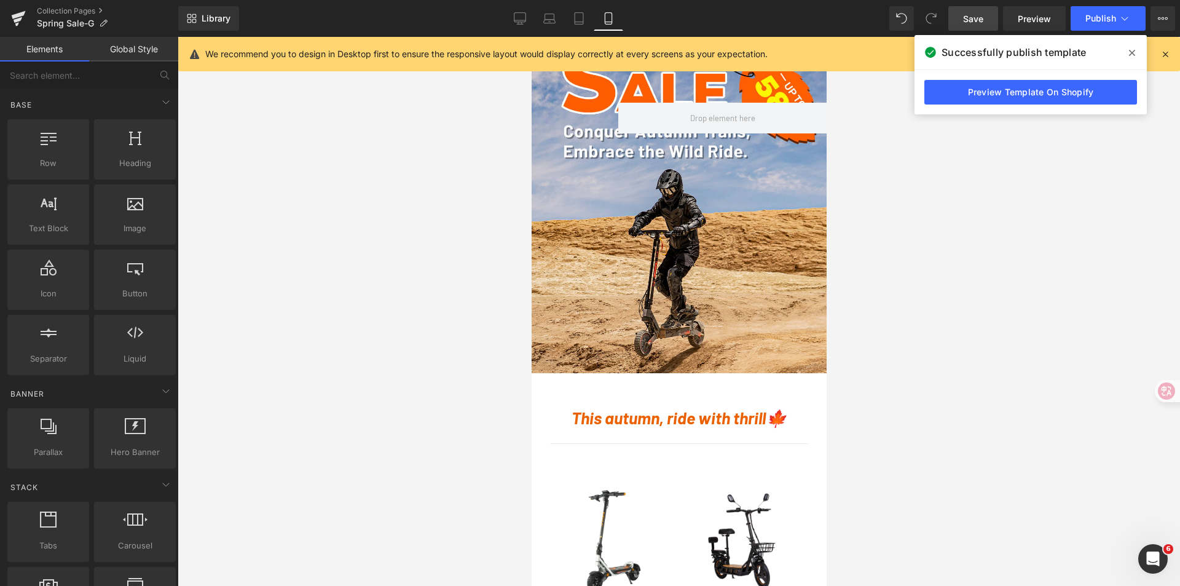
scroll to position [0, 0]
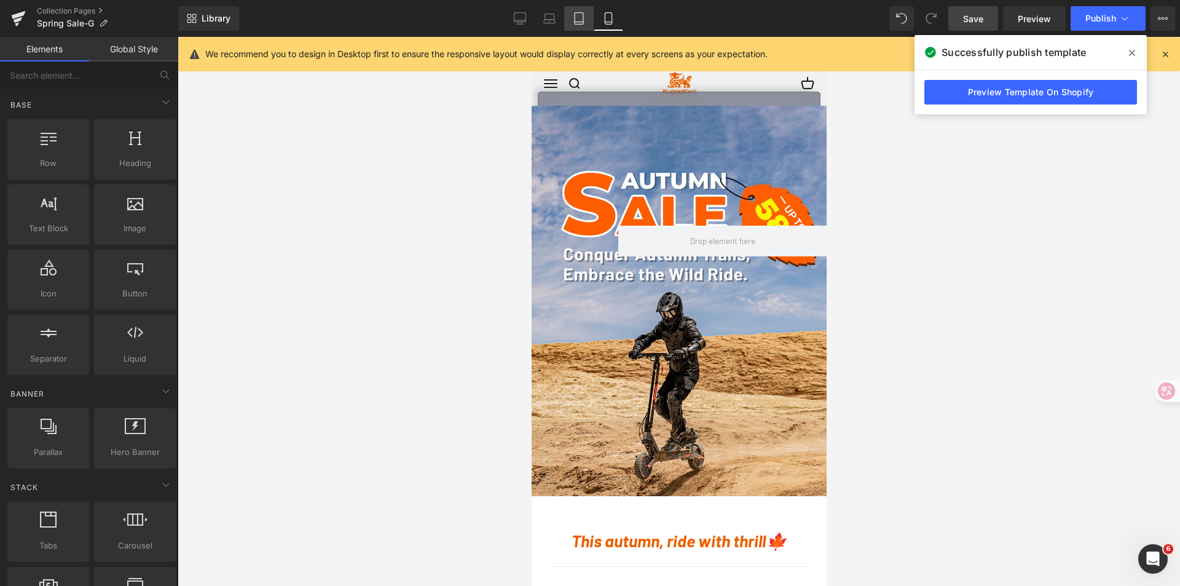
click at [568, 16] on link "Tablet" at bounding box center [578, 18] width 29 height 25
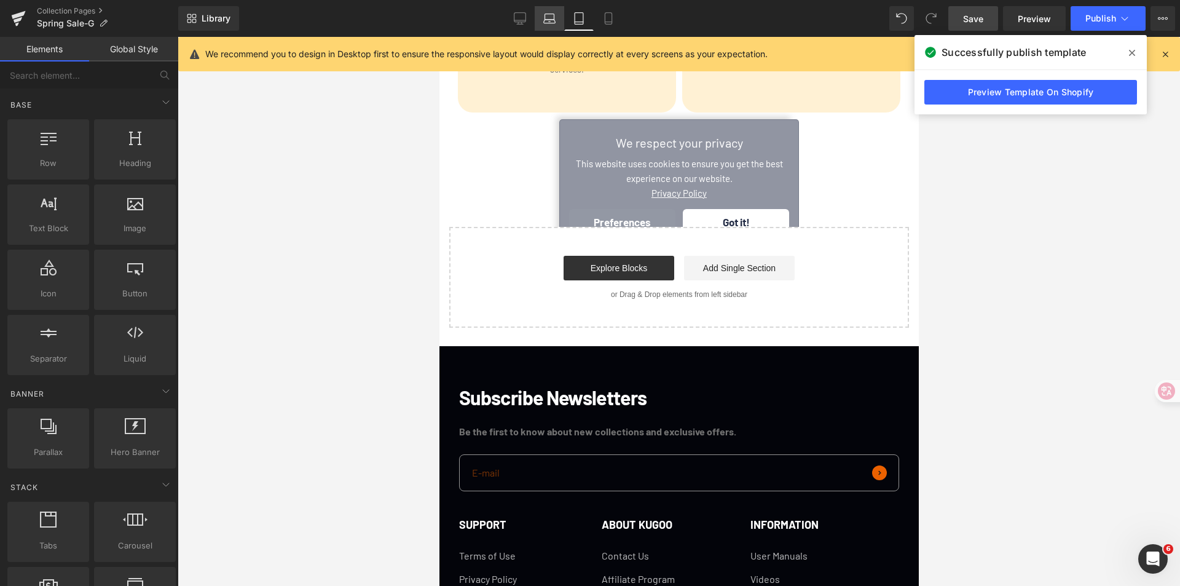
click at [553, 23] on icon at bounding box center [550, 22] width 12 height 4
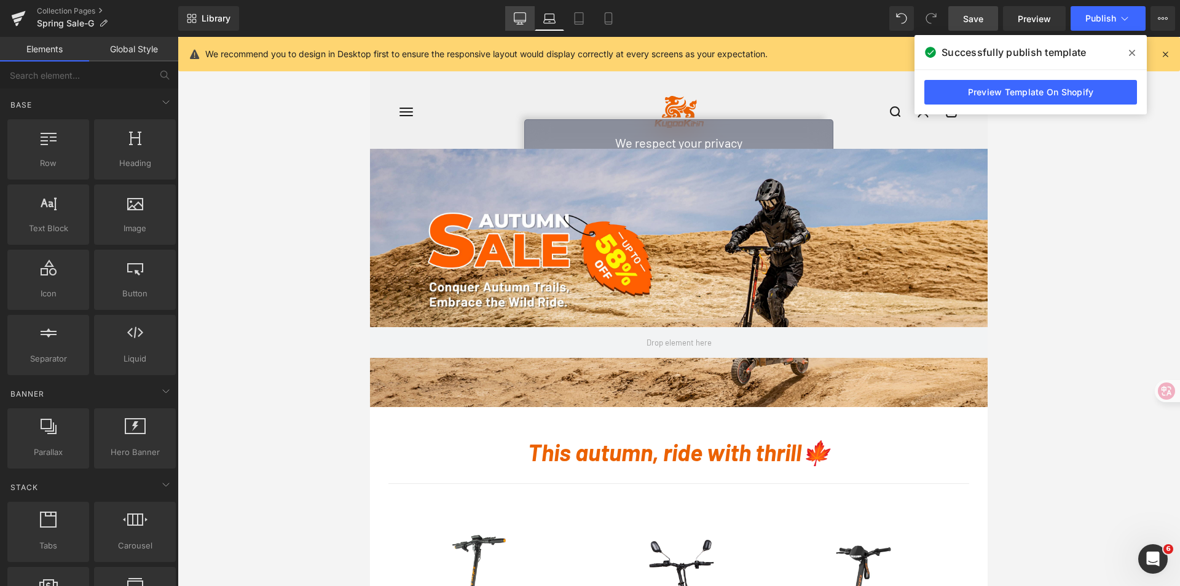
click at [524, 22] on icon at bounding box center [520, 17] width 12 height 9
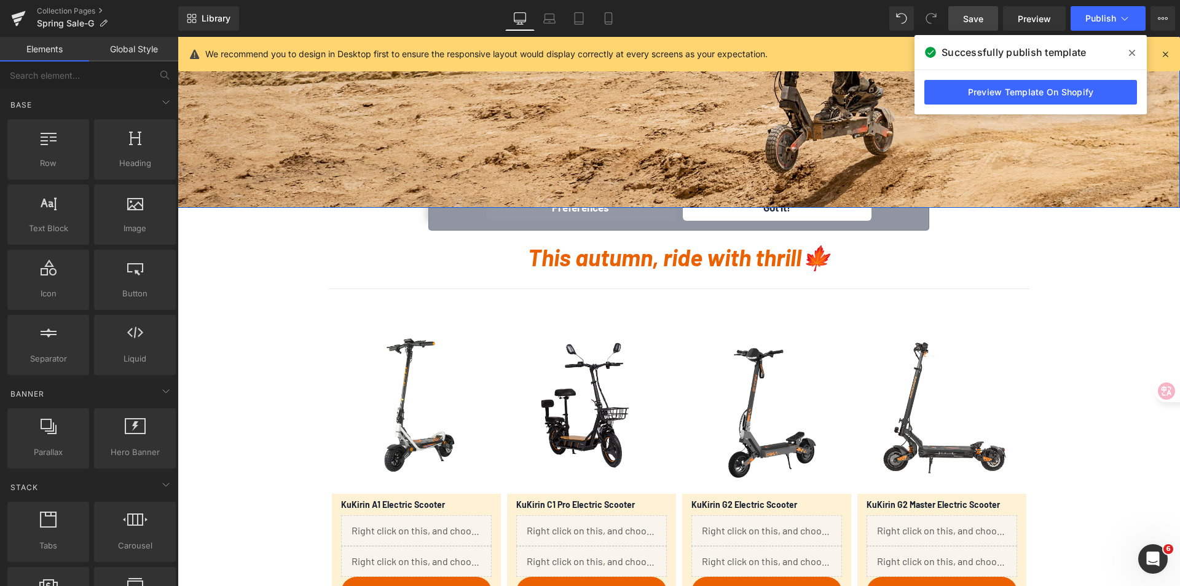
scroll to position [419, 0]
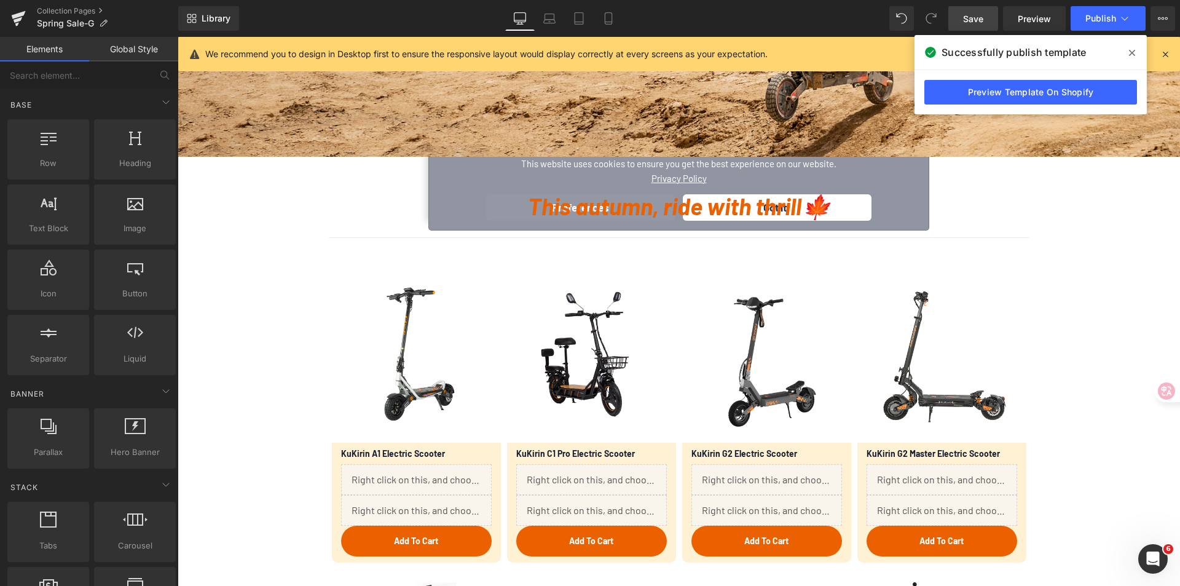
click at [1132, 46] on span at bounding box center [1132, 53] width 20 height 20
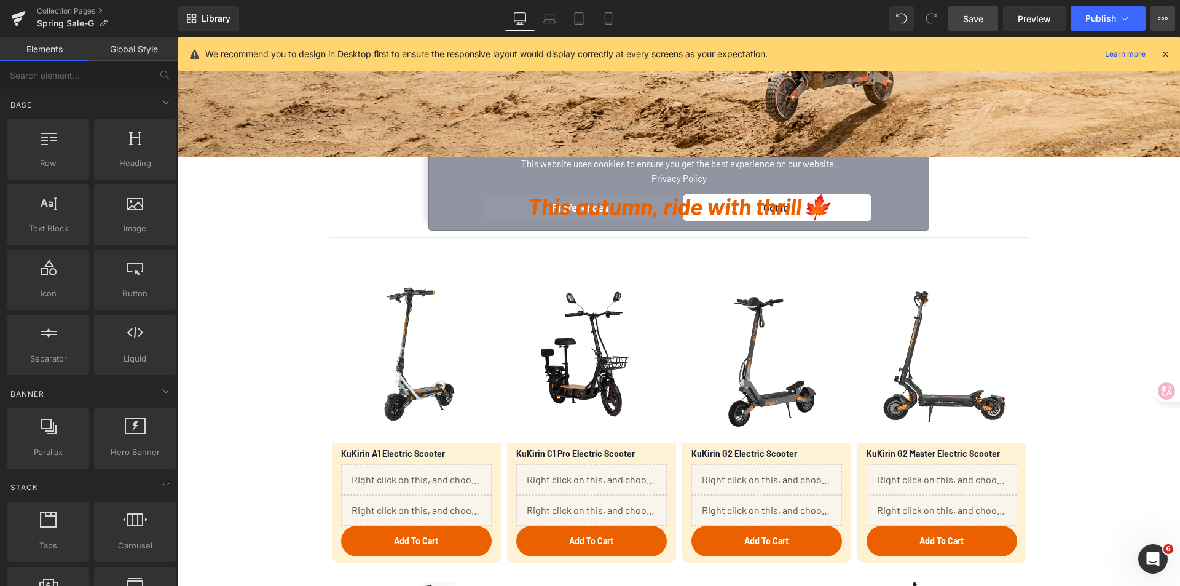
click at [1161, 26] on button "View Live Page View with current Template Save Template to Library Schedule Pub…" at bounding box center [1162, 18] width 25 height 25
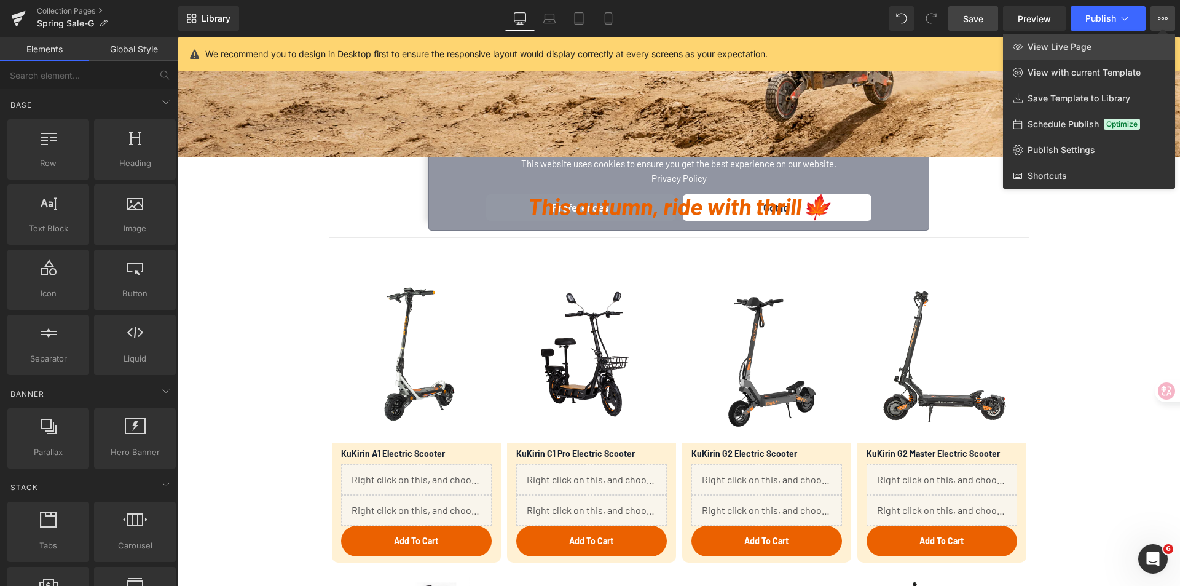
click at [1073, 47] on span "View Live Page" at bounding box center [1059, 46] width 64 height 11
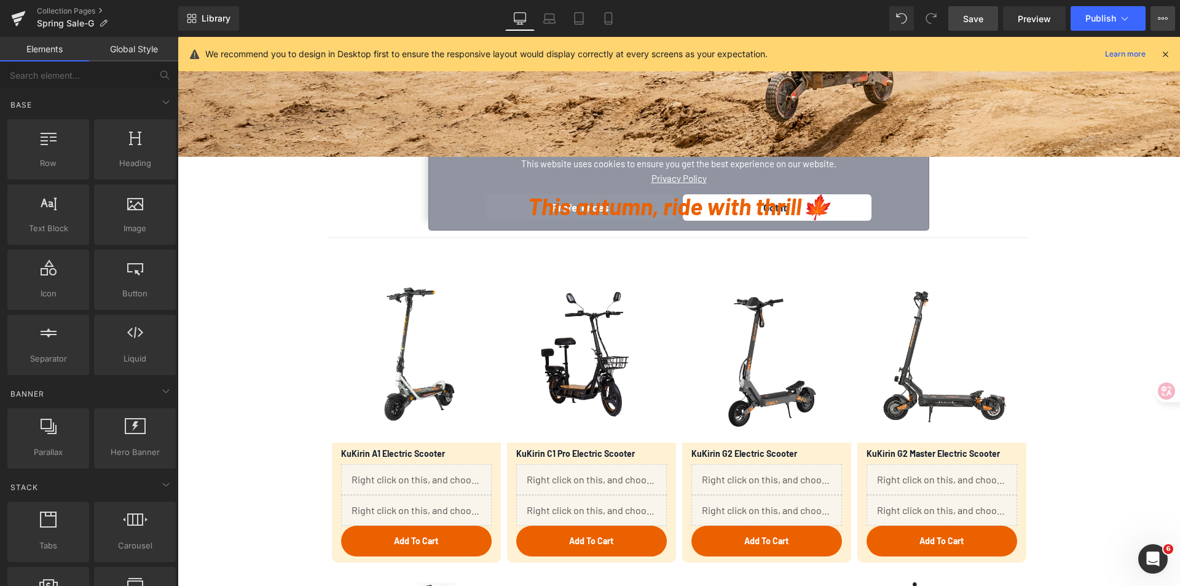
click at [1151, 19] on button "View Live Page View with current Template Save Template to Library Schedule Pub…" at bounding box center [1162, 18] width 25 height 25
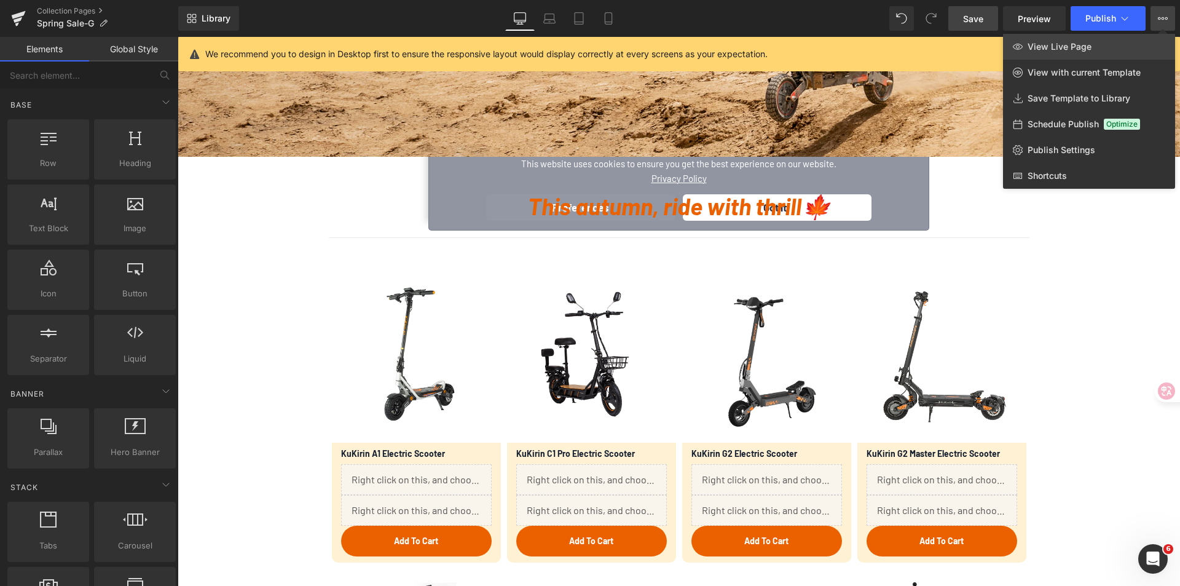
click at [1061, 52] on span "View Live Page" at bounding box center [1059, 46] width 64 height 11
